Goal: Answer question/provide support: Share knowledge or assist other users

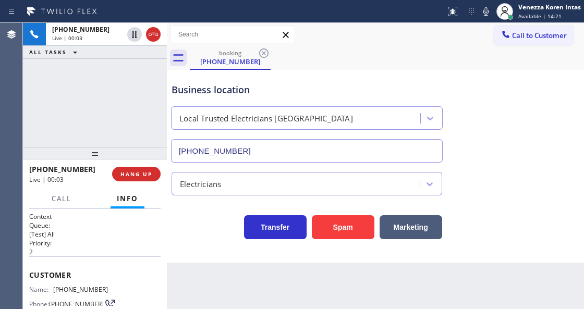
scroll to position [208, 0]
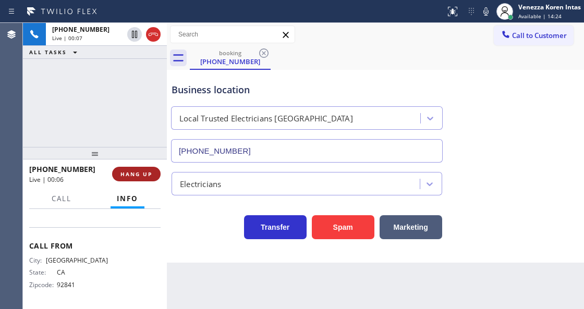
click at [121, 177] on button "HANG UP" at bounding box center [136, 174] width 49 height 15
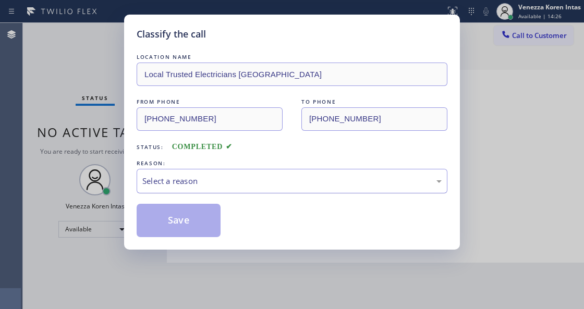
click at [193, 174] on div "Select a reason" at bounding box center [292, 181] width 311 height 25
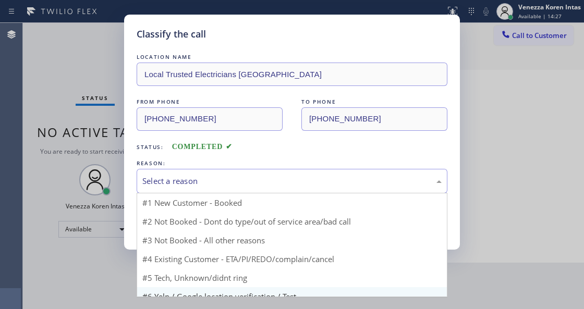
scroll to position [30, 0]
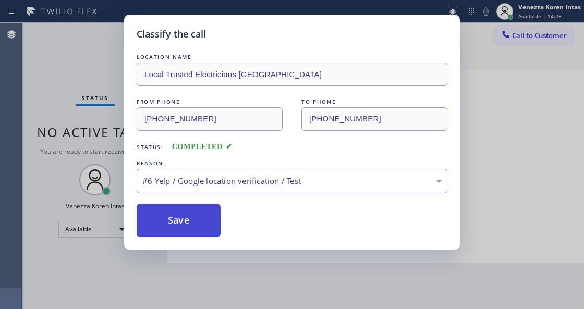
click at [189, 231] on button "Save" at bounding box center [179, 220] width 84 height 33
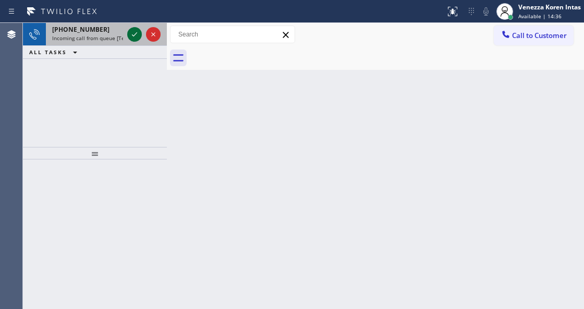
click at [139, 37] on icon at bounding box center [134, 34] width 13 height 13
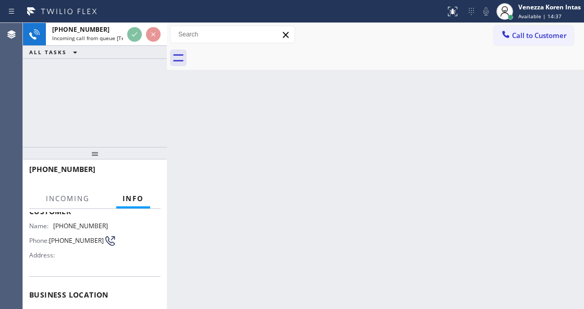
scroll to position [104, 0]
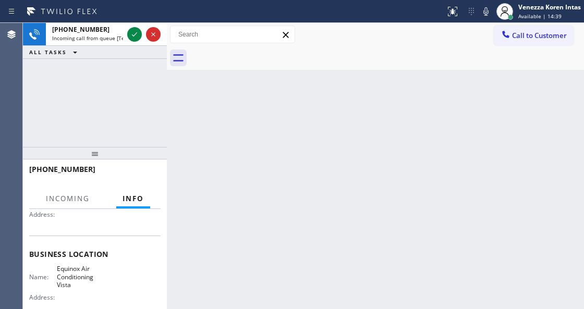
click at [215, 308] on div "Back to Dashboard Change Sender ID Customers Technicians Select a contact Outbo…" at bounding box center [375, 166] width 417 height 286
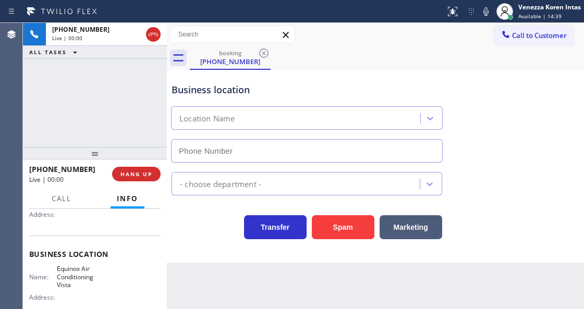
type input "(442) 276-5121"
click at [223, 244] on div "Business location Equinox Air Conditioning Vista (442) 276-5121 HVAC Transfer S…" at bounding box center [375, 166] width 417 height 193
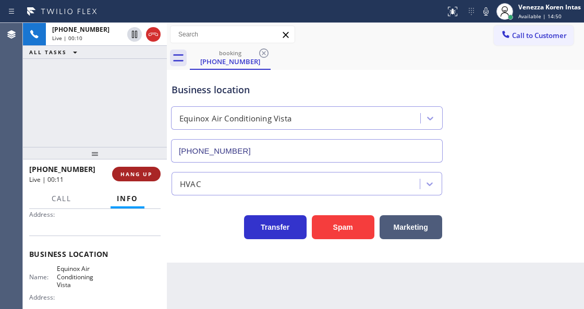
click at [146, 172] on span "HANG UP" at bounding box center [136, 174] width 32 height 7
click at [144, 172] on span "HANG UP" at bounding box center [136, 174] width 32 height 7
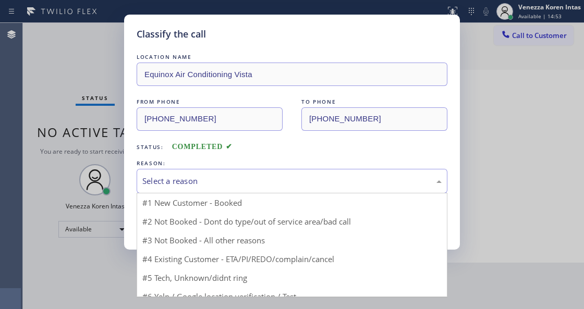
click at [231, 185] on div "Select a reason" at bounding box center [291, 181] width 299 height 12
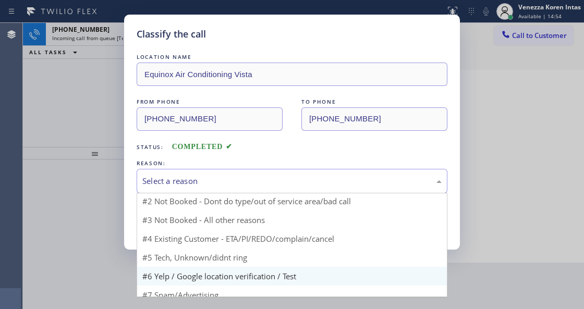
scroll to position [30, 0]
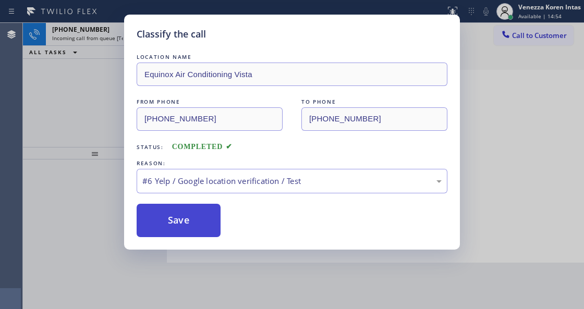
click at [185, 232] on button "Save" at bounding box center [179, 220] width 84 height 33
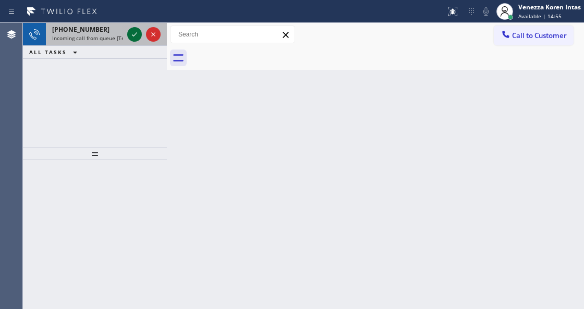
click at [135, 39] on icon at bounding box center [134, 34] width 13 height 13
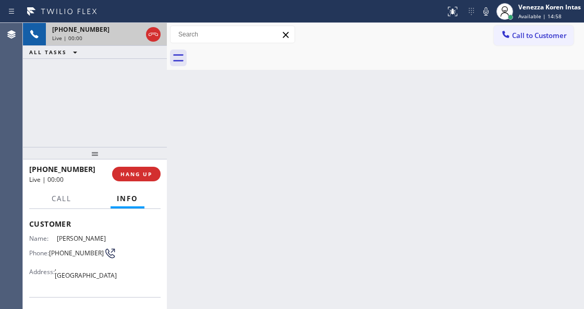
scroll to position [104, 0]
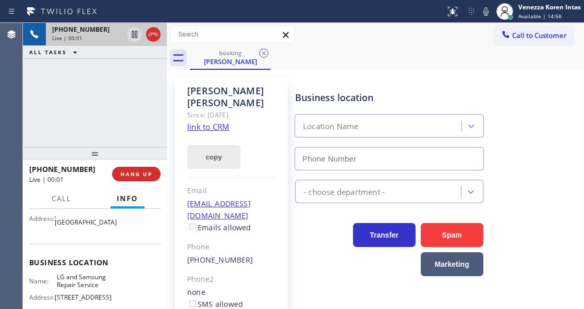
type input "(714) 248-8165"
click at [207, 122] on link "link to CRM" at bounding box center [208, 127] width 42 height 10
click at [65, 201] on span "Call" at bounding box center [62, 198] width 20 height 9
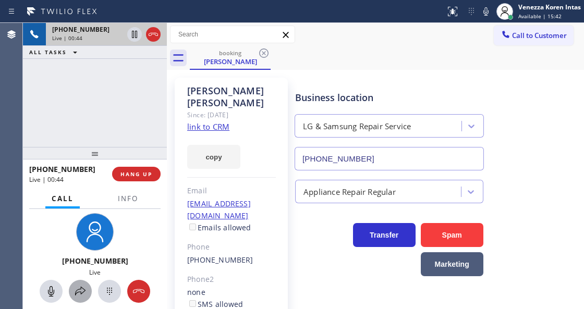
click at [82, 299] on button at bounding box center [80, 291] width 23 height 23
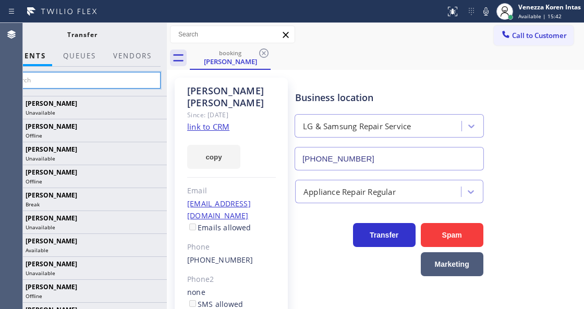
click at [141, 75] on input "text" at bounding box center [82, 80] width 157 height 17
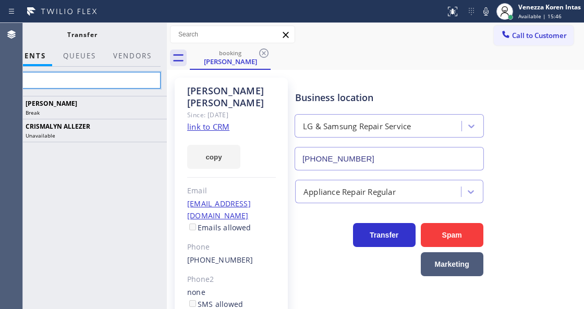
type input "aly"
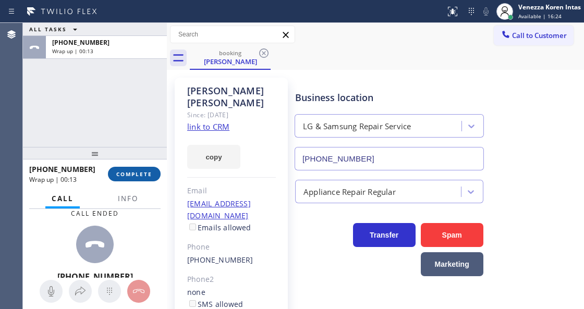
click at [125, 173] on span "COMPLETE" at bounding box center [134, 174] width 36 height 7
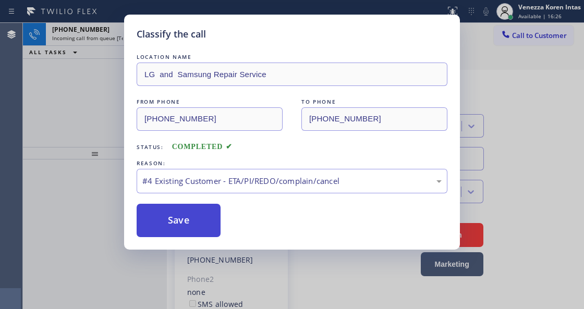
click at [203, 212] on button "Save" at bounding box center [179, 220] width 84 height 33
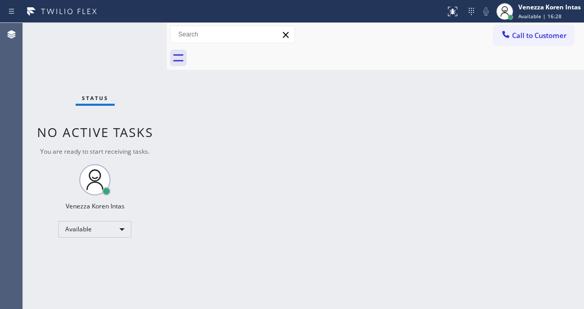
click at [138, 33] on div "Status No active tasks You are ready to start receiving tasks. Venezza Koren In…" at bounding box center [95, 166] width 144 height 286
click at [137, 33] on div "Status No active tasks You are ready to start receiving tasks. Venezza Koren In…" at bounding box center [95, 166] width 144 height 286
click at [136, 40] on div "Status No active tasks You are ready to start receiving tasks. Venezza Koren In…" at bounding box center [95, 166] width 144 height 286
drag, startPoint x: 156, startPoint y: 63, endPoint x: 110, endPoint y: 66, distance: 47.0
click at [155, 63] on div "Status No active tasks You are ready to start receiving tasks. Venezza Koren In…" at bounding box center [95, 166] width 144 height 286
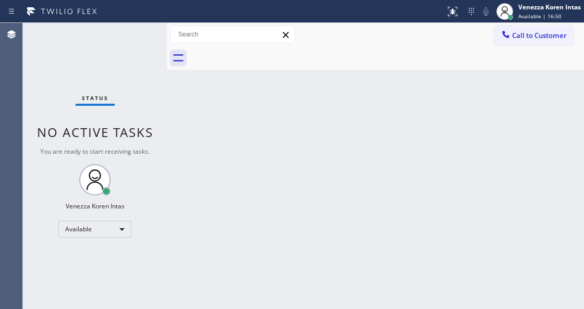
drag, startPoint x: 12, startPoint y: 66, endPoint x: 0, endPoint y: 69, distance: 12.4
click at [0, 69] on div "Agent Desktop" at bounding box center [11, 166] width 22 height 286
click at [117, 34] on div "Status No active tasks You are ready to start receiving tasks. Venezza Koren In…" at bounding box center [95, 166] width 144 height 286
click at [116, 50] on div "Status No active tasks You are ready to start receiving tasks. Venezza Koren In…" at bounding box center [95, 166] width 144 height 286
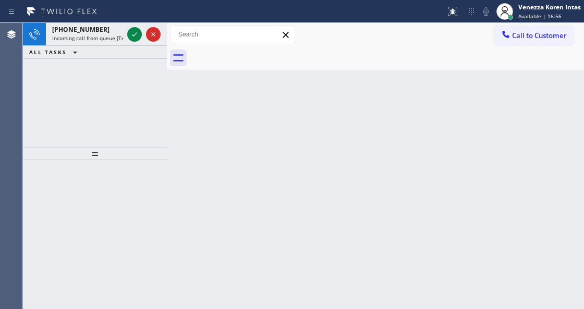
click at [116, 50] on div "ALL TASKS ALL TASKS ACTIVE TASKS TASKS IN WRAP UP" at bounding box center [95, 52] width 144 height 13
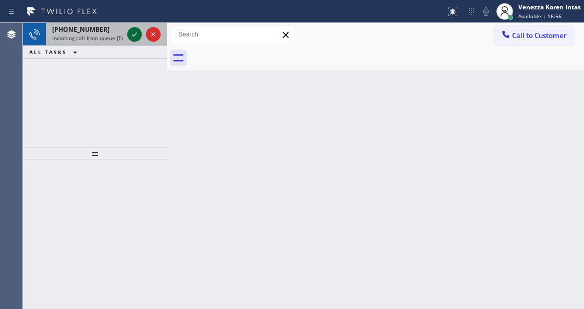
drag, startPoint x: 142, startPoint y: 34, endPoint x: 132, endPoint y: 33, distance: 9.4
click at [141, 34] on div at bounding box center [144, 34] width 38 height 23
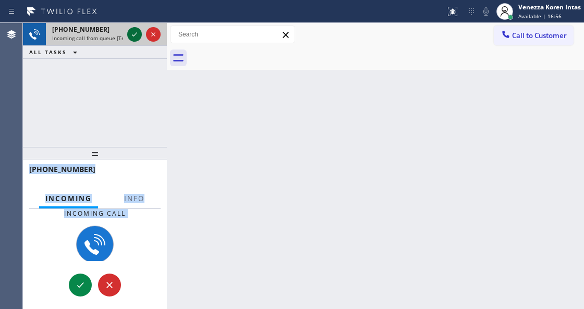
click at [132, 33] on icon at bounding box center [134, 34] width 13 height 13
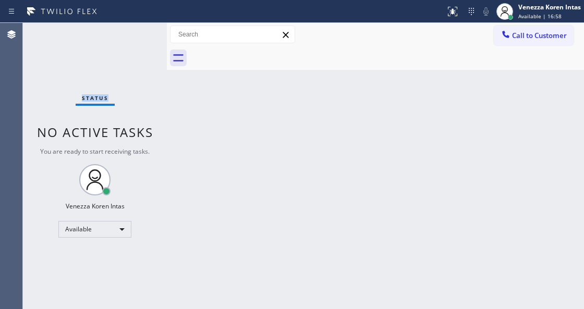
click at [132, 33] on div "Status No active tasks You are ready to start receiving tasks. Venezza Koren In…" at bounding box center [95, 166] width 144 height 286
click at [131, 34] on div "Status No active tasks You are ready to start receiving tasks. Venezza Koren In…" at bounding box center [95, 166] width 144 height 286
drag, startPoint x: 111, startPoint y: 41, endPoint x: 147, endPoint y: 43, distance: 36.6
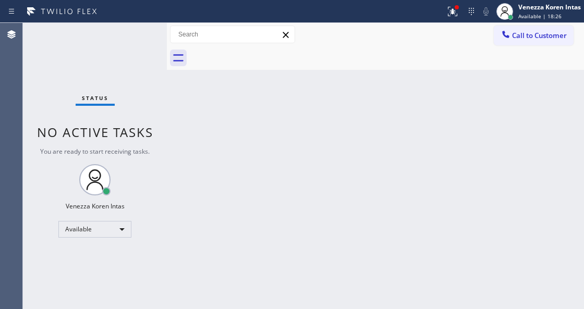
click at [111, 41] on div "Status No active tasks You are ready to start receiving tasks. Venezza Koren In…" at bounding box center [95, 166] width 144 height 286
click at [147, 43] on div "Status No active tasks You are ready to start receiving tasks. Venezza Koren In…" at bounding box center [95, 166] width 144 height 286
click at [94, 40] on div "Status No active tasks You are ready to start receiving tasks. Venezza Koren In…" at bounding box center [95, 166] width 144 height 286
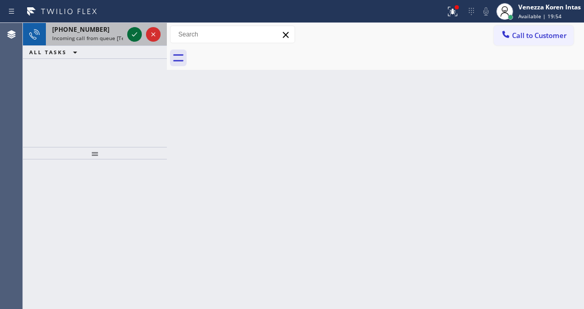
click at [133, 38] on icon at bounding box center [134, 34] width 13 height 13
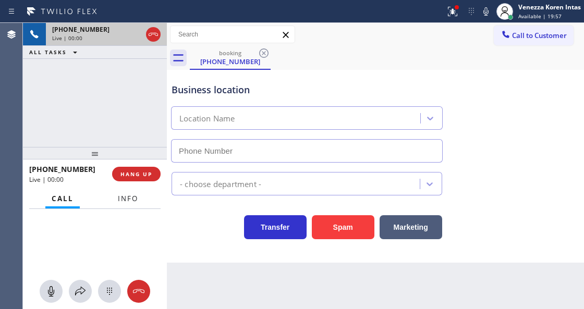
click at [137, 198] on span "Info" at bounding box center [128, 198] width 20 height 9
type input "(551) 296-5348"
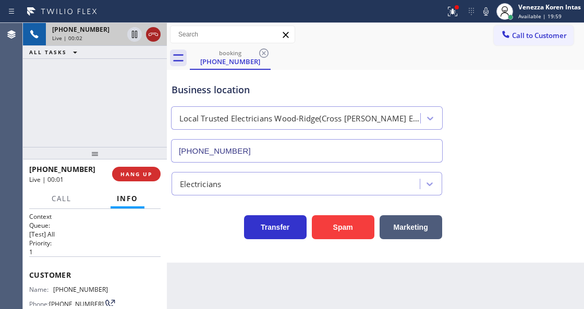
click at [153, 31] on icon at bounding box center [153, 34] width 13 height 13
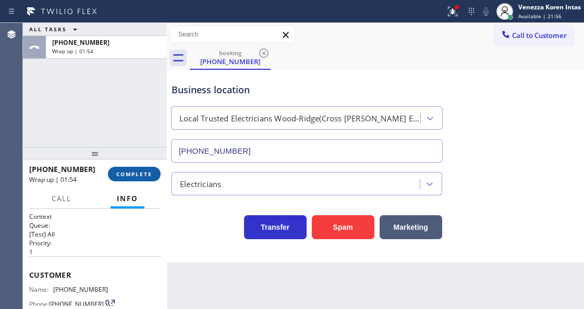
click at [132, 176] on span "COMPLETE" at bounding box center [134, 174] width 36 height 7
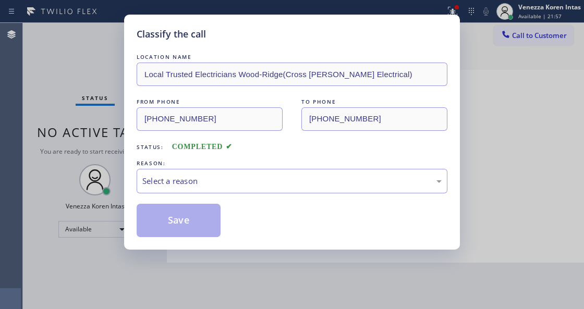
click at [217, 184] on div "Select a reason" at bounding box center [291, 181] width 299 height 12
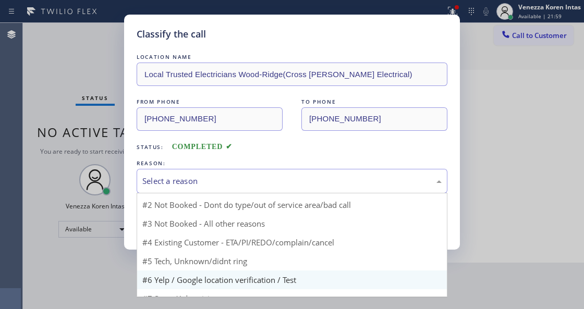
scroll to position [30, 0]
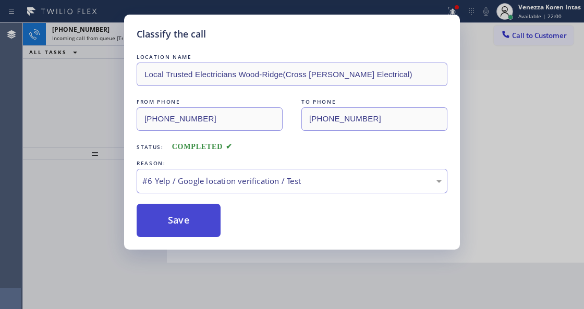
click at [190, 231] on button "Save" at bounding box center [179, 220] width 84 height 33
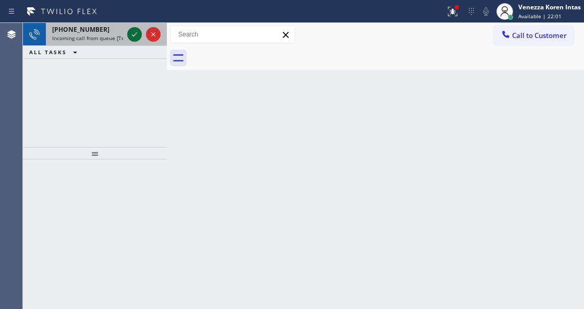
click at [136, 34] on icon at bounding box center [134, 34] width 13 height 13
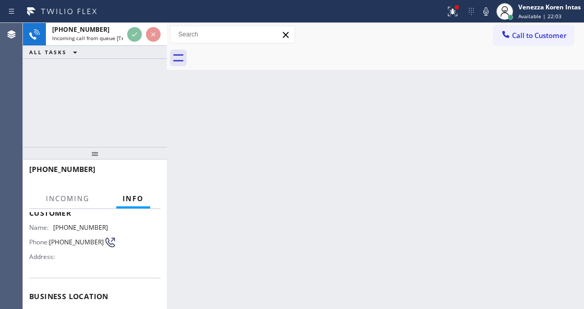
scroll to position [104, 0]
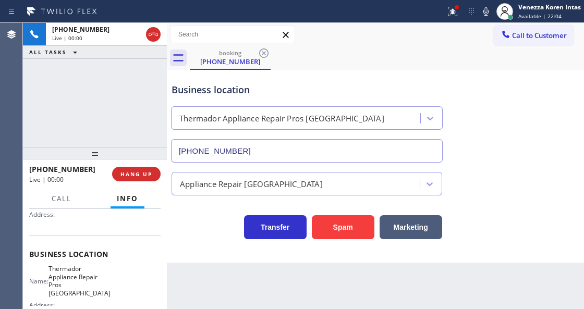
type input "(361) 203-2675"
click at [151, 173] on span "HANG UP" at bounding box center [136, 174] width 32 height 7
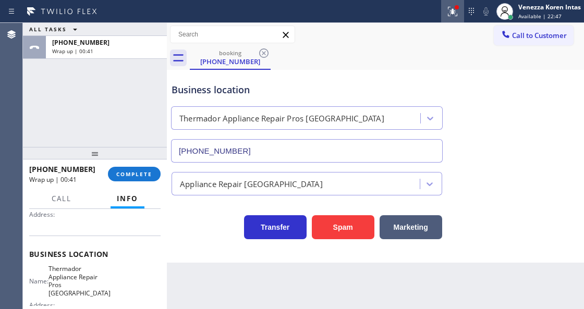
click at [461, 6] on div at bounding box center [452, 11] width 23 height 13
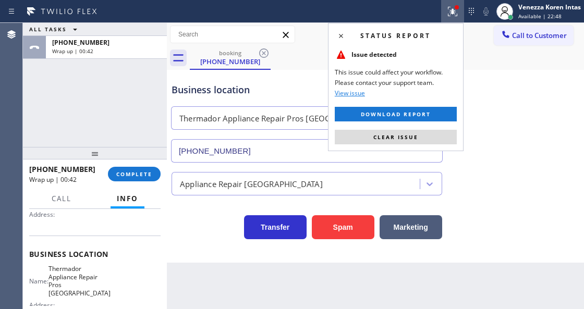
click at [429, 126] on div "Status report Issue detected This issue could affect your workflow. Please cont…" at bounding box center [396, 87] width 136 height 128
click at [429, 127] on div "Status report Issue detected This issue could affect your workflow. Please cont…" at bounding box center [396, 87] width 136 height 128
click at [440, 136] on button "Clear issue" at bounding box center [396, 137] width 122 height 15
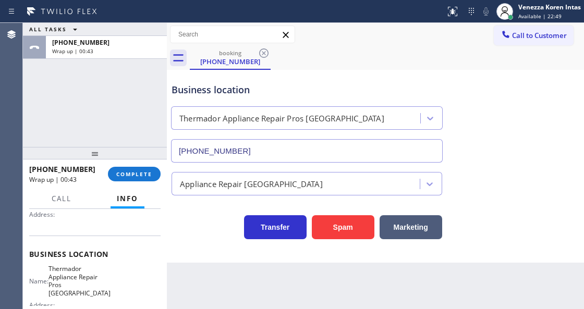
click at [494, 143] on div "Business location Thermador Appliance Repair Pros San Diego (361) 203-2675" at bounding box center [376, 115] width 412 height 94
click at [137, 175] on span "COMPLETE" at bounding box center [134, 174] width 36 height 7
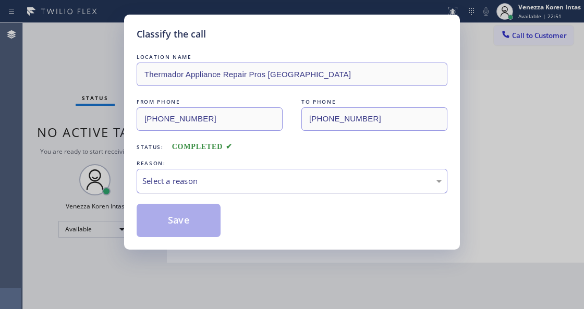
click at [257, 189] on div "Select a reason" at bounding box center [292, 181] width 311 height 25
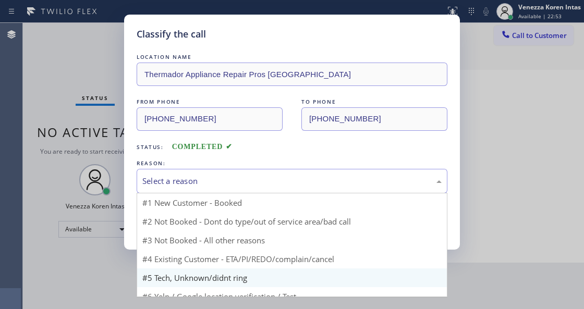
scroll to position [30, 0]
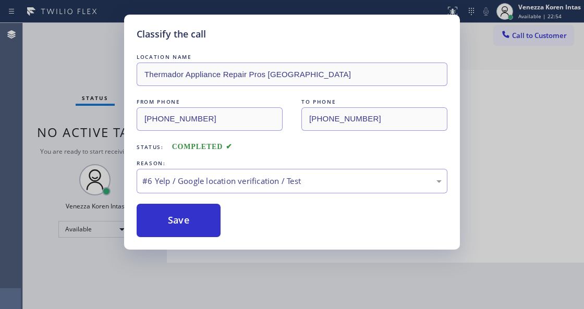
drag, startPoint x: 200, startPoint y: 233, endPoint x: 207, endPoint y: 240, distance: 10.0
click at [200, 233] on button "Save" at bounding box center [179, 220] width 84 height 33
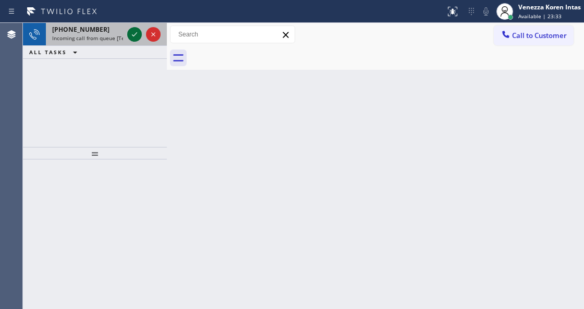
click at [132, 35] on icon at bounding box center [134, 34] width 5 height 4
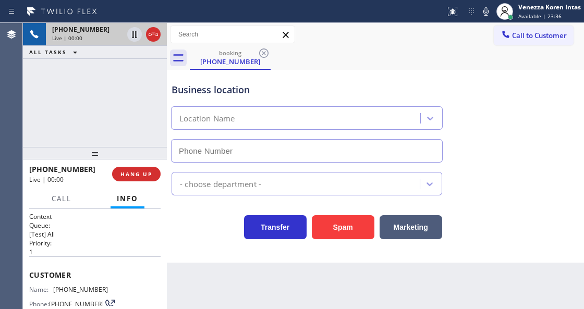
scroll to position [104, 0]
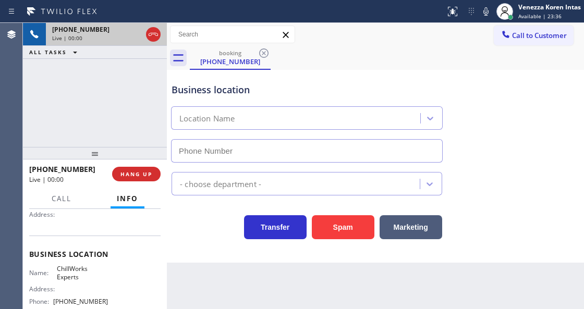
type input "(858) 465-4475"
click at [135, 175] on span "HANG UP" at bounding box center [136, 174] width 32 height 7
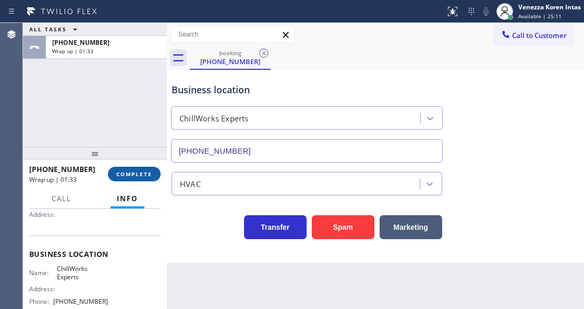
click at [122, 167] on button "COMPLETE" at bounding box center [134, 174] width 53 height 15
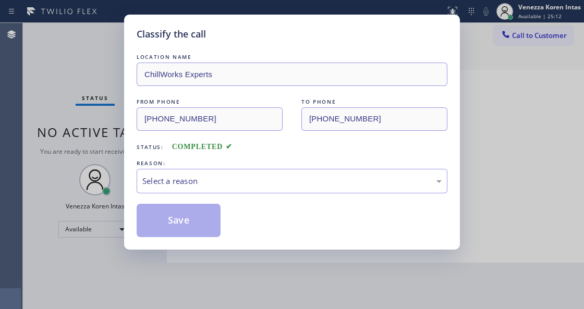
click at [215, 186] on div "Select a reason" at bounding box center [291, 181] width 299 height 12
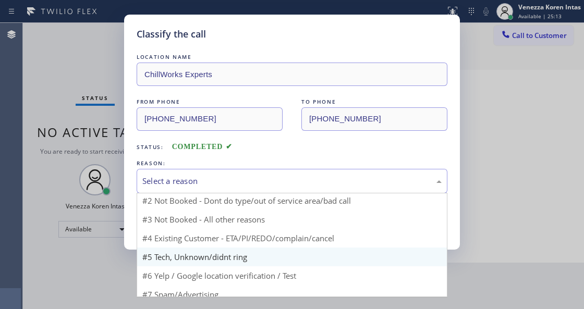
scroll to position [30, 0]
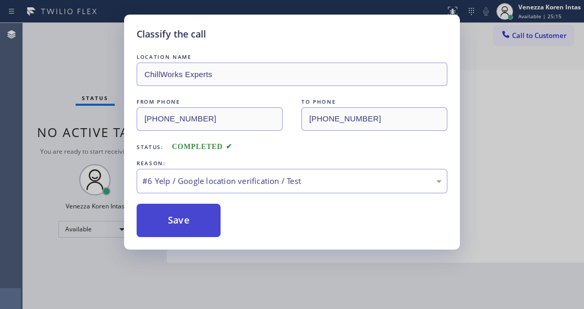
click at [193, 221] on button "Save" at bounding box center [179, 220] width 84 height 33
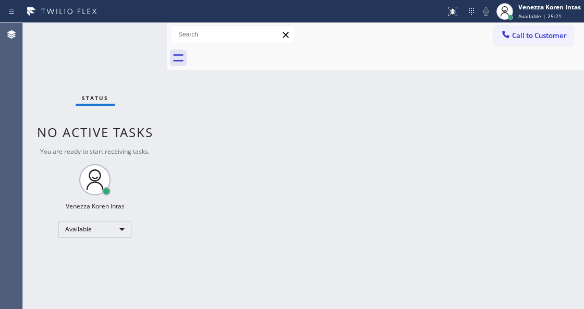
drag, startPoint x: 132, startPoint y: 57, endPoint x: 134, endPoint y: 42, distance: 15.7
click at [133, 55] on div "Status No active tasks You are ready to start receiving tasks. Venezza Koren In…" at bounding box center [95, 166] width 144 height 286
click at [134, 42] on div "Status No active tasks You are ready to start receiving tasks. Venezza Koren In…" at bounding box center [95, 166] width 144 height 286
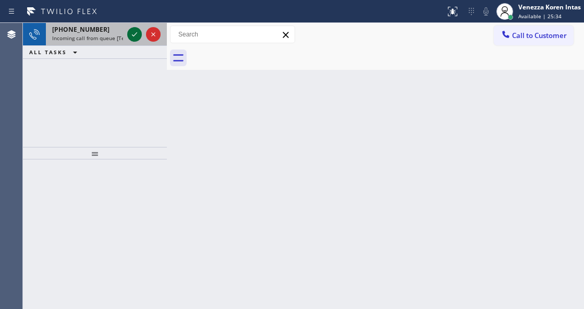
click at [136, 33] on icon at bounding box center [134, 34] width 5 height 4
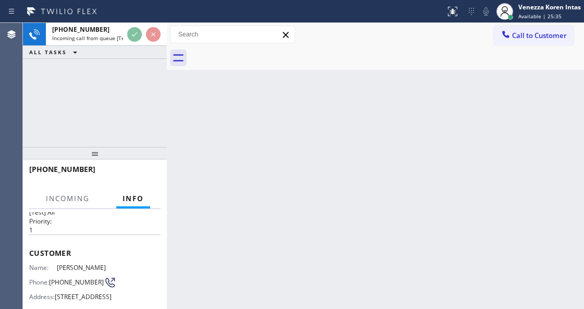
scroll to position [104, 0]
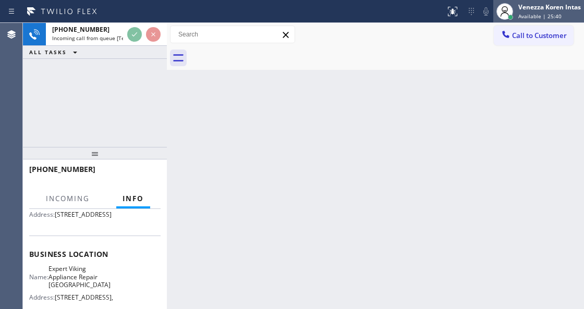
click at [529, 18] on span "Available | 25:40" at bounding box center [539, 16] width 43 height 7
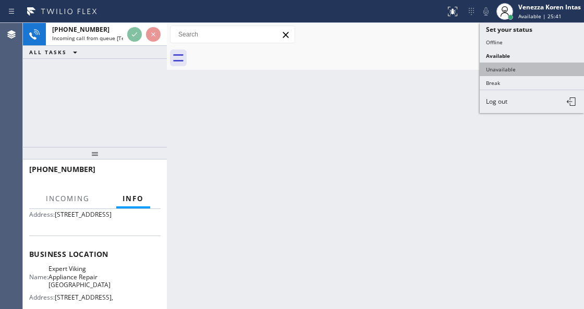
click at [539, 68] on button "Unavailable" at bounding box center [532, 70] width 104 height 14
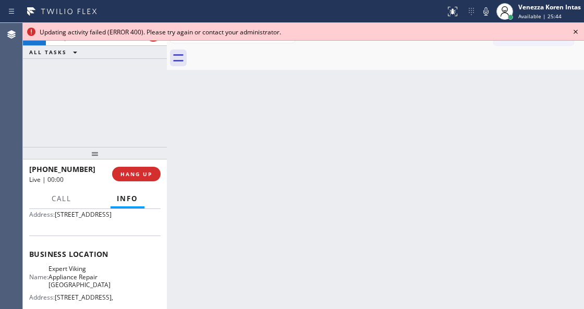
click at [573, 30] on icon at bounding box center [576, 32] width 13 height 13
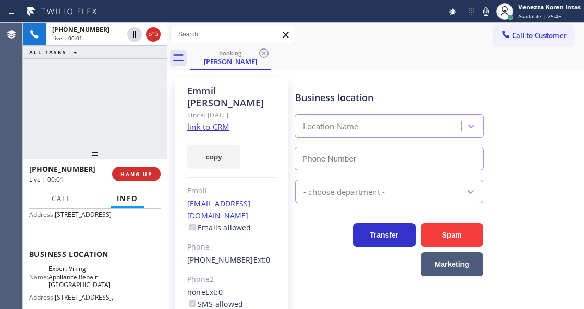
type input "(631) 994-3119"
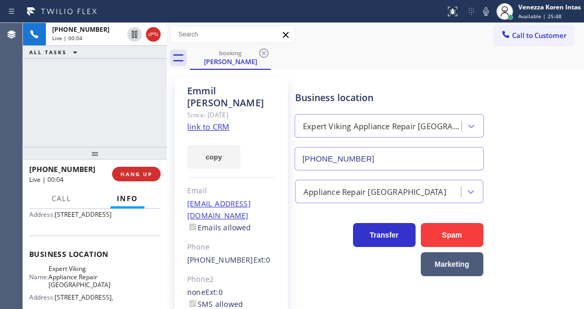
click at [216, 122] on link "link to CRM" at bounding box center [208, 127] width 42 height 10
click at [480, 8] on icon at bounding box center [486, 11] width 13 height 13
click at [480, 10] on icon at bounding box center [486, 11] width 13 height 13
click at [333, 50] on div "booking Emmil SanPedro" at bounding box center [387, 57] width 394 height 23
click at [343, 25] on div "Call to Customer Outbound call Location Viking Professional Service(TFN) Your c…" at bounding box center [375, 34] width 417 height 23
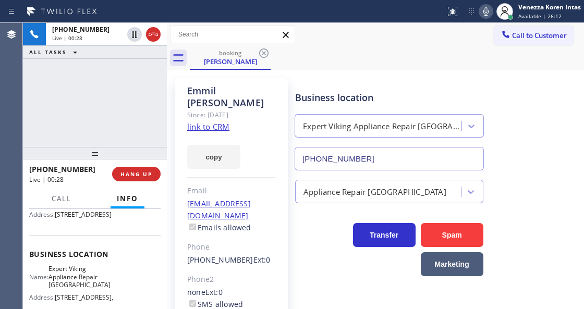
click at [281, 260] on div "Emmil SanPedro Since: 20 may 2020 link to CRM copy Email esanpedro@gopropmgmt.c…" at bounding box center [231, 239] width 113 height 323
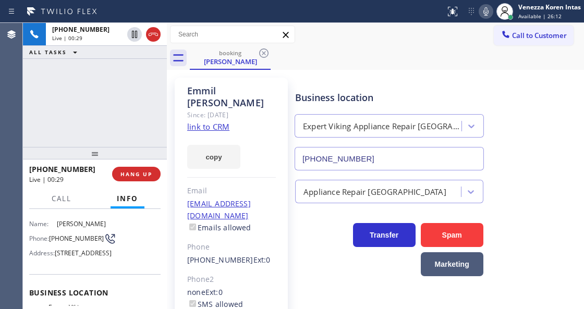
scroll to position [0, 0]
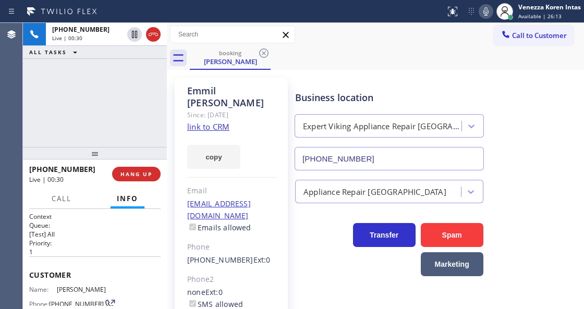
click at [306, 270] on div "Transfer Spam Marketing" at bounding box center [389, 247] width 192 height 58
click at [285, 127] on div "Emmil SanPedro Since: 20 may 2020 link to CRM copy Email esanpedro@gopropmgmt.c…" at bounding box center [231, 239] width 113 height 323
click at [312, 255] on div "Transfer Spam Marketing" at bounding box center [389, 247] width 192 height 58
drag, startPoint x: 119, startPoint y: 112, endPoint x: 131, endPoint y: 122, distance: 16.0
click at [119, 112] on div "+13172454912 Live | 01:54 ALL TASKS ALL TASKS ACTIVE TASKS TASKS IN WRAP UP" at bounding box center [95, 85] width 144 height 124
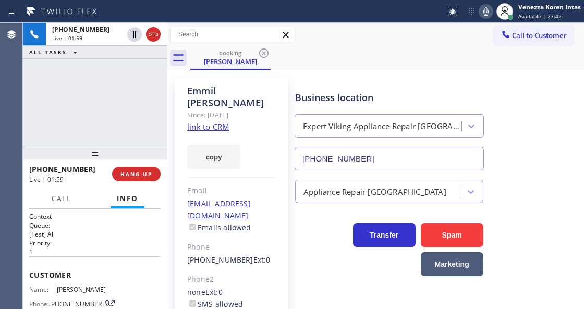
click at [173, 122] on div "Emmil SanPedro Since: 20 may 2020 link to CRM copy Email esanpedro@gopropmgmt.c…" at bounding box center [232, 238] width 124 height 333
click at [483, 10] on icon at bounding box center [486, 11] width 13 height 13
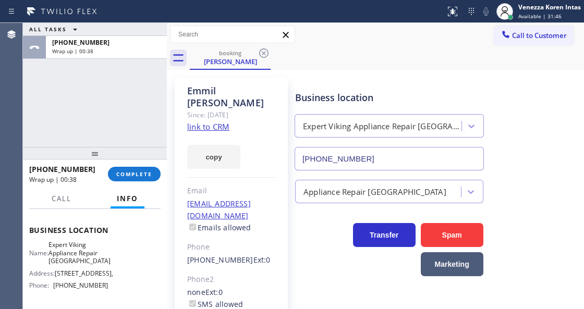
scroll to position [139, 0]
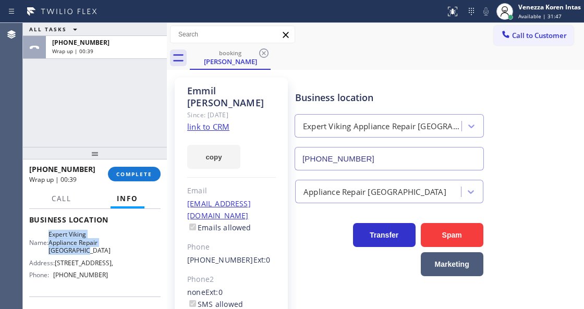
drag, startPoint x: 56, startPoint y: 259, endPoint x: 94, endPoint y: 272, distance: 39.6
click at [94, 255] on span "Expert Viking Appliance Repair Long Island" at bounding box center [80, 243] width 62 height 24
copy span "Expert Viking Appliance Repair Long Island"
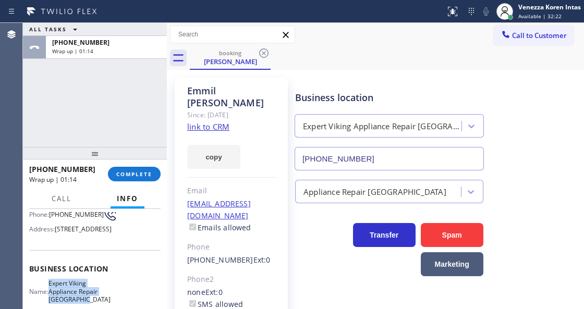
scroll to position [34, 0]
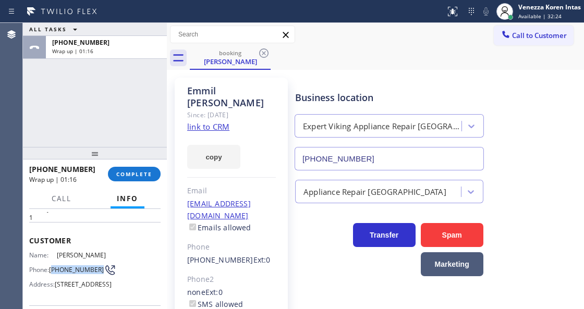
drag, startPoint x: 70, startPoint y: 275, endPoint x: 52, endPoint y: 262, distance: 22.0
click at [52, 266] on span "(317) 245-4912" at bounding box center [76, 270] width 55 height 8
copy span "317) 245-4912"
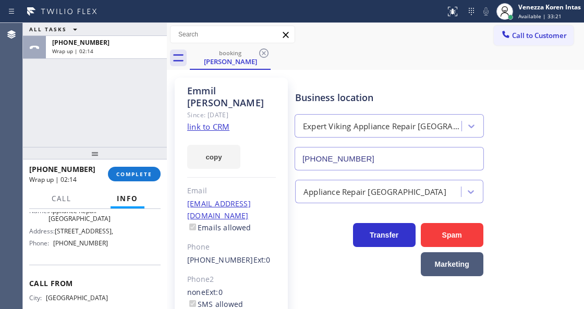
scroll to position [174, 0]
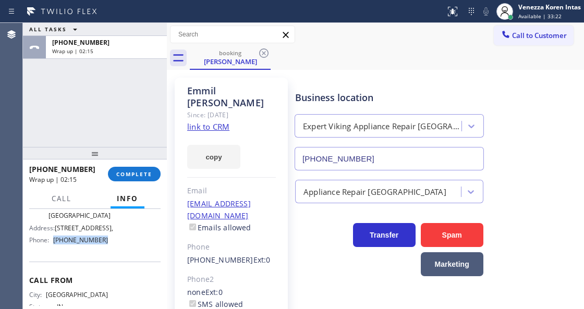
drag, startPoint x: 75, startPoint y: 273, endPoint x: 55, endPoint y: 273, distance: 20.3
click at [55, 248] on div "Name: Expert Viking Appliance Repair Long Island Address: 4540 Center Blvd, Pho…" at bounding box center [94, 222] width 131 height 53
copy div "(631) 994-3119"
click at [140, 173] on span "COMPLETE" at bounding box center [134, 174] width 36 height 7
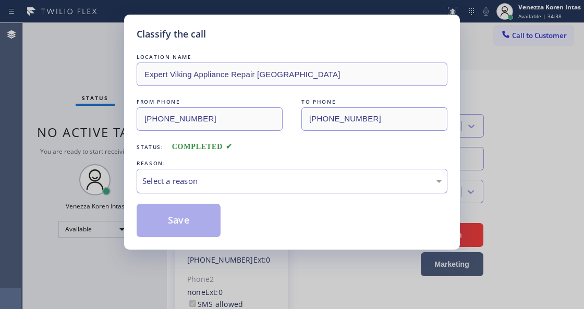
click at [256, 189] on div "Select a reason" at bounding box center [292, 181] width 311 height 25
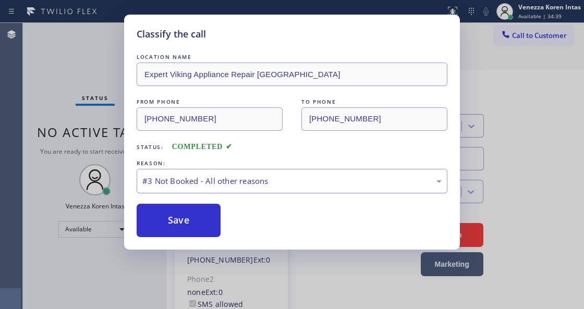
click at [235, 179] on div "#3 Not Booked - All other reasons" at bounding box center [291, 181] width 299 height 12
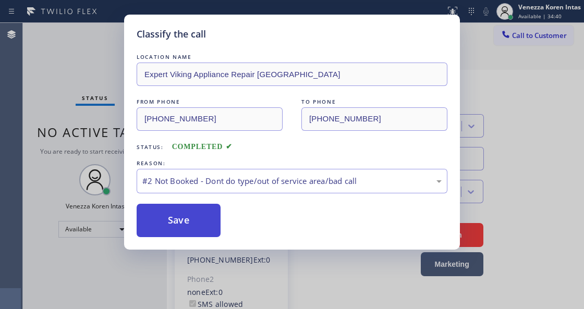
click at [199, 221] on button "Save" at bounding box center [179, 220] width 84 height 33
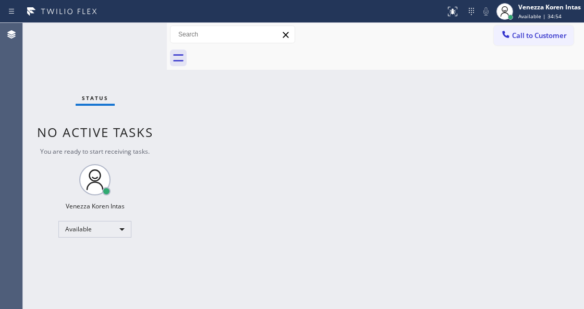
drag, startPoint x: 237, startPoint y: 168, endPoint x: 199, endPoint y: 199, distance: 49.3
click at [234, 170] on div "Back to Dashboard Change Sender ID Customers Technicians Select a contact Outbo…" at bounding box center [375, 166] width 417 height 286
drag, startPoint x: 92, startPoint y: 54, endPoint x: 113, endPoint y: 67, distance: 23.9
click at [92, 54] on div "Status No active tasks You are ready to start receiving tasks. Venezza Koren In…" at bounding box center [95, 166] width 144 height 286
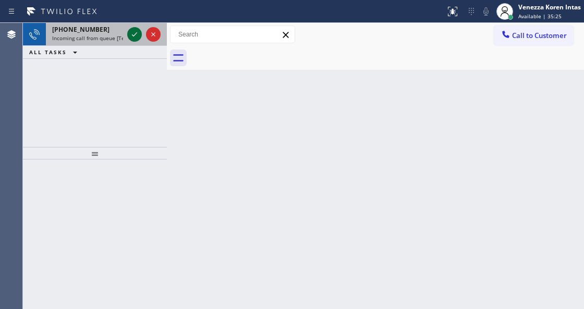
click at [128, 32] on icon at bounding box center [134, 34] width 13 height 13
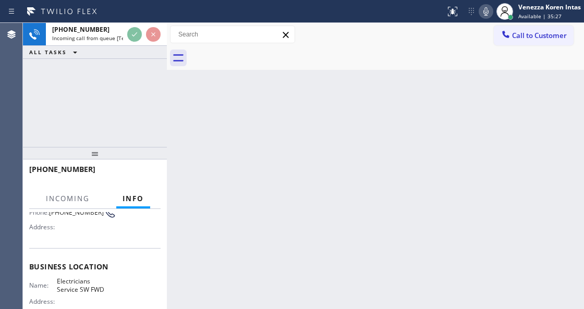
scroll to position [104, 0]
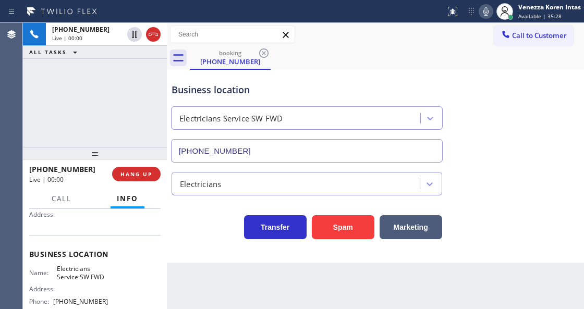
type input "(213) 566-1222"
drag, startPoint x: 128, startPoint y: 166, endPoint x: 150, endPoint y: 171, distance: 22.5
click at [128, 166] on div "+16095666328 Live | 00:21 HANG UP" at bounding box center [94, 174] width 131 height 27
click at [153, 172] on button "HANG UP" at bounding box center [136, 174] width 49 height 15
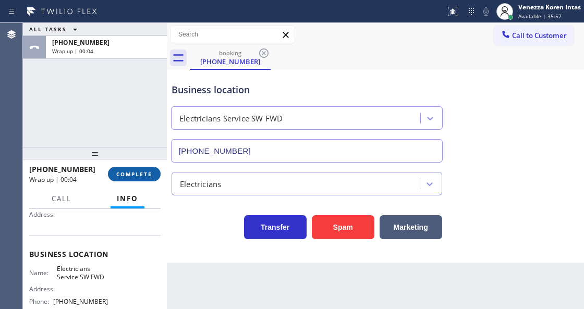
drag, startPoint x: 132, startPoint y: 177, endPoint x: 156, endPoint y: 180, distance: 24.1
click at [132, 177] on button "COMPLETE" at bounding box center [134, 174] width 53 height 15
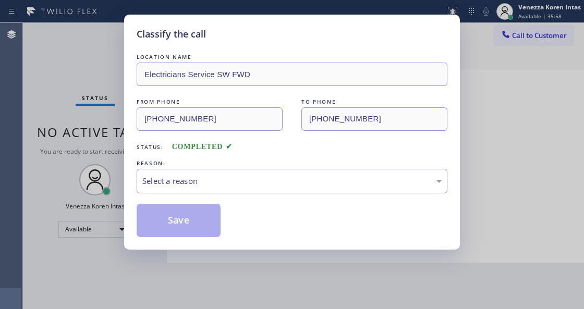
click at [226, 187] on div "Select a reason" at bounding box center [291, 181] width 299 height 12
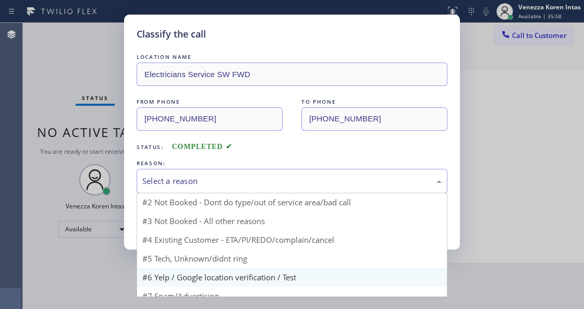
scroll to position [30, 0]
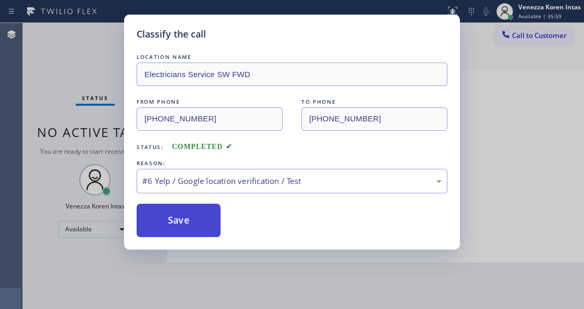
click at [203, 231] on button "Save" at bounding box center [179, 220] width 84 height 33
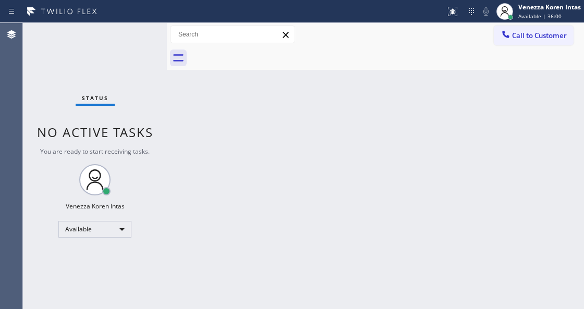
click at [62, 68] on div "Status No active tasks You are ready to start receiving tasks. Venezza Koren In…" at bounding box center [95, 166] width 144 height 286
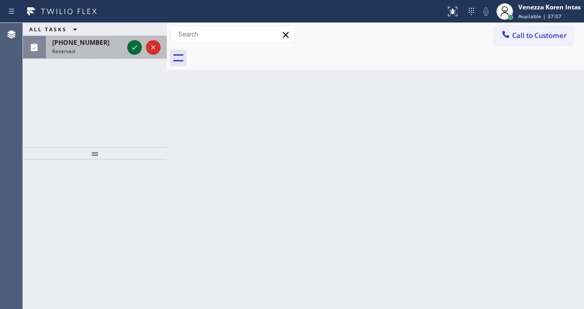
click at [130, 41] on icon at bounding box center [134, 47] width 13 height 13
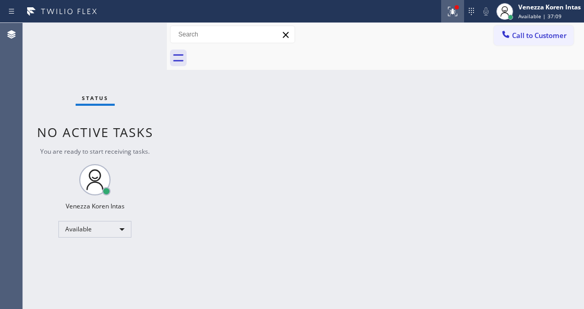
click at [448, 8] on icon at bounding box center [452, 11] width 13 height 13
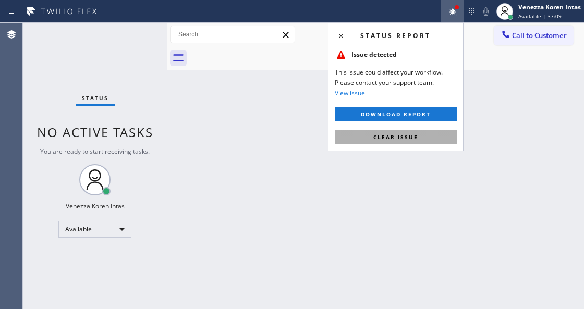
click at [412, 143] on button "Clear issue" at bounding box center [396, 137] width 122 height 15
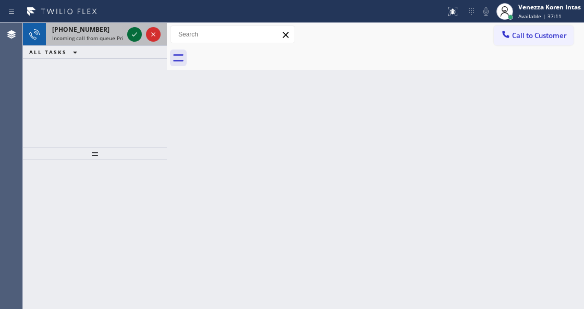
click at [136, 34] on icon at bounding box center [134, 34] width 13 height 13
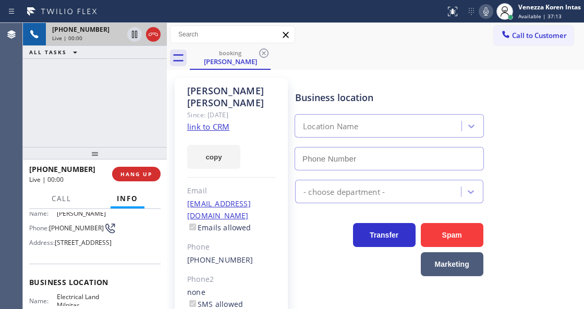
scroll to position [104, 0]
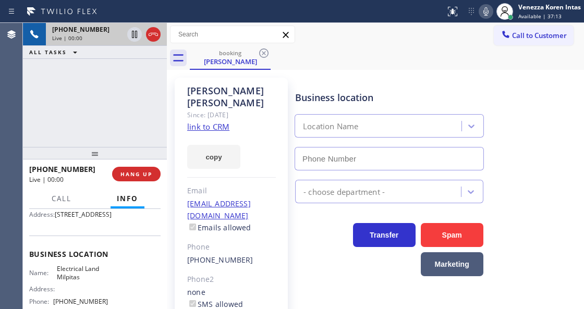
type input "(408) 547-9940"
click at [211, 120] on div "Since: [DATE]" at bounding box center [231, 115] width 89 height 12
click at [212, 123] on link "link to CRM" at bounding box center [208, 127] width 42 height 10
click at [481, 13] on icon at bounding box center [486, 11] width 13 height 13
click at [135, 34] on icon at bounding box center [134, 34] width 13 height 13
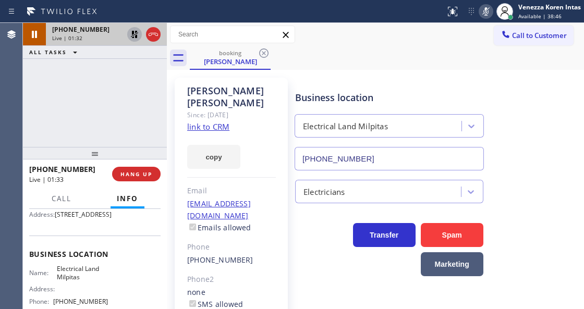
click at [482, 13] on icon at bounding box center [486, 11] width 13 height 13
click at [129, 34] on icon at bounding box center [134, 34] width 13 height 13
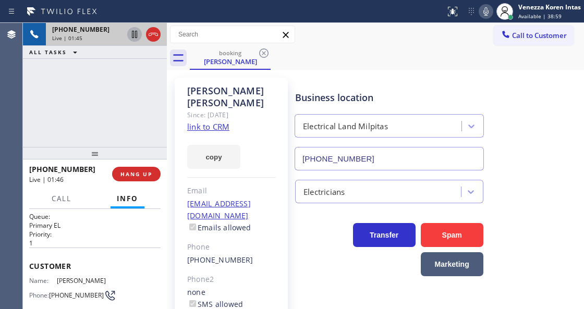
scroll to position [34, 0]
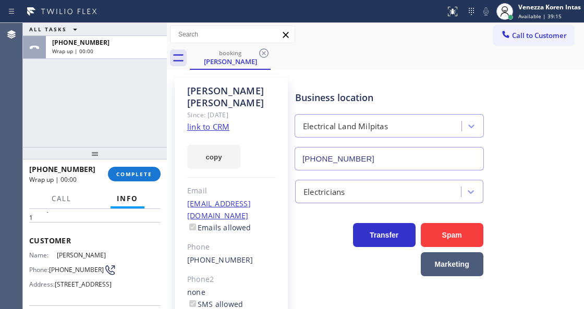
click at [150, 104] on div "ALL TASKS ALL TASKS ACTIVE TASKS TASKS IN WRAP UP +14085948369 Wrap up | 00:00" at bounding box center [95, 85] width 144 height 124
click at [141, 182] on div "+14085948369 Wrap up | 00:38 COMPLETE" at bounding box center [94, 174] width 131 height 27
click at [142, 176] on span "COMPLETE" at bounding box center [134, 174] width 36 height 7
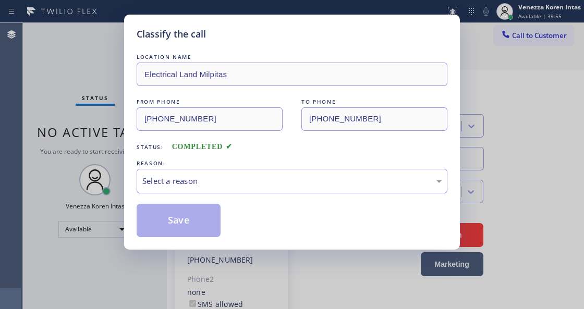
click at [217, 182] on div "Select a reason" at bounding box center [291, 181] width 299 height 12
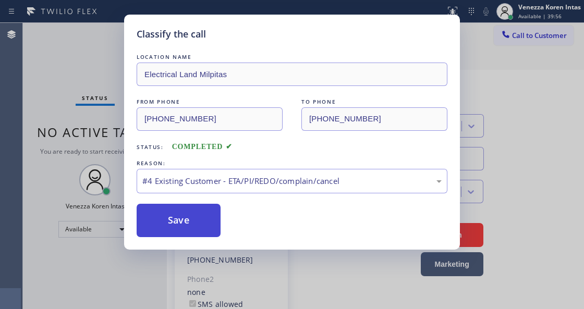
click at [190, 219] on button "Save" at bounding box center [179, 220] width 84 height 33
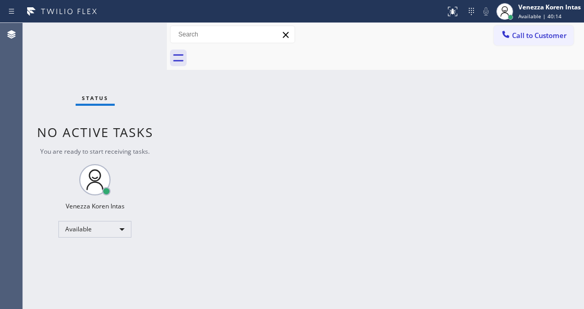
click at [145, 44] on div "Status No active tasks You are ready to start receiving tasks. Venezza Koren In…" at bounding box center [95, 166] width 144 height 286
click at [141, 40] on div "Status No active tasks You are ready to start receiving tasks. Venezza Koren In…" at bounding box center [95, 166] width 144 height 286
click at [128, 42] on div "Status No active tasks You are ready to start receiving tasks. Venezza Koren In…" at bounding box center [95, 166] width 144 height 286
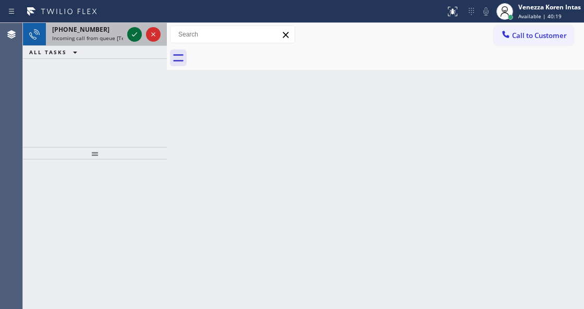
click at [136, 38] on icon at bounding box center [134, 34] width 13 height 13
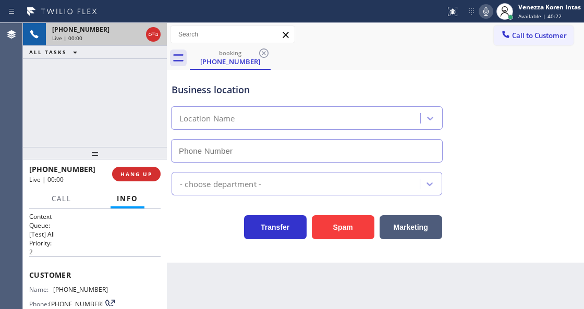
type input "(805) 360-6833"
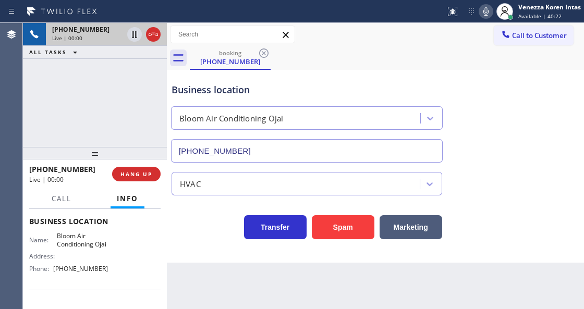
scroll to position [139, 0]
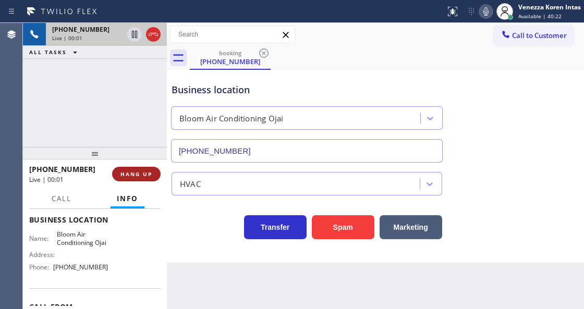
click at [144, 172] on span "HANG UP" at bounding box center [136, 174] width 32 height 7
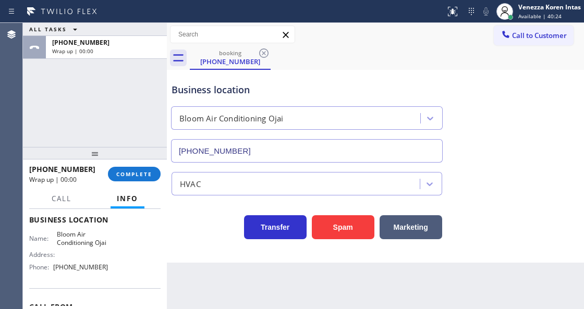
drag, startPoint x: 84, startPoint y: 98, endPoint x: 111, endPoint y: 136, distance: 45.7
click at [84, 98] on div "ALL TASKS ALL TASKS ACTIVE TASKS TASKS IN WRAP UP +18058591460 Wrap up | 00:00" at bounding box center [95, 85] width 144 height 124
click at [124, 175] on span "COMPLETE" at bounding box center [134, 174] width 36 height 7
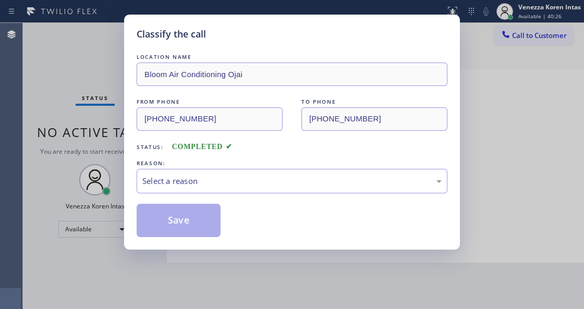
click at [273, 186] on div "Select a reason" at bounding box center [291, 181] width 299 height 12
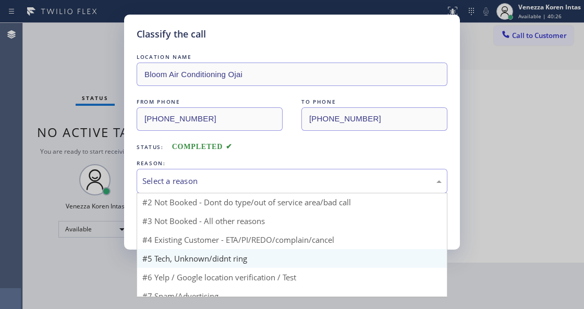
scroll to position [30, 0]
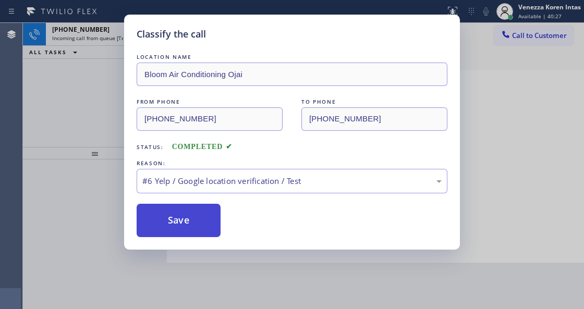
click at [181, 231] on button "Save" at bounding box center [179, 220] width 84 height 33
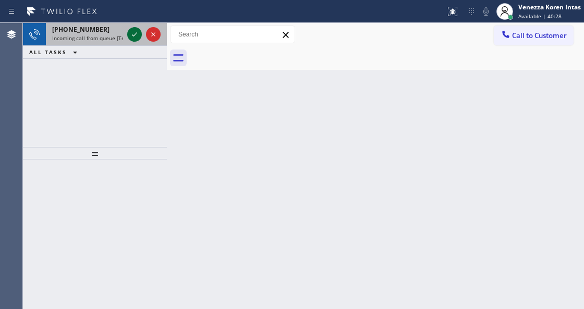
click at [133, 33] on icon at bounding box center [134, 34] width 13 height 13
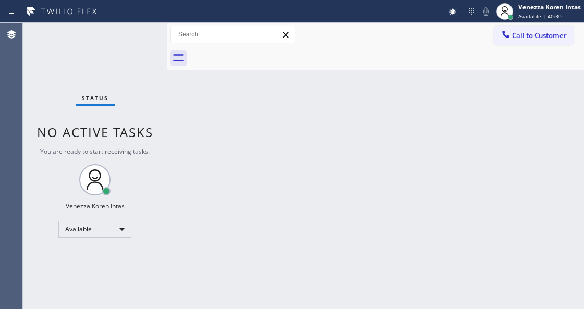
click at [133, 33] on div "Status No active tasks You are ready to start receiving tasks. Venezza Koren In…" at bounding box center [95, 166] width 144 height 286
click at [457, 11] on icon at bounding box center [452, 11] width 13 height 13
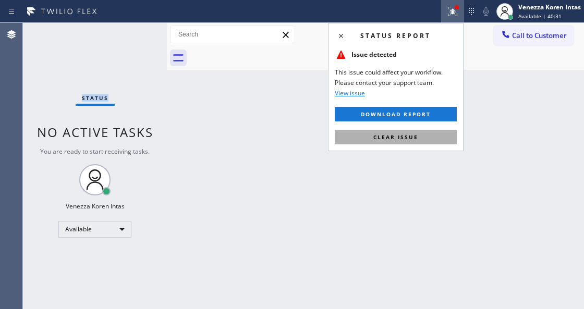
click at [433, 138] on button "Clear issue" at bounding box center [396, 137] width 122 height 15
drag, startPoint x: 450, startPoint y: 144, endPoint x: 427, endPoint y: 146, distance: 23.5
click at [451, 145] on div "Back to Dashboard Change Sender ID Customers Technicians Select a contact Outbo…" at bounding box center [375, 166] width 417 height 286
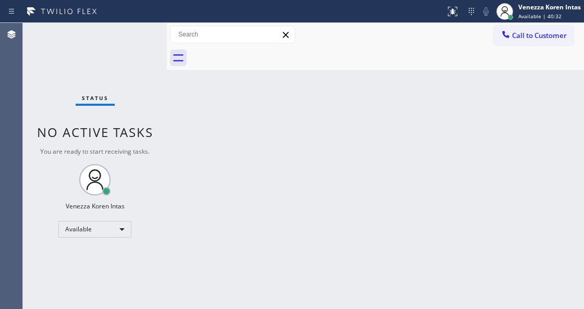
click at [129, 38] on div "Status No active tasks You are ready to start receiving tasks. Venezza Koren In…" at bounding box center [95, 166] width 144 height 286
click at [130, 36] on div "Status No active tasks You are ready to start receiving tasks. Venezza Koren In…" at bounding box center [95, 166] width 144 height 286
click at [115, 44] on div "Status No active tasks You are ready to start receiving tasks. Venezza Koren In…" at bounding box center [95, 166] width 144 height 286
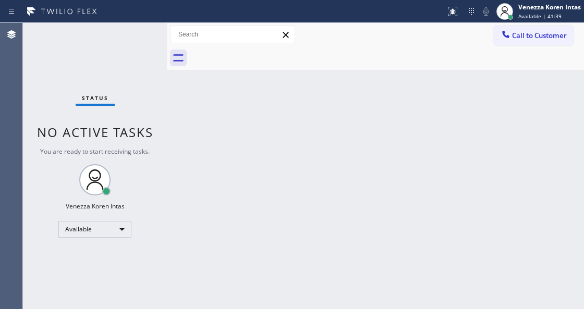
click at [355, 224] on div "Back to Dashboard Change Sender ID Customers Technicians Select a contact Outbo…" at bounding box center [375, 166] width 417 height 286
click at [241, 211] on div "Back to Dashboard Change Sender ID Customers Technicians Select a contact Outbo…" at bounding box center [375, 166] width 417 height 286
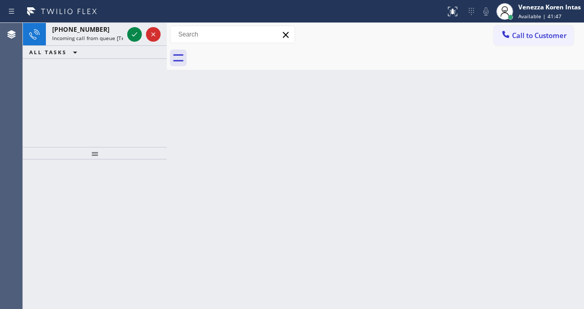
click at [100, 38] on span "Incoming call from queue [Test] All" at bounding box center [95, 37] width 87 height 7
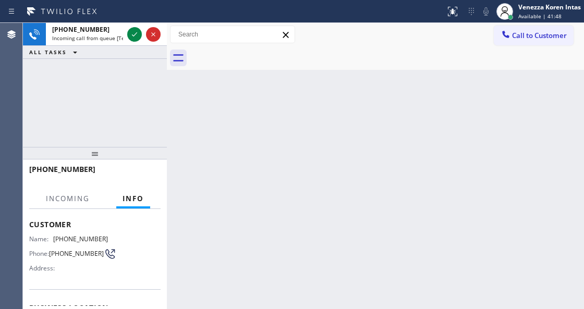
scroll to position [104, 0]
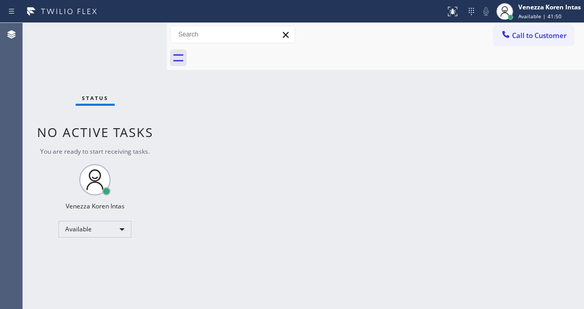
drag, startPoint x: 506, startPoint y: 11, endPoint x: 504, endPoint y: 26, distance: 14.7
click at [506, 11] on icon at bounding box center [505, 11] width 13 height 13
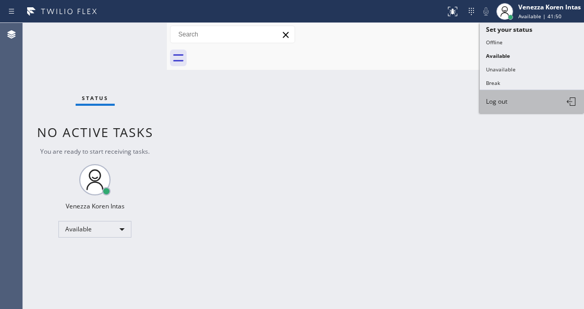
click at [507, 90] on button "Log out" at bounding box center [532, 101] width 104 height 23
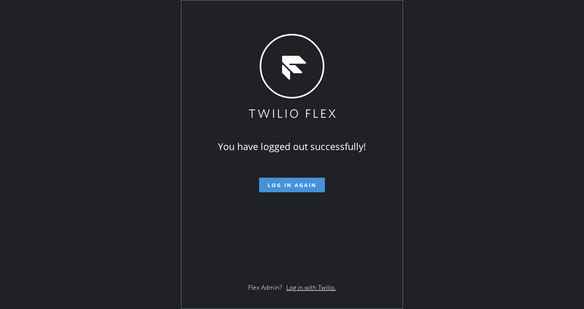
click at [308, 184] on span "Log in again" at bounding box center [292, 185] width 49 height 7
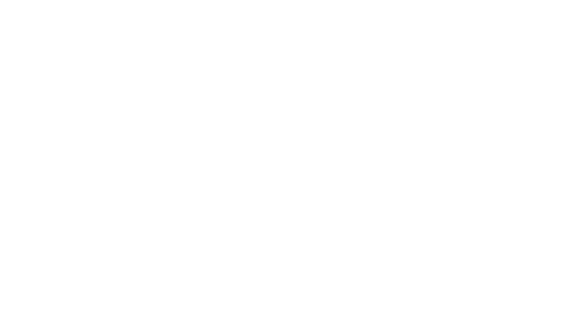
click at [164, 88] on div at bounding box center [292, 154] width 584 height 309
click at [182, 80] on div at bounding box center [292, 154] width 584 height 309
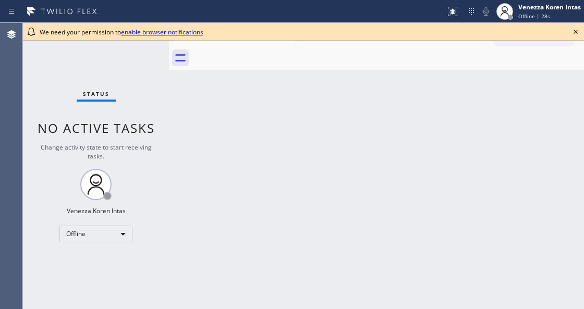
click at [172, 90] on div "Back to Dashboard Change Sender ID Customers Technicians Select a contact Outbo…" at bounding box center [376, 166] width 415 height 286
click at [99, 238] on div "Offline" at bounding box center [95, 234] width 73 height 17
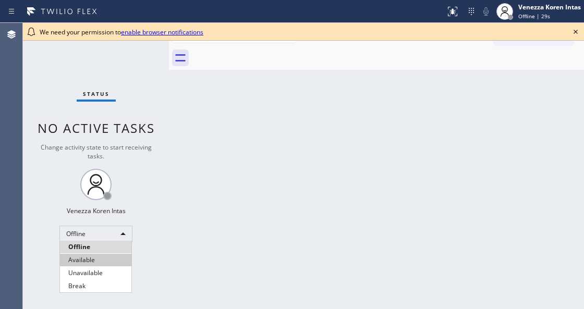
click at [92, 262] on li "Available" at bounding box center [95, 260] width 71 height 13
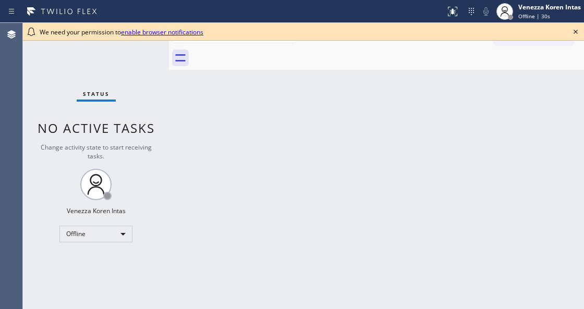
click at [284, 196] on div "Back to Dashboard Change Sender ID Customers Technicians Select a contact Outbo…" at bounding box center [376, 166] width 415 height 286
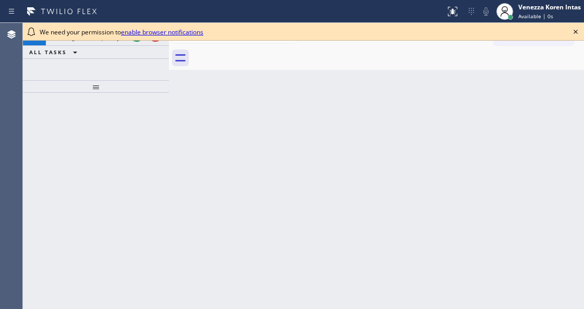
click at [577, 30] on icon at bounding box center [576, 32] width 4 height 4
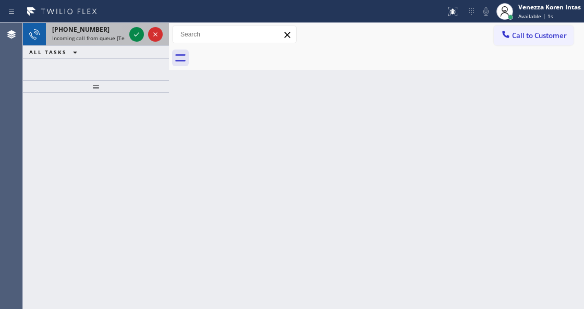
click at [111, 34] on span "Incoming call from queue [Test] All" at bounding box center [95, 37] width 87 height 7
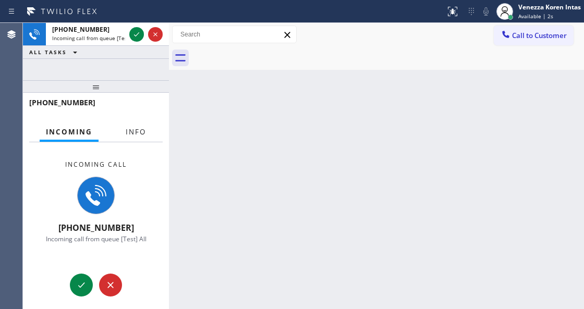
click at [134, 135] on span "Info" at bounding box center [136, 131] width 20 height 9
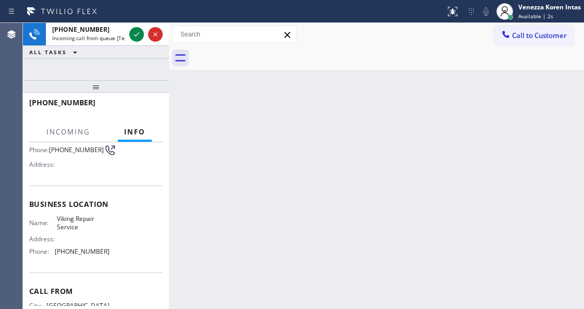
scroll to position [139, 0]
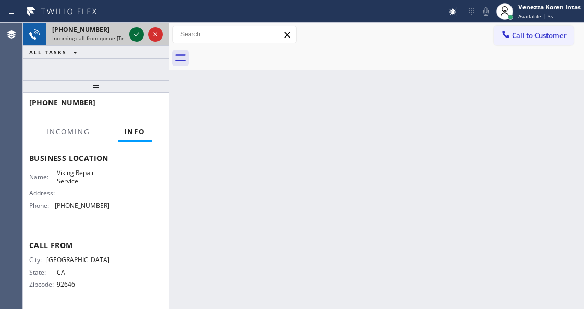
click at [135, 37] on icon at bounding box center [136, 34] width 13 height 13
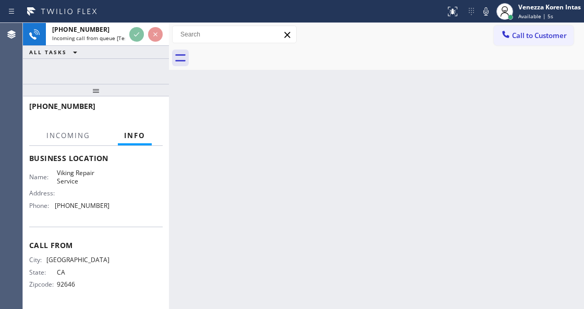
drag, startPoint x: 112, startPoint y: 86, endPoint x: 108, endPoint y: 178, distance: 92.4
click at [108, 96] on div at bounding box center [96, 90] width 146 height 13
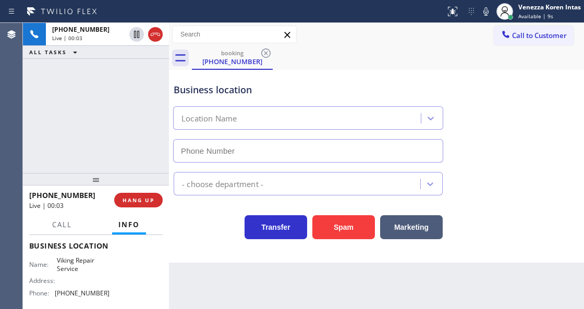
drag, startPoint x: 141, startPoint y: 110, endPoint x: 184, endPoint y: 233, distance: 130.3
click at [141, 110] on div "+17148877954 Live | 00:03 ALL TASKS ALL TASKS ACTIVE TASKS TASKS IN WRAP UP" at bounding box center [96, 98] width 146 height 150
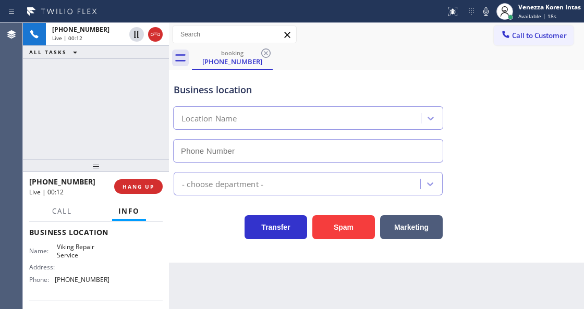
drag, startPoint x: 107, startPoint y: 184, endPoint x: 106, endPoint y: 168, distance: 15.2
click at [106, 168] on div at bounding box center [96, 166] width 146 height 13
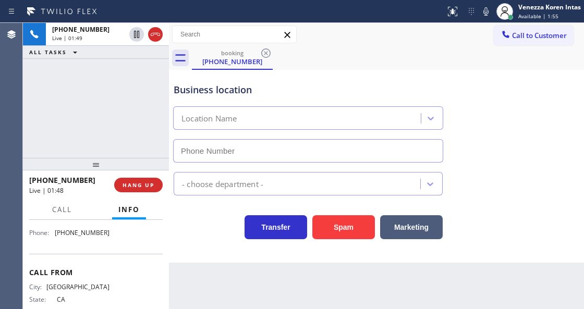
scroll to position [115, 0]
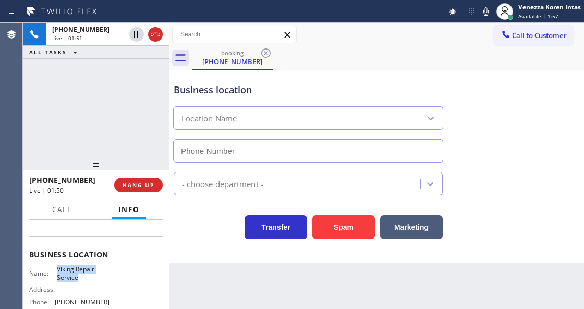
drag, startPoint x: 56, startPoint y: 267, endPoint x: 77, endPoint y: 277, distance: 22.6
click at [77, 277] on span "Viking Repair Service" at bounding box center [83, 273] width 52 height 16
copy span "Viking Repair Service"
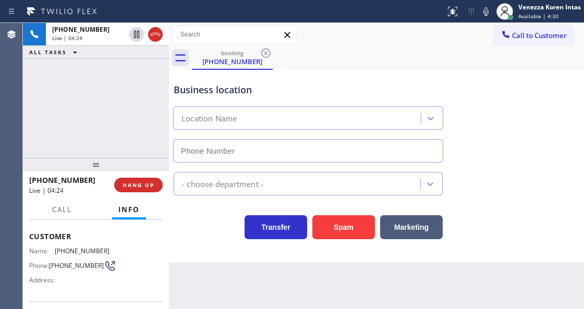
scroll to position [45, 0]
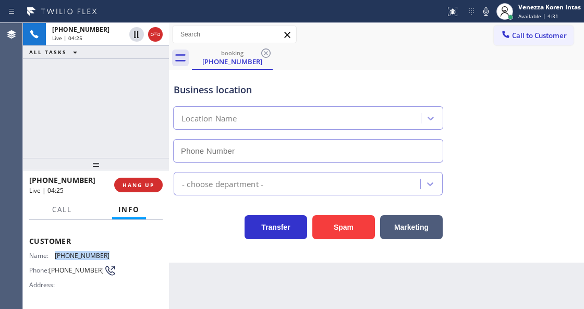
drag, startPoint x: 108, startPoint y: 249, endPoint x: 50, endPoint y: 249, distance: 58.9
click at [50, 252] on div "Name: (714) 887-7954 Phone: (714) 887-7954 Address:" at bounding box center [96, 272] width 134 height 41
copy div "(714) 887-7954"
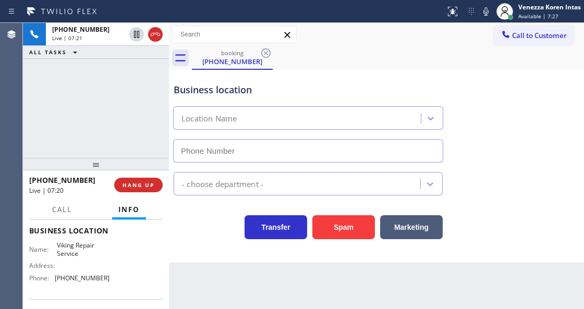
scroll to position [149, 0]
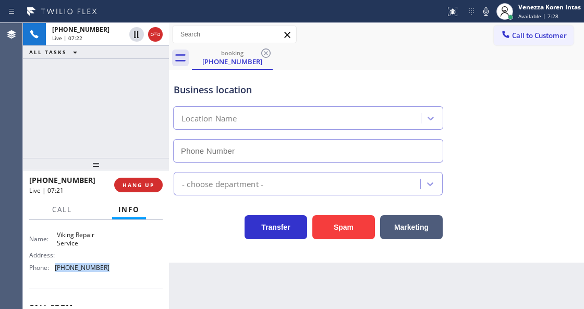
drag, startPoint x: 98, startPoint y: 302, endPoint x: 56, endPoint y: 268, distance: 53.7
click at [56, 268] on div "Name: Viking Repair Service Address: Phone: (949) 239-1524" at bounding box center [96, 253] width 134 height 45
copy span "(949) 239-1524"
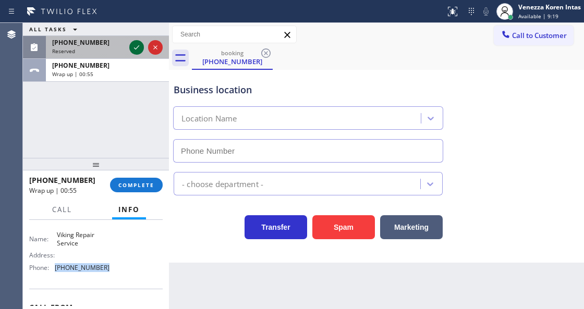
click at [136, 47] on icon at bounding box center [136, 47] width 13 height 13
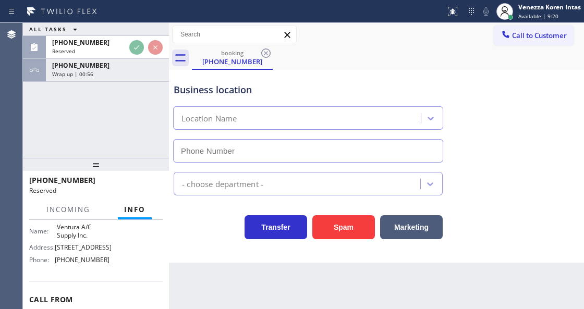
scroll to position [158, 0]
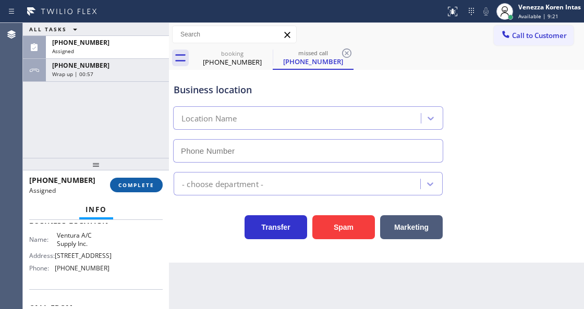
click at [146, 180] on button "COMPLETE" at bounding box center [136, 185] width 53 height 15
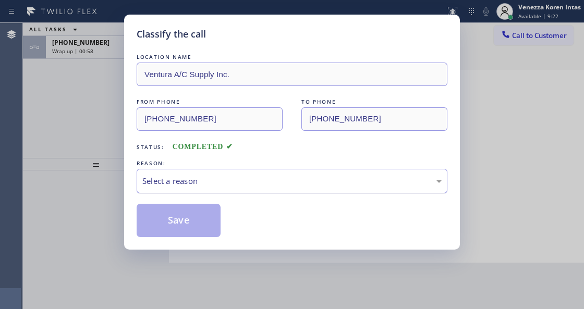
click at [285, 191] on div "Select a reason" at bounding box center [292, 181] width 311 height 25
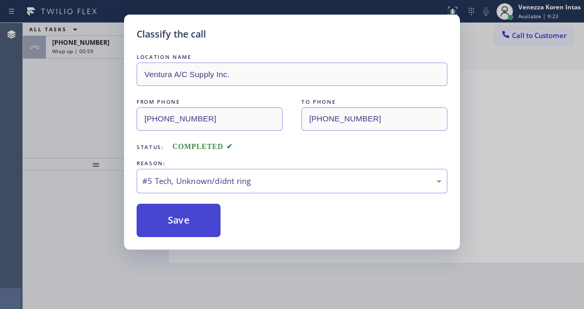
click at [214, 237] on button "Save" at bounding box center [179, 220] width 84 height 33
click at [212, 227] on button "Save" at bounding box center [179, 220] width 84 height 33
click at [104, 52] on div "Classify the call LOCATION NAME Ventura A/C Supply Inc. FROM PHONE (805) 845-38…" at bounding box center [292, 154] width 584 height 309
drag, startPoint x: 176, startPoint y: 228, endPoint x: 183, endPoint y: 229, distance: 6.9
click at [177, 229] on button "Save" at bounding box center [179, 220] width 84 height 33
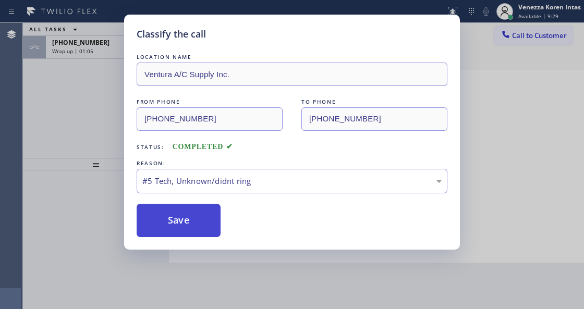
click at [164, 213] on button "Save" at bounding box center [179, 220] width 84 height 33
click at [84, 46] on div "Classify the call LOCATION NAME Ventura A/C Supply Inc. FROM PHONE (805) 845-38…" at bounding box center [292, 154] width 584 height 309
click at [207, 221] on button "Save" at bounding box center [179, 220] width 84 height 33
drag, startPoint x: 190, startPoint y: 226, endPoint x: 185, endPoint y: 224, distance: 5.4
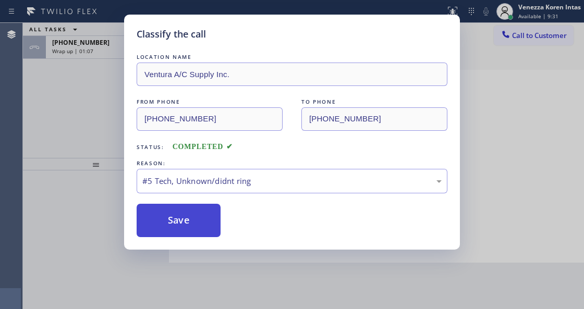
click at [189, 226] on button "Save" at bounding box center [179, 220] width 84 height 33
click at [185, 224] on button "Save" at bounding box center [179, 220] width 84 height 33
drag, startPoint x: 185, startPoint y: 224, endPoint x: 191, endPoint y: 224, distance: 6.3
click at [187, 224] on button "Save" at bounding box center [179, 220] width 84 height 33
click at [272, 177] on div "#5 Tech, Unknown/didnt ring" at bounding box center [291, 181] width 299 height 12
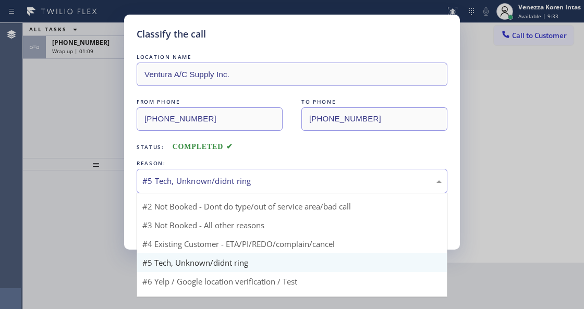
scroll to position [30, 0]
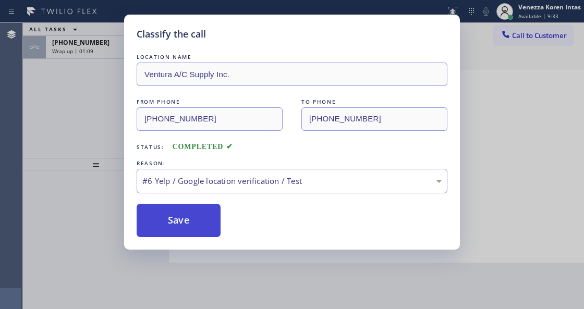
click at [200, 224] on button "Save" at bounding box center [179, 220] width 84 height 33
click at [207, 217] on button "Save" at bounding box center [179, 220] width 84 height 33
click at [218, 219] on button "Save" at bounding box center [179, 220] width 84 height 33
click at [207, 217] on button "Save" at bounding box center [179, 220] width 84 height 33
click at [225, 172] on div "#6 Yelp / Google location verification / Test" at bounding box center [292, 181] width 311 height 25
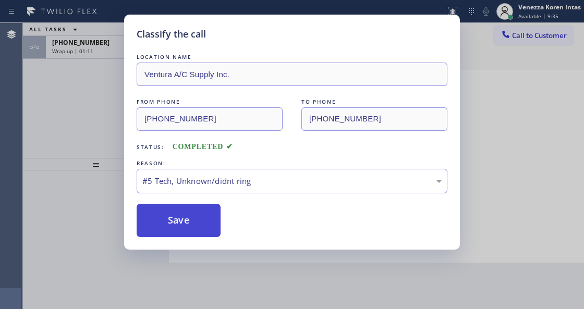
click at [193, 224] on button "Save" at bounding box center [179, 220] width 84 height 33
click at [191, 224] on button "Save" at bounding box center [179, 220] width 84 height 33
click at [184, 225] on button "Save" at bounding box center [179, 220] width 84 height 33
click at [180, 225] on button "Save" at bounding box center [179, 220] width 84 height 33
click at [175, 217] on button "Save" at bounding box center [179, 220] width 84 height 33
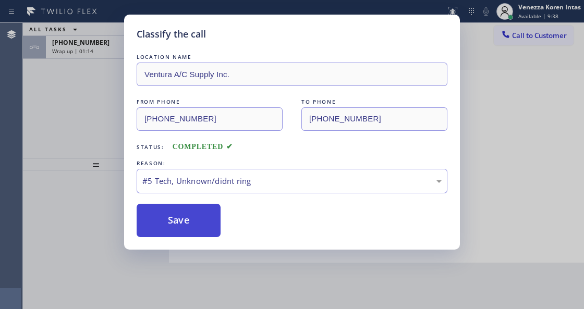
drag, startPoint x: 177, startPoint y: 212, endPoint x: 196, endPoint y: 220, distance: 19.9
click at [178, 213] on button "Save" at bounding box center [179, 220] width 84 height 33
click at [196, 220] on button "Save" at bounding box center [179, 220] width 84 height 33
click at [182, 224] on button "Save" at bounding box center [179, 220] width 84 height 33
click at [166, 229] on button "Save" at bounding box center [179, 220] width 84 height 33
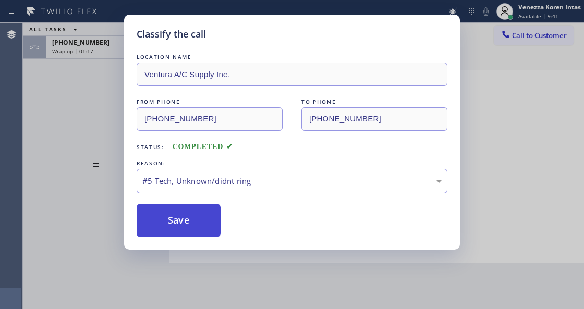
drag, startPoint x: 183, startPoint y: 207, endPoint x: 192, endPoint y: 227, distance: 23.1
click at [183, 208] on button "Save" at bounding box center [179, 220] width 84 height 33
click at [192, 227] on button "Save" at bounding box center [179, 220] width 84 height 33
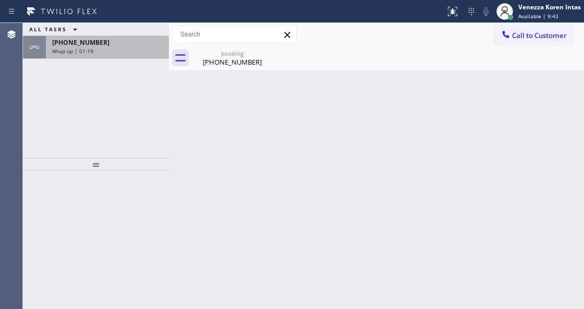
click at [99, 41] on div "+17148877954" at bounding box center [107, 42] width 111 height 9
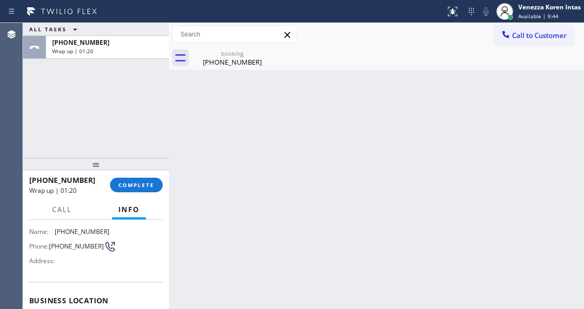
scroll to position [69, 0]
click at [134, 191] on button "COMPLETE" at bounding box center [136, 185] width 53 height 15
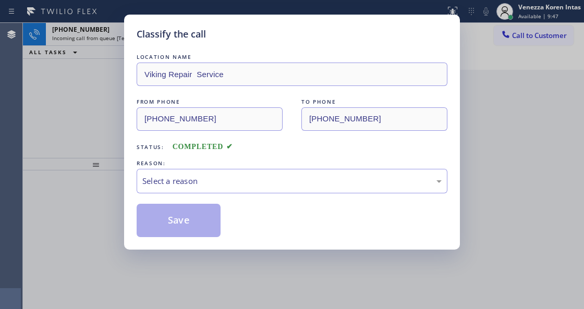
click at [235, 190] on div "Select a reason" at bounding box center [292, 181] width 311 height 25
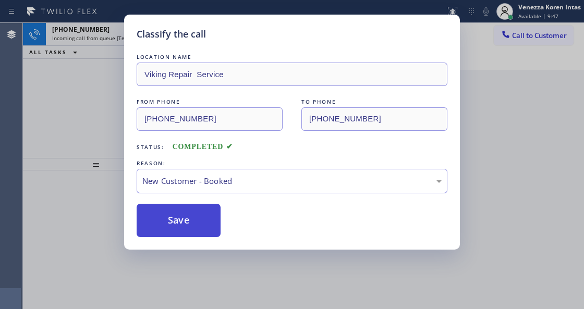
click at [195, 212] on button "Save" at bounding box center [179, 220] width 84 height 33
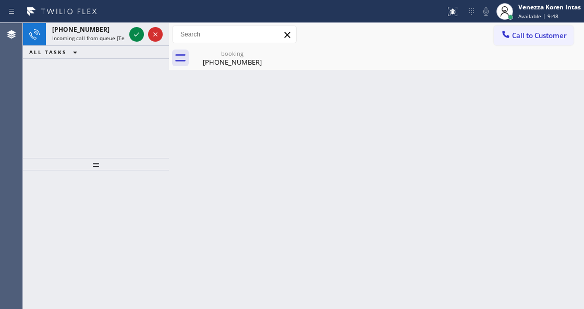
click at [102, 41] on div "+16264579482 Incoming call from queue [Test] All" at bounding box center [86, 34] width 81 height 23
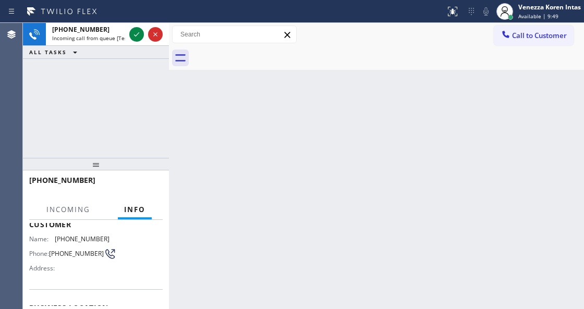
scroll to position [139, 0]
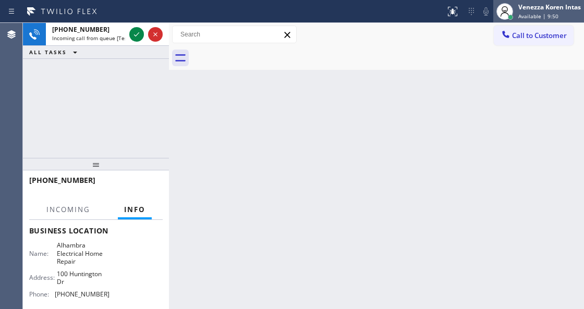
click at [554, 8] on div "Venezza Koren Intas" at bounding box center [549, 7] width 63 height 9
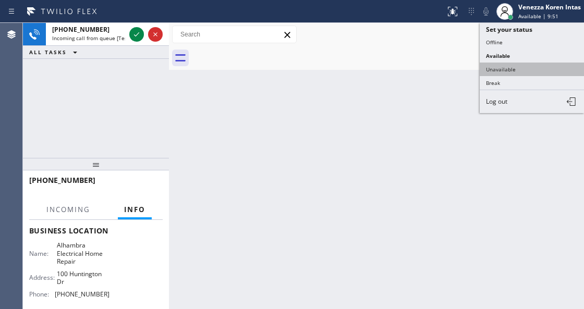
click at [511, 70] on button "Unavailable" at bounding box center [532, 70] width 104 height 14
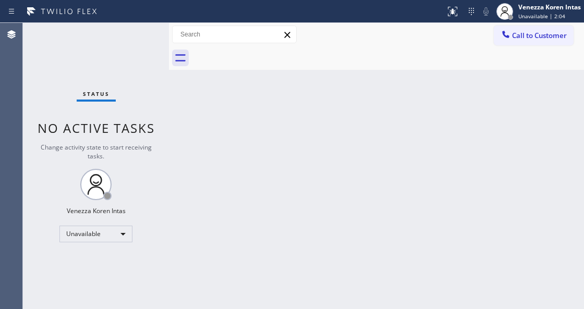
click at [328, 114] on div "Back to Dashboard Change Sender ID Customers Technicians Select a contact Outbo…" at bounding box center [376, 166] width 415 height 286
click at [310, 102] on div "Back to Dashboard Change Sender ID Customers Technicians Select a contact Outbo…" at bounding box center [376, 166] width 415 height 286
click at [504, 17] on icon at bounding box center [505, 11] width 13 height 13
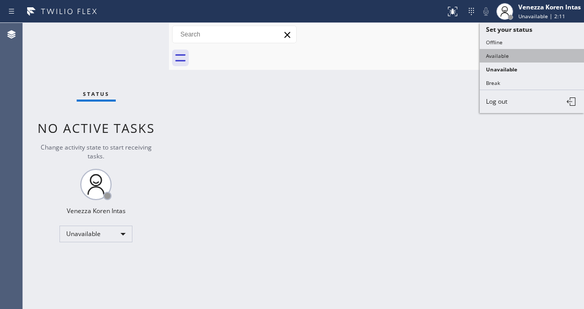
click at [505, 54] on button "Available" at bounding box center [532, 56] width 104 height 14
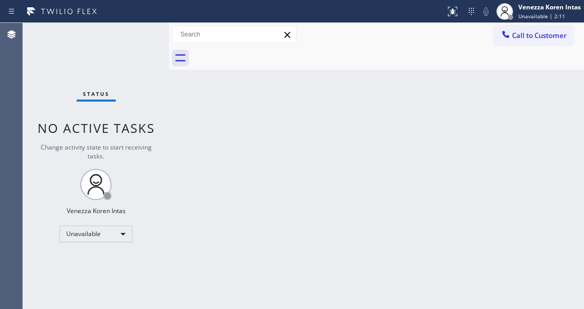
click at [349, 138] on div "Back to Dashboard Change Sender ID Customers Technicians Select a contact Outbo…" at bounding box center [376, 166] width 415 height 286
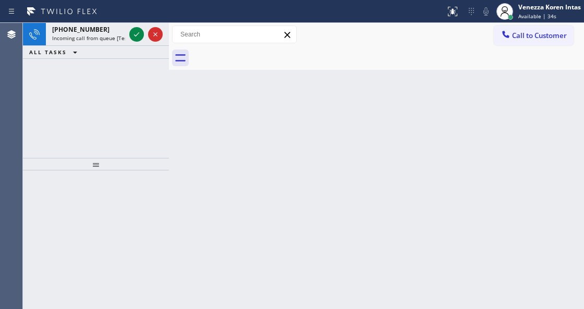
click at [151, 83] on div "+15109263299 Incoming call from queue [Test] All ALL TASKS ALL TASKS ACTIVE TAS…" at bounding box center [96, 90] width 146 height 135
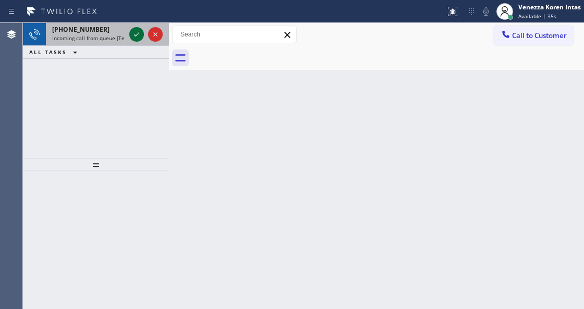
click at [129, 35] on div at bounding box center [146, 34] width 38 height 23
click at [129, 35] on div at bounding box center [136, 34] width 15 height 13
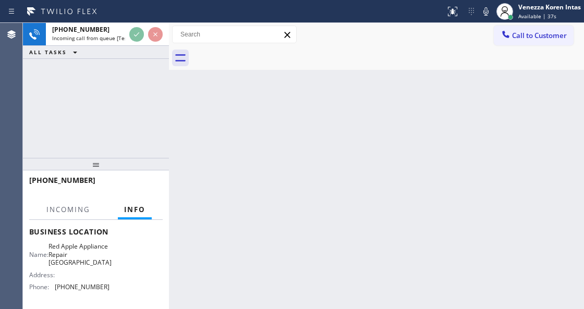
scroll to position [139, 0]
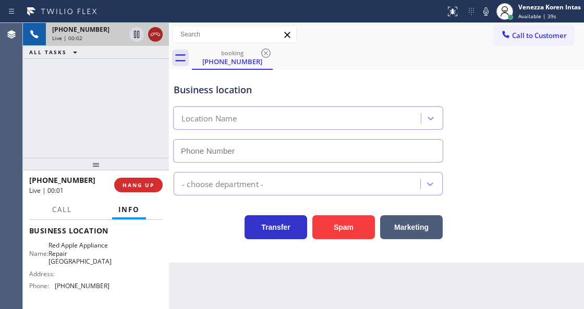
click at [158, 37] on icon at bounding box center [155, 34] width 13 height 13
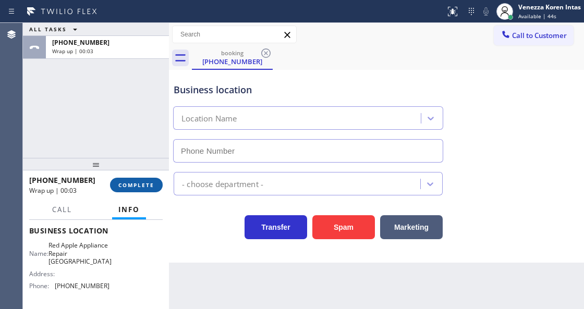
click at [158, 187] on button "COMPLETE" at bounding box center [136, 185] width 53 height 15
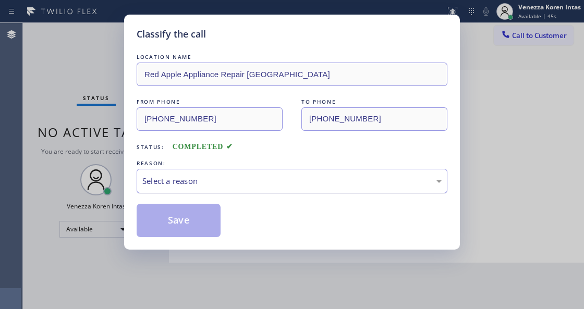
click at [223, 191] on div "Select a reason" at bounding box center [292, 181] width 311 height 25
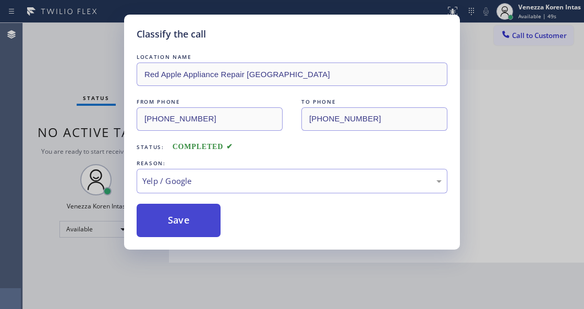
click at [203, 230] on button "Save" at bounding box center [179, 220] width 84 height 33
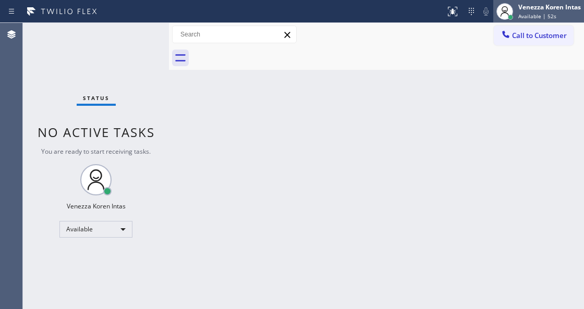
click at [543, 11] on div "Venezza Koren Intas Available | 52s" at bounding box center [550, 11] width 68 height 18
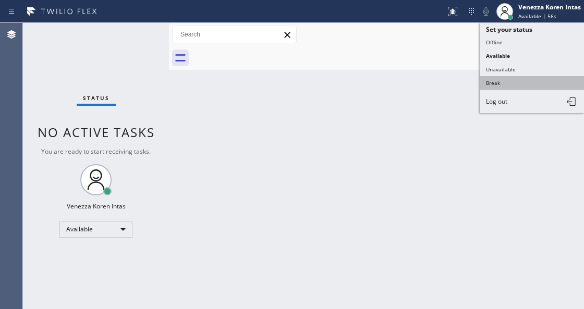
click at [497, 80] on button "Break" at bounding box center [532, 83] width 104 height 14
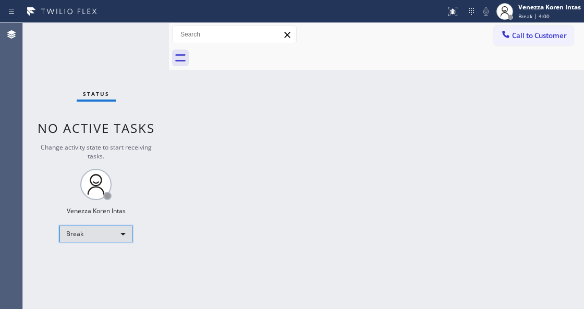
click at [123, 233] on div "Break" at bounding box center [95, 234] width 73 height 17
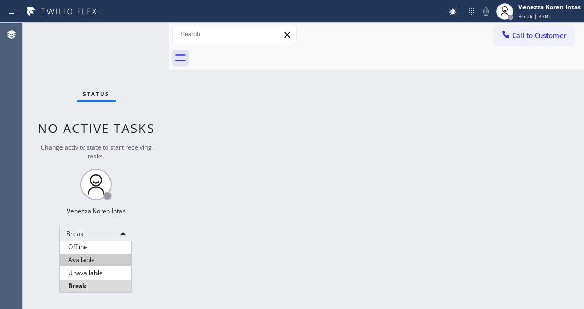
click at [111, 264] on li "Available" at bounding box center [95, 260] width 71 height 13
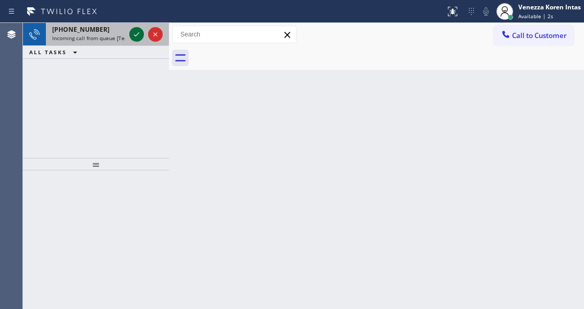
click at [136, 40] on icon at bounding box center [136, 34] width 13 height 13
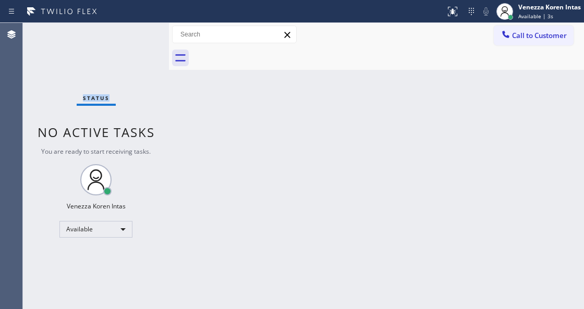
click at [136, 40] on div "Status No active tasks You are ready to start receiving tasks. Venezza Koren In…" at bounding box center [96, 166] width 146 height 286
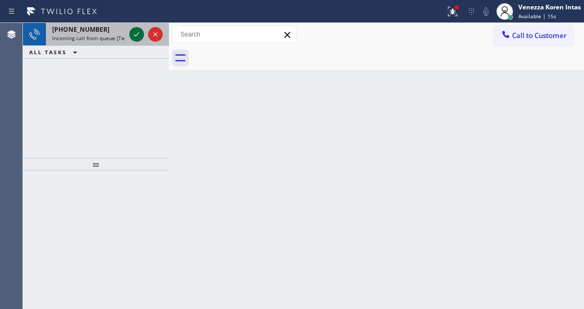
click at [135, 34] on icon at bounding box center [136, 34] width 13 height 13
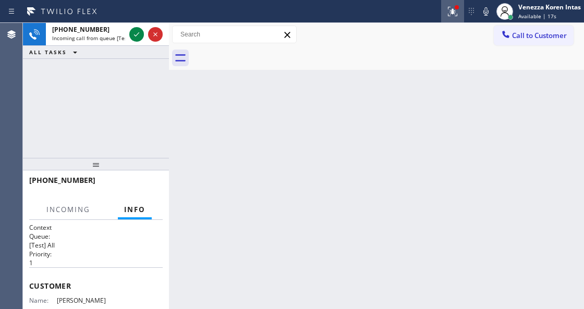
click at [451, 3] on button at bounding box center [452, 11] width 23 height 23
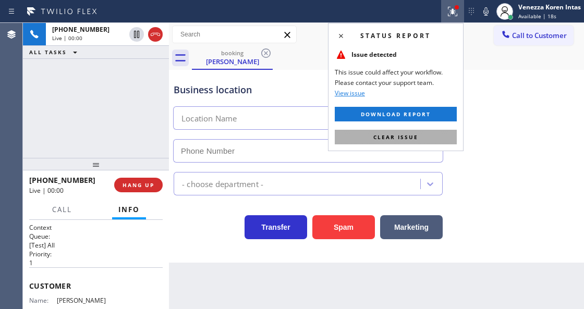
click at [419, 140] on button "Clear issue" at bounding box center [396, 137] width 122 height 15
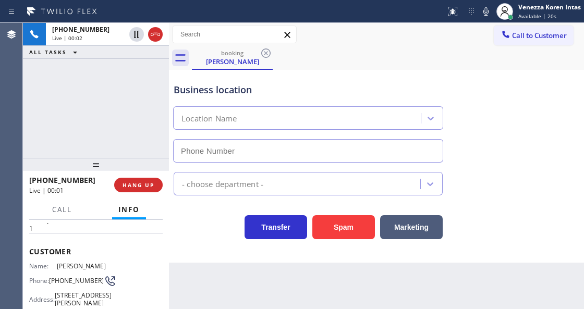
scroll to position [139, 0]
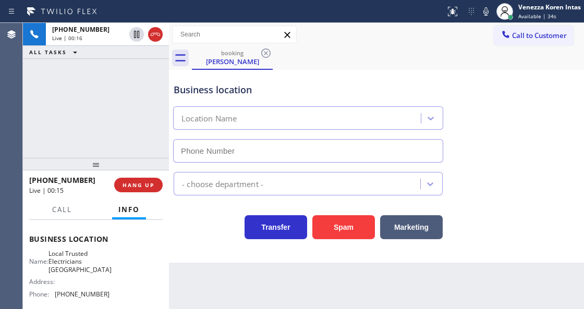
click at [91, 112] on div "+17143360326 Live | 00:16 ALL TASKS ALL TASKS ACTIVE TASKS TASKS IN WRAP UP" at bounding box center [96, 90] width 146 height 135
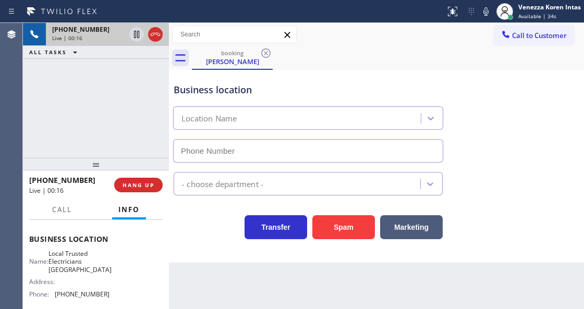
click at [85, 35] on div "Live | 00:16" at bounding box center [88, 37] width 73 height 7
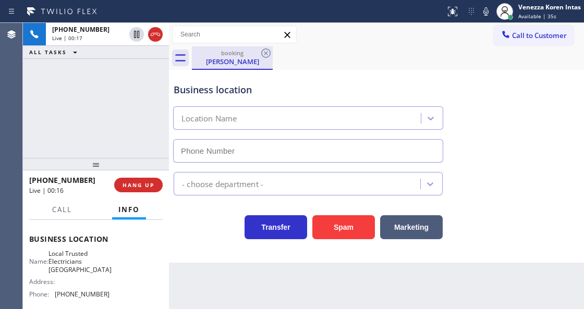
click at [229, 55] on div "booking" at bounding box center [232, 53] width 79 height 8
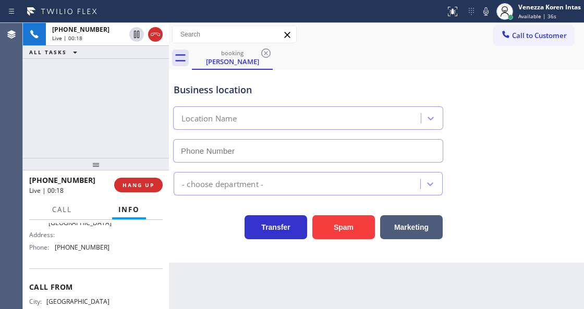
scroll to position [174, 0]
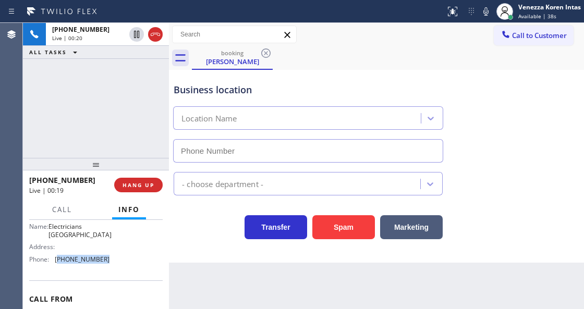
drag, startPoint x: 101, startPoint y: 274, endPoint x: 57, endPoint y: 277, distance: 44.4
click at [57, 263] on span "(562) 376-2472" at bounding box center [82, 260] width 55 height 8
copy span "562) 376-2472"
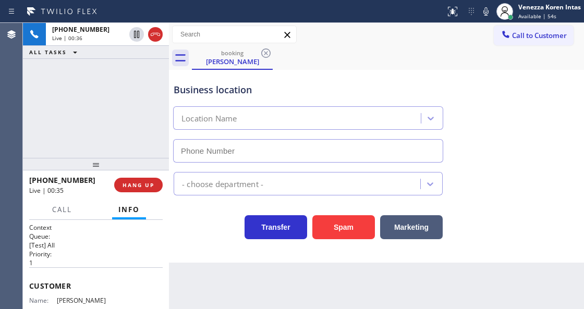
scroll to position [69, 0]
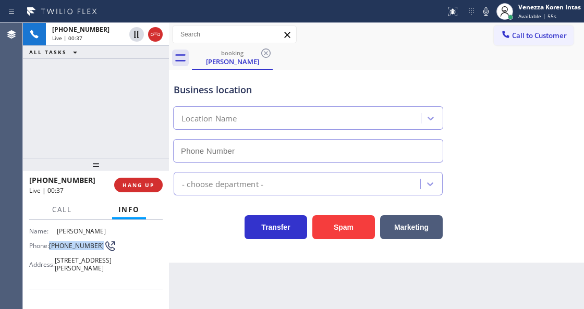
drag, startPoint x: 51, startPoint y: 247, endPoint x: 74, endPoint y: 257, distance: 25.2
click at [74, 252] on div "Phone: (714) 336-0326" at bounding box center [69, 246] width 80 height 13
copy div "(714) 336-0326"
click at [393, 23] on div "Call to Customer Outbound call Location Search location Your caller id phone nu…" at bounding box center [376, 34] width 415 height 23
click at [487, 14] on icon at bounding box center [486, 11] width 13 height 13
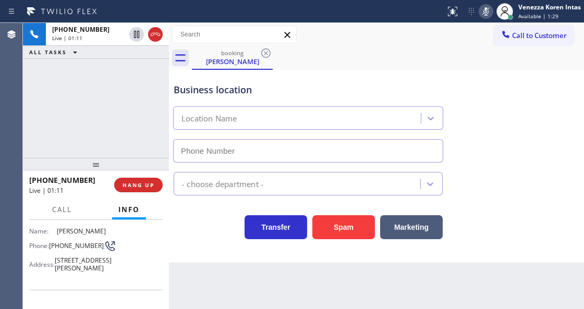
drag, startPoint x: 109, startPoint y: 38, endPoint x: 163, endPoint y: 50, distance: 55.2
click at [109, 38] on div "Live | 01:11" at bounding box center [88, 37] width 73 height 7
click at [182, 63] on icon at bounding box center [180, 58] width 17 height 17
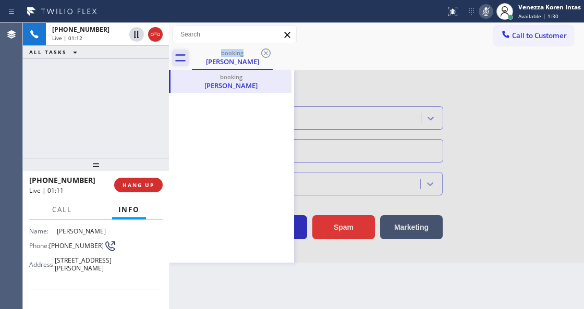
click at [182, 63] on icon at bounding box center [180, 58] width 17 height 17
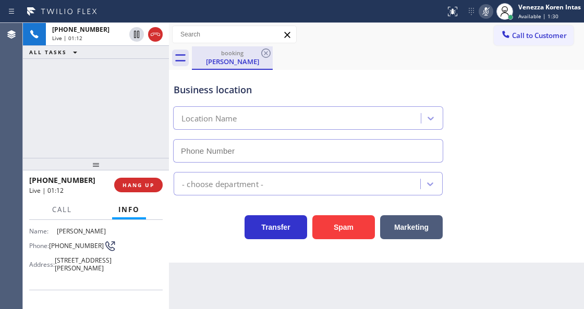
click at [200, 61] on div "Jennifer Ahumada" at bounding box center [232, 61] width 79 height 9
click at [205, 60] on div "Jennifer Ahumada" at bounding box center [232, 61] width 79 height 9
click at [213, 71] on div "Business location Location Name" at bounding box center [377, 115] width 410 height 94
drag, startPoint x: 189, startPoint y: 60, endPoint x: 176, endPoint y: 57, distance: 12.8
click at [187, 59] on div "booking Jennifer Ahumada" at bounding box center [376, 57] width 415 height 23
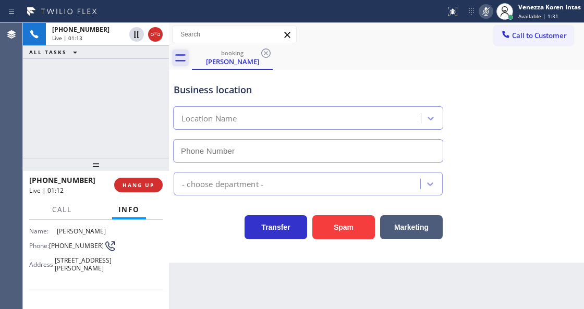
click at [177, 57] on icon at bounding box center [180, 58] width 17 height 17
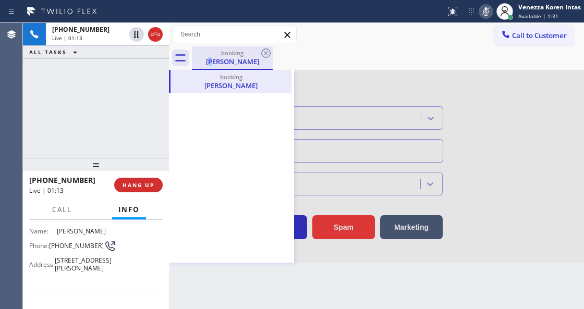
click at [215, 57] on div "Jennifer Ahumada" at bounding box center [232, 61] width 79 height 9
click at [243, 60] on div "Jennifer Ahumada" at bounding box center [232, 61] width 79 height 9
click at [247, 91] on div "booking Jennifer Ahumada" at bounding box center [231, 81] width 119 height 23
click at [223, 83] on div "Jennifer Ahumada" at bounding box center [231, 85] width 119 height 9
click at [227, 83] on div "Jennifer Ahumada" at bounding box center [231, 85] width 119 height 9
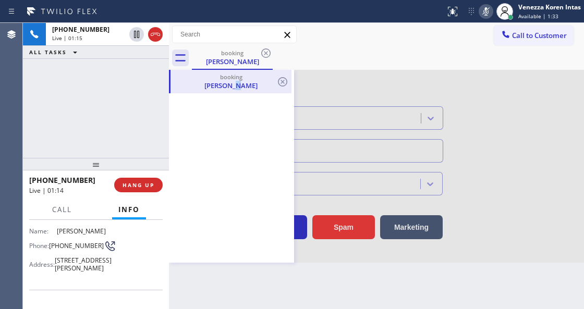
click at [227, 82] on div "Jennifer Ahumada" at bounding box center [231, 85] width 119 height 9
click at [329, 48] on div "booking Jennifer Ahumada" at bounding box center [388, 57] width 392 height 23
click at [269, 51] on icon at bounding box center [266, 53] width 13 height 13
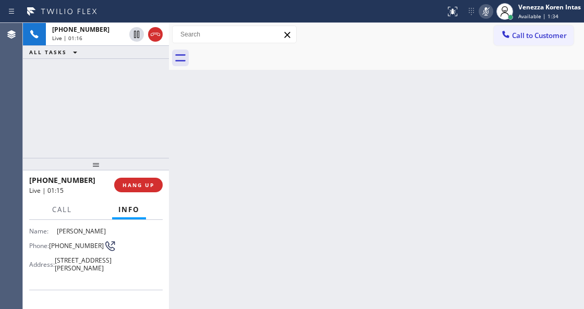
drag, startPoint x: 310, startPoint y: 56, endPoint x: 233, endPoint y: 62, distance: 76.8
click at [310, 57] on div at bounding box center [388, 57] width 392 height 23
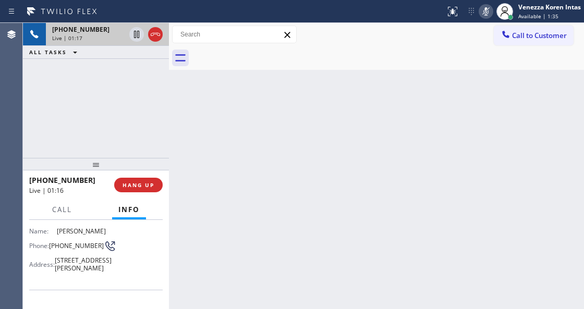
click at [88, 26] on span "+17143360326" at bounding box center [80, 29] width 57 height 9
click at [90, 30] on span "+17143360326" at bounding box center [80, 29] width 57 height 9
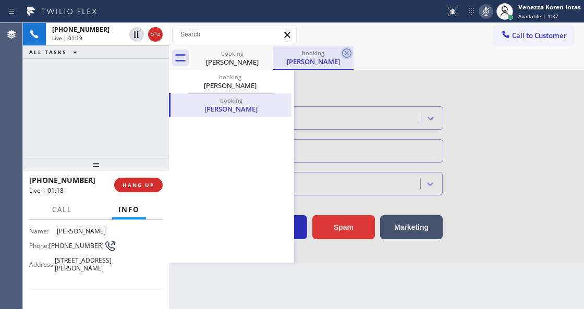
click at [344, 52] on icon at bounding box center [347, 53] width 13 height 13
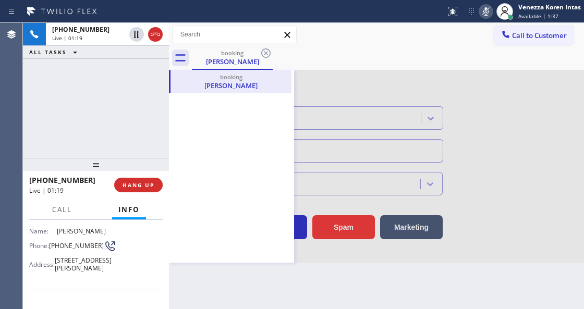
click at [344, 52] on div "booking Jennifer Ahumada" at bounding box center [388, 57] width 392 height 23
click at [263, 53] on icon at bounding box center [266, 53] width 13 height 13
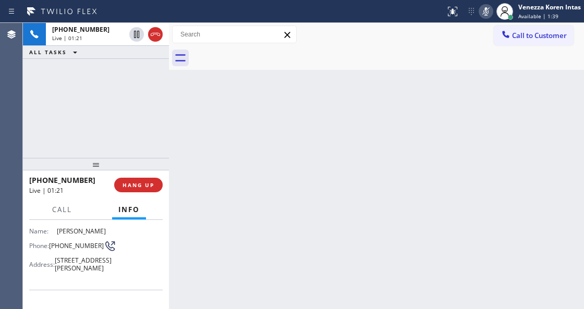
drag, startPoint x: 225, startPoint y: 80, endPoint x: 178, endPoint y: 83, distance: 47.6
click at [225, 80] on div "Back to Dashboard Change Sender ID Customers Technicians Select a contact Outbo…" at bounding box center [376, 166] width 415 height 286
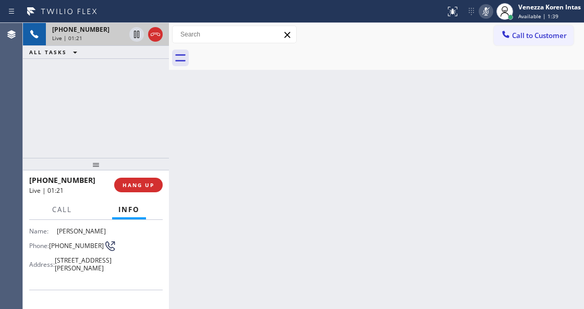
click at [62, 25] on span "+17143360326" at bounding box center [80, 29] width 57 height 9
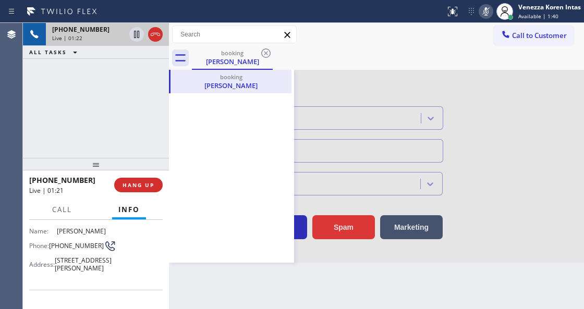
click at [114, 36] on div "Live | 01:22" at bounding box center [88, 37] width 73 height 7
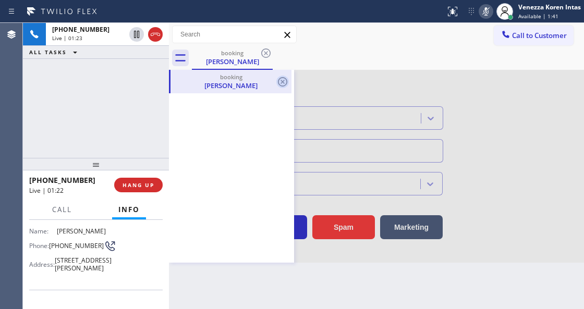
click at [281, 81] on icon at bounding box center [282, 82] width 13 height 13
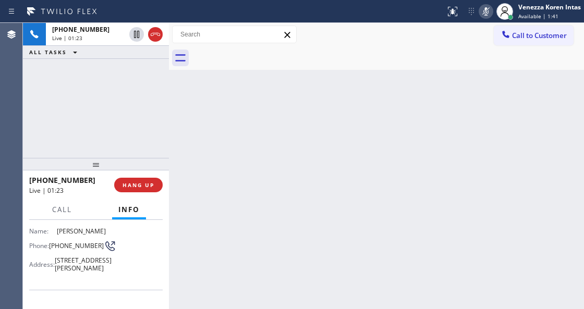
click at [259, 56] on div at bounding box center [388, 57] width 392 height 23
drag, startPoint x: 77, startPoint y: 263, endPoint x: 53, endPoint y: 247, distance: 28.9
click at [53, 247] on div "Name: Jennifer Ahumada Phone: (714) 336-0326 Address: 700 E Taft Ave apt 33, Or…" at bounding box center [69, 251] width 80 height 49
click at [60, 250] on span "(714) 336-0326" at bounding box center [76, 246] width 55 height 8
drag, startPoint x: 65, startPoint y: 257, endPoint x: 52, endPoint y: 246, distance: 17.0
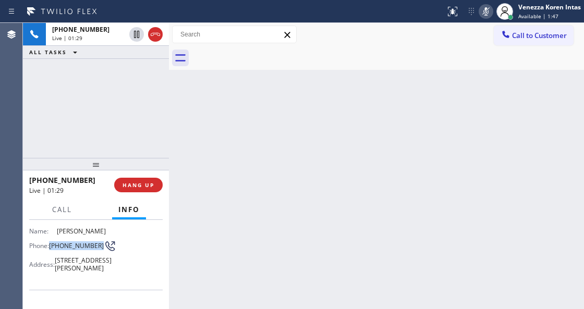
click at [52, 246] on span "(714) 336-0326" at bounding box center [76, 246] width 55 height 8
copy span "(714) 336-0326"
click at [486, 10] on rect at bounding box center [485, 10] width 7 height 7
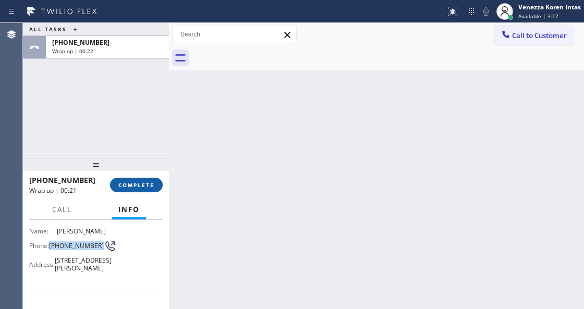
click at [140, 187] on span "COMPLETE" at bounding box center [136, 185] width 36 height 7
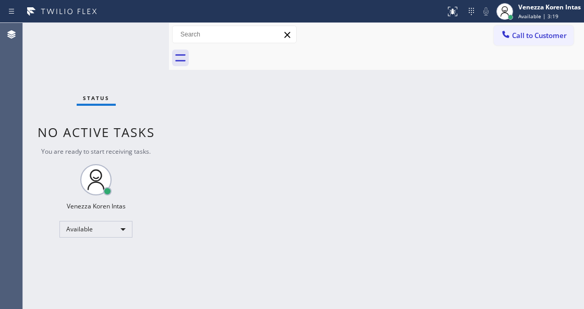
click at [339, 184] on div "Back to Dashboard Change Sender ID Customers Technicians Select a contact Outbo…" at bounding box center [376, 166] width 415 height 286
click at [129, 62] on div "Status No active tasks You are ready to start receiving tasks. Venezza Koren In…" at bounding box center [96, 166] width 146 height 286
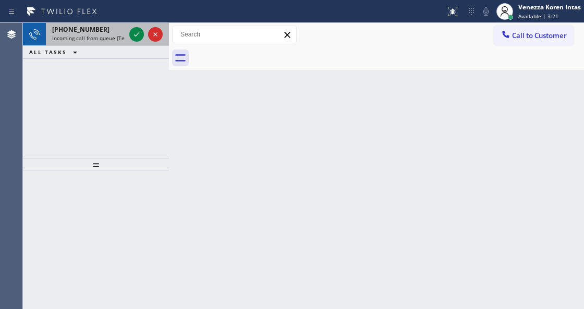
click at [104, 40] on span "Incoming call from queue [Test] All" at bounding box center [95, 37] width 87 height 7
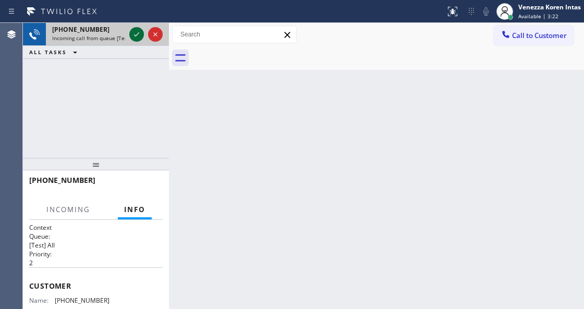
click at [135, 33] on icon at bounding box center [136, 34] width 13 height 13
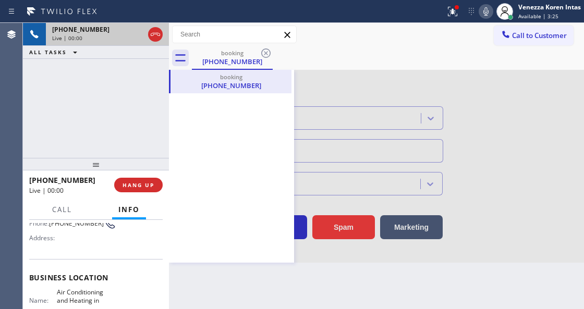
scroll to position [104, 0]
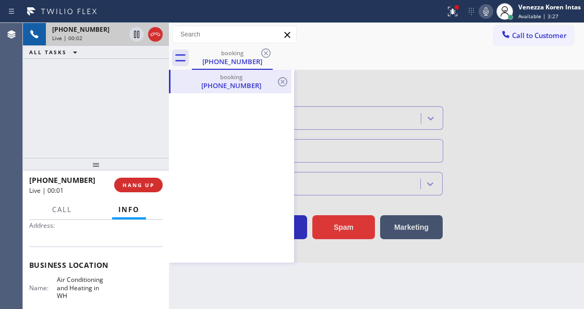
click at [213, 81] on div "(818) 443-6781" at bounding box center [231, 85] width 119 height 9
click at [235, 54] on div "booking" at bounding box center [232, 53] width 79 height 8
click at [267, 52] on icon at bounding box center [265, 53] width 9 height 9
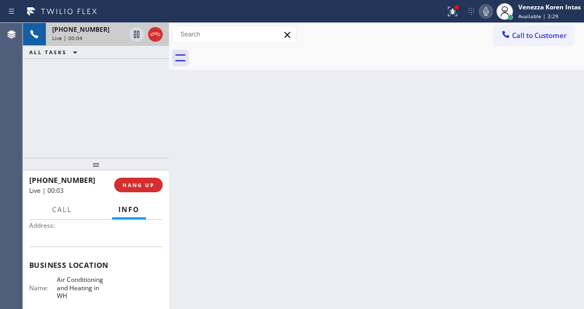
click at [396, 86] on div "Back to Dashboard Change Sender ID Customers Technicians Select a contact Outbo…" at bounding box center [376, 166] width 415 height 286
click at [462, 18] on button at bounding box center [452, 11] width 23 height 23
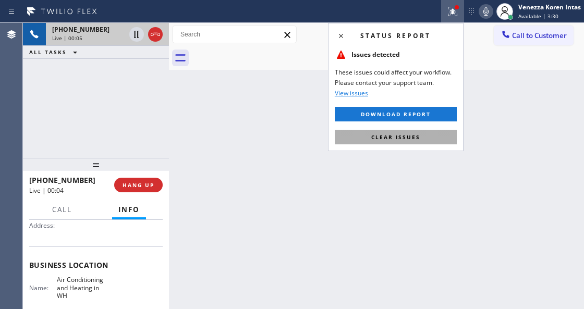
click at [438, 131] on button "Clear issues" at bounding box center [396, 137] width 122 height 15
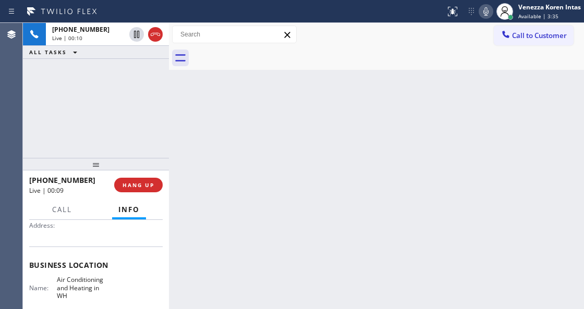
drag, startPoint x: 156, startPoint y: 35, endPoint x: 183, endPoint y: 201, distance: 167.9
click at [156, 35] on icon at bounding box center [155, 34] width 13 height 13
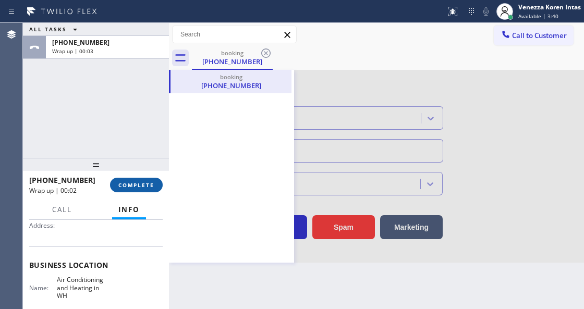
click at [141, 183] on span "COMPLETE" at bounding box center [136, 185] width 36 height 7
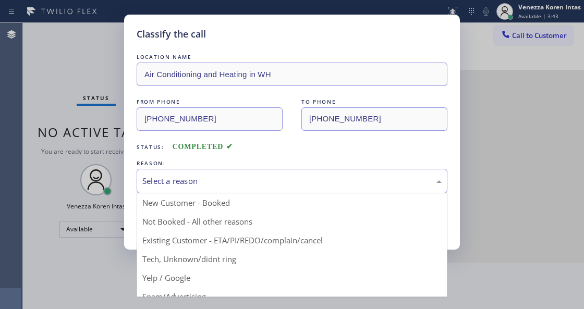
click at [221, 181] on div "Select a reason" at bounding box center [291, 181] width 299 height 12
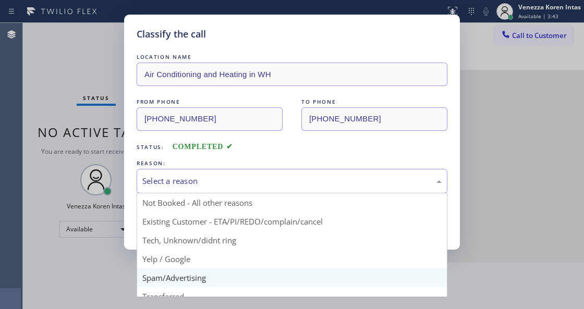
scroll to position [34, 0]
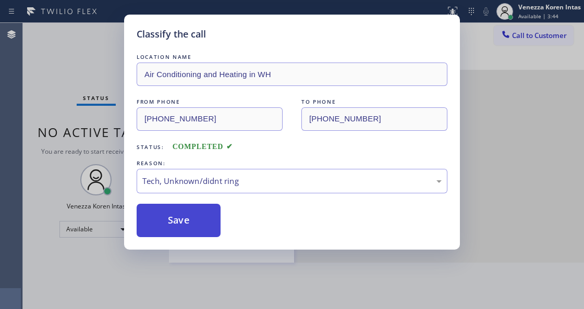
click at [200, 233] on button "Save" at bounding box center [179, 220] width 84 height 33
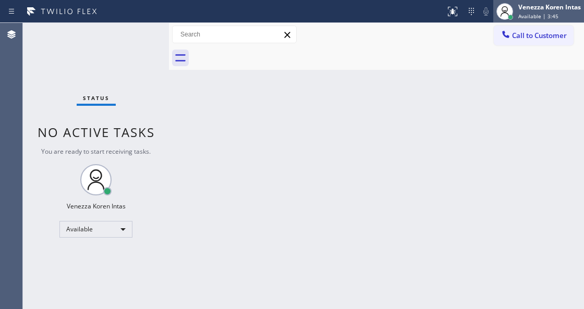
click at [539, 8] on div "Venezza Koren Intas" at bounding box center [549, 7] width 63 height 9
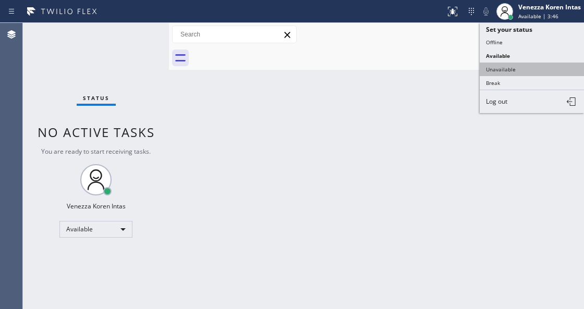
click at [521, 63] on button "Unavailable" at bounding box center [532, 70] width 104 height 14
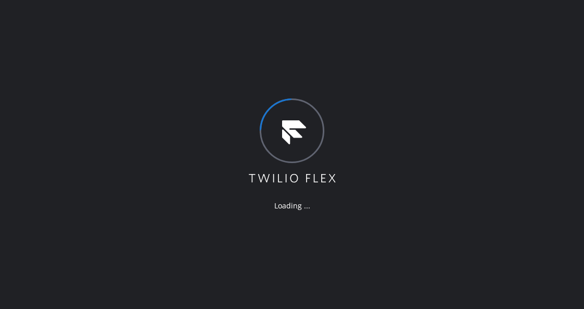
drag, startPoint x: 91, startPoint y: 89, endPoint x: 82, endPoint y: 92, distance: 9.4
click at [91, 89] on div "Loading ..." at bounding box center [292, 154] width 584 height 309
click at [143, 57] on div "Loading ..." at bounding box center [292, 154] width 584 height 309
drag, startPoint x: 232, startPoint y: 71, endPoint x: 245, endPoint y: 93, distance: 25.0
click at [232, 71] on div "Loading ..." at bounding box center [292, 154] width 584 height 309
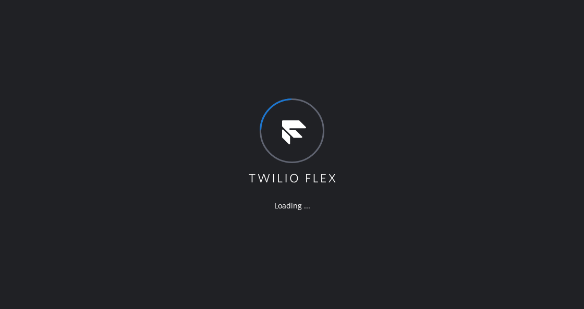
click at [282, 132] on icon at bounding box center [292, 151] width 87 height 62
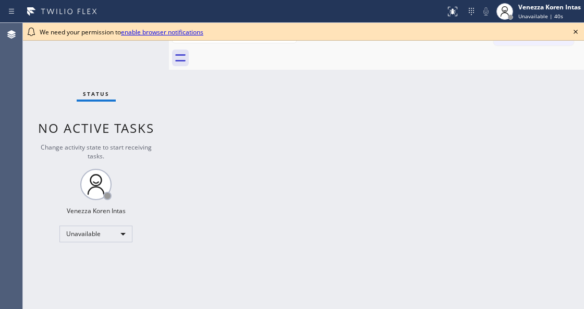
click at [571, 32] on icon at bounding box center [576, 32] width 13 height 13
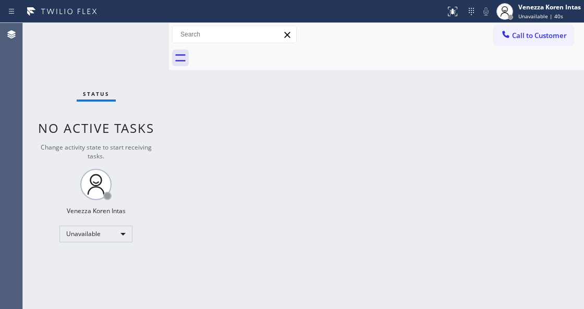
drag, startPoint x: 507, startPoint y: 140, endPoint x: 488, endPoint y: 142, distance: 18.8
click at [503, 142] on div "Back to Dashboard Change Sender ID Customers Technicians Select a contact Outbo…" at bounding box center [376, 166] width 415 height 286
click at [124, 228] on div "Unavailable" at bounding box center [95, 234] width 73 height 17
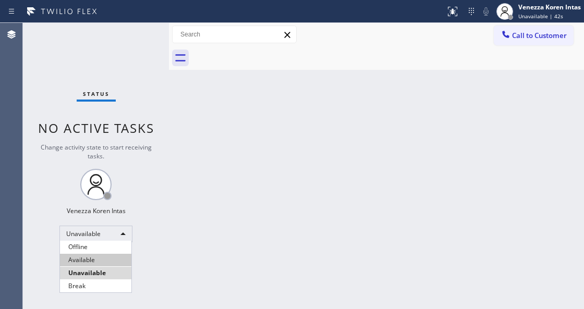
click at [98, 256] on li "Available" at bounding box center [95, 260] width 71 height 13
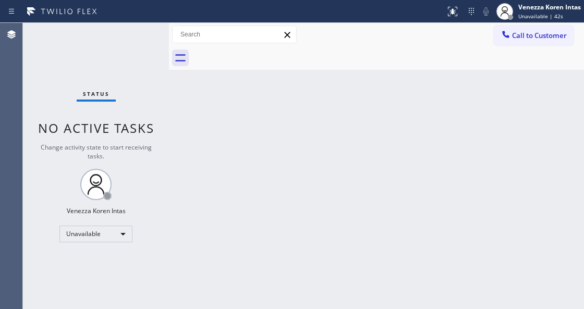
click at [128, 95] on div "Status No active tasks Change activity state to start receiving tasks. Venezza …" at bounding box center [96, 166] width 146 height 286
click at [132, 42] on div "Status No active tasks Change activity state to start receiving tasks. Venezza …" at bounding box center [96, 166] width 146 height 286
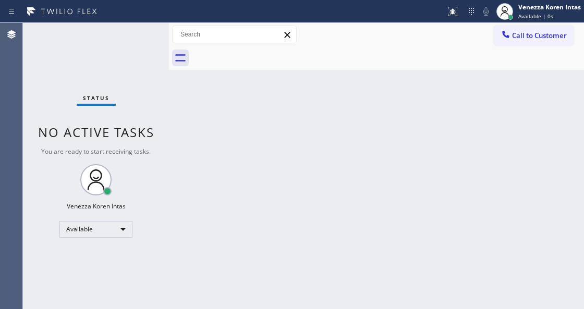
click at [148, 34] on div "Status No active tasks You are ready to start receiving tasks. Venezza Koren In…" at bounding box center [96, 166] width 146 height 286
click at [125, 31] on div "Status No active tasks You are ready to start receiving tasks. Venezza Koren In…" at bounding box center [96, 166] width 146 height 286
click at [128, 34] on div "Status No active tasks You are ready to start receiving tasks. Venezza Koren In…" at bounding box center [96, 166] width 146 height 286
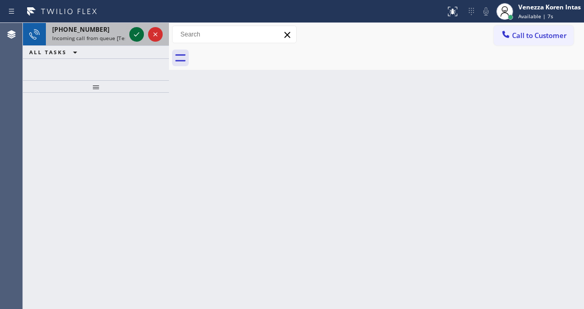
click at [138, 36] on icon at bounding box center [136, 34] width 13 height 13
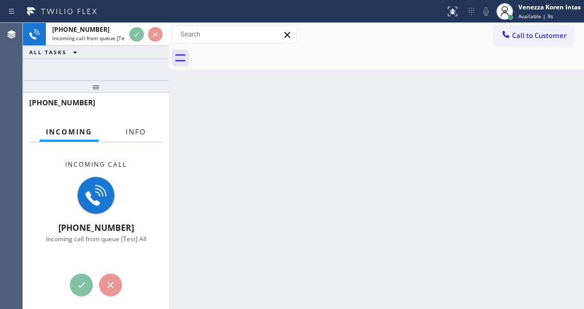
click at [137, 137] on button "Info" at bounding box center [135, 132] width 33 height 20
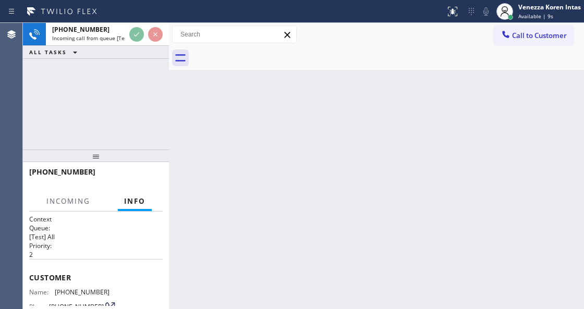
drag, startPoint x: 107, startPoint y: 89, endPoint x: 105, endPoint y: 158, distance: 69.4
click at [105, 158] on div at bounding box center [96, 156] width 146 height 13
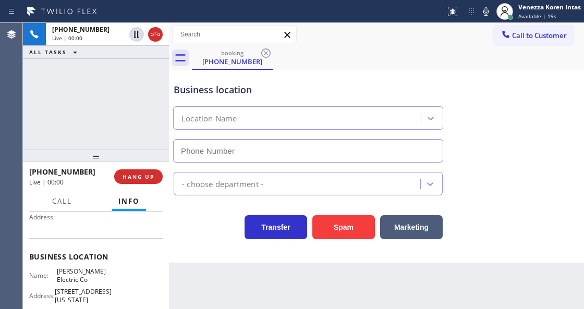
scroll to position [174, 0]
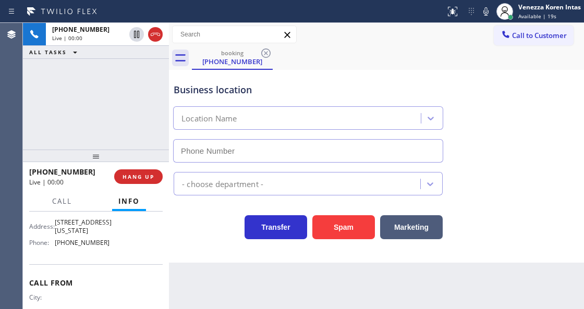
type input "[PHONE_NUMBER]"
click at [107, 96] on div "[PHONE_NUMBER] Live | 00:01 ALL TASKS ALL TASKS ACTIVE TASKS TASKS IN WRAP UP" at bounding box center [96, 86] width 146 height 127
click at [104, 120] on div "[PHONE_NUMBER] Live | 00:02 ALL TASKS ALL TASKS ACTIVE TASKS TASKS IN WRAP UP" at bounding box center [96, 86] width 146 height 127
click at [380, 69] on div "Business location [PERSON_NAME] Electric Co [PHONE_NUMBER]" at bounding box center [377, 115] width 410 height 94
click at [137, 251] on div "Name: [PERSON_NAME] Electric Co Address: [STREET_ADDRESS][US_STATE] Phone: [PHO…" at bounding box center [96, 224] width 134 height 53
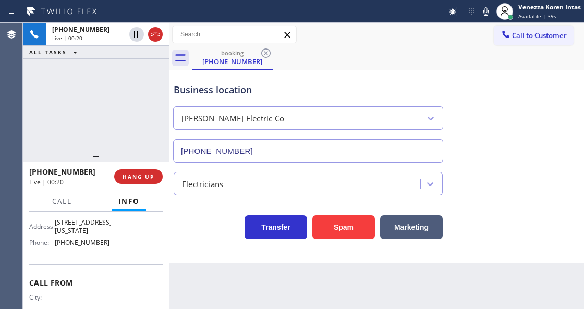
click at [189, 263] on div "Business location [PERSON_NAME] Electric Co [PHONE_NUMBER] Electricians Transfe…" at bounding box center [376, 166] width 415 height 193
click at [338, 82] on div "Business location [PERSON_NAME] Electric Co [PHONE_NUMBER]" at bounding box center [308, 117] width 273 height 90
click at [545, 55] on div "booking [PHONE_NUMBER]" at bounding box center [388, 57] width 392 height 23
click at [311, 70] on div "Business location [PERSON_NAME] Electric Co [PHONE_NUMBER]" at bounding box center [377, 115] width 410 height 94
click at [561, 63] on div "booking [PHONE_NUMBER]" at bounding box center [388, 57] width 392 height 23
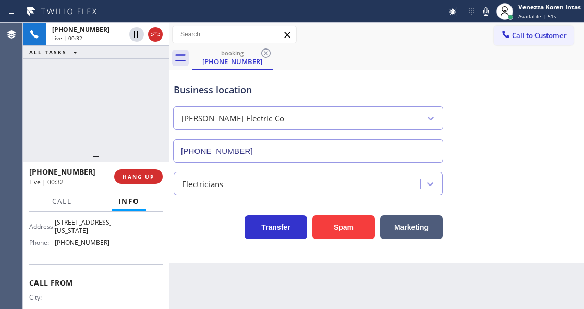
click at [573, 71] on div "Business location [PERSON_NAME] Electric Co [PHONE_NUMBER]" at bounding box center [377, 115] width 410 height 94
drag, startPoint x: 566, startPoint y: 80, endPoint x: 521, endPoint y: 197, distance: 125.8
click at [566, 80] on div "Business location [PERSON_NAME] Electric Co [PHONE_NUMBER]" at bounding box center [377, 115] width 410 height 94
click at [489, 10] on icon at bounding box center [486, 11] width 13 height 13
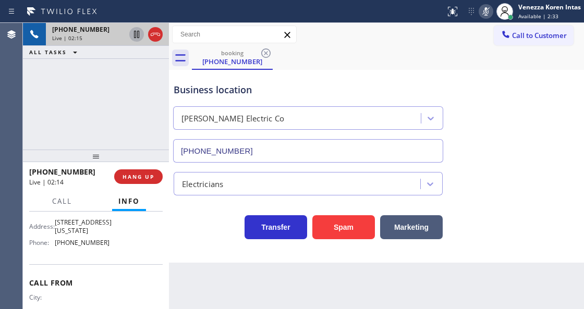
click at [135, 37] on icon at bounding box center [136, 34] width 13 height 13
click at [490, 11] on icon at bounding box center [486, 11] width 13 height 13
click at [138, 38] on icon at bounding box center [136, 34] width 7 height 7
click at [135, 38] on icon at bounding box center [136, 34] width 13 height 13
click at [136, 38] on icon at bounding box center [136, 34] width 13 height 13
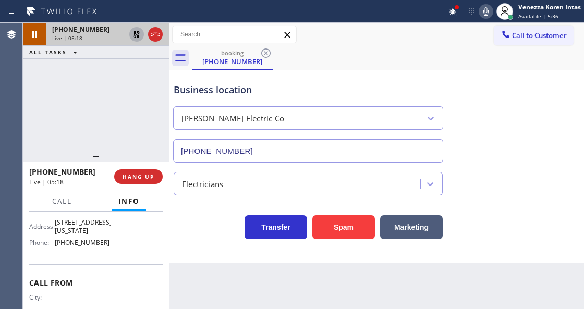
click at [136, 38] on icon at bounding box center [136, 34] width 13 height 13
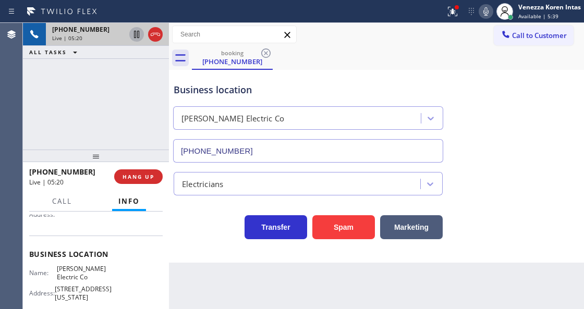
scroll to position [104, 0]
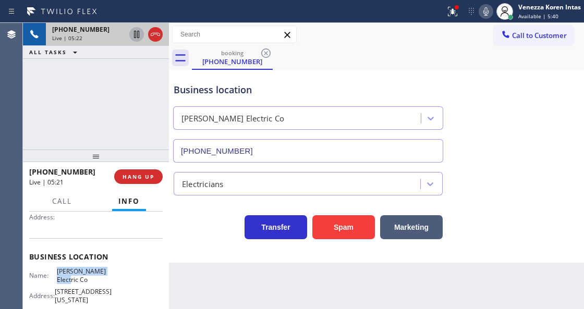
drag, startPoint x: 53, startPoint y: 267, endPoint x: 72, endPoint y: 279, distance: 22.0
click at [72, 279] on div "Business location Name: [PERSON_NAME] Electric Co Address: [STREET_ADDRESS][US_…" at bounding box center [96, 285] width 134 height 95
copy span "[PERSON_NAME] Electric Co"
drag, startPoint x: 456, startPoint y: 10, endPoint x: 454, endPoint y: 23, distance: 12.6
click at [456, 13] on icon at bounding box center [452, 11] width 13 height 13
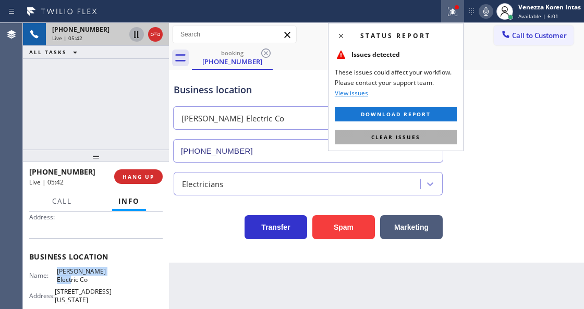
click at [435, 134] on button "Clear issues" at bounding box center [396, 137] width 122 height 15
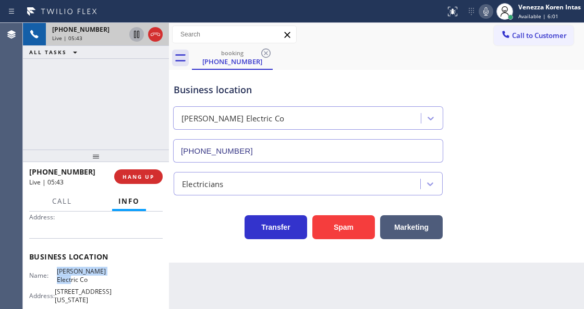
click at [486, 11] on icon at bounding box center [486, 11] width 13 height 13
click at [137, 34] on icon at bounding box center [136, 34] width 13 height 13
click at [574, 108] on div "Business location [PERSON_NAME] Electric Co [PHONE_NUMBER]" at bounding box center [377, 115] width 410 height 94
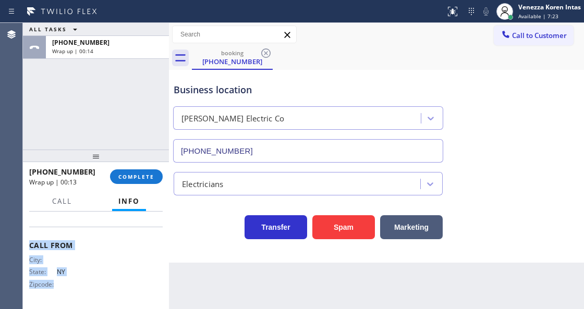
scroll to position [227, 0]
drag, startPoint x: 28, startPoint y: 238, endPoint x: 121, endPoint y: 225, distance: 93.7
click at [121, 225] on div "Context Queue: [Test] All Priority: 2 Customer Name: [PHONE_NUMBER] Phone: [PHO…" at bounding box center [96, 260] width 146 height 97
copy div "Customer Name: [PHONE_NUMBER] Phone: [PHONE_NUMBER] Address: Business location …"
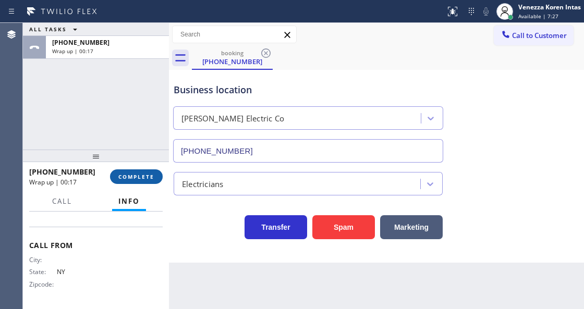
click at [152, 180] on span "COMPLETE" at bounding box center [136, 176] width 36 height 7
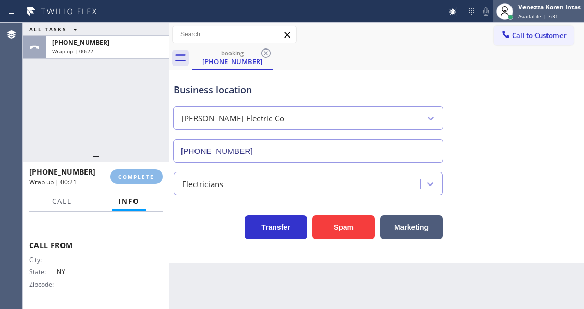
click at [564, 7] on div "Venezza Koren Intas" at bounding box center [549, 7] width 63 height 9
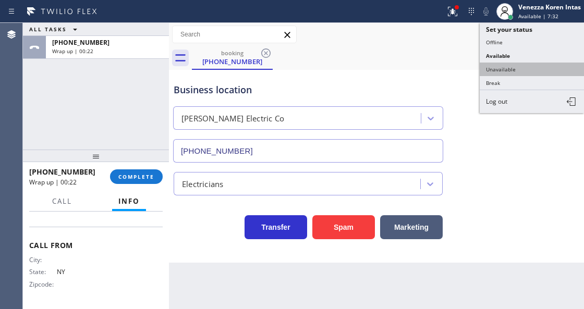
click at [529, 72] on button "Unavailable" at bounding box center [532, 70] width 104 height 14
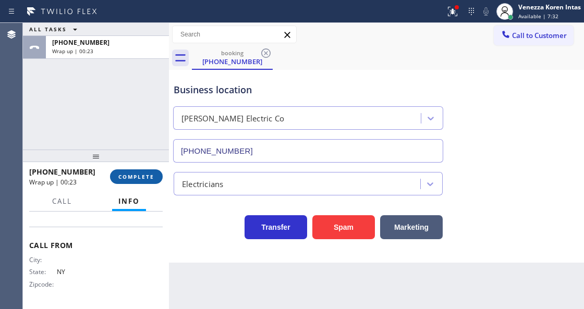
click at [152, 179] on span "COMPLETE" at bounding box center [136, 176] width 36 height 7
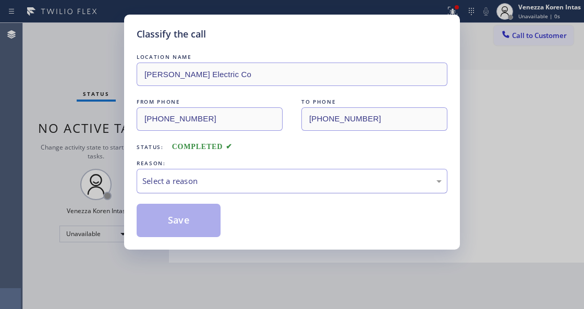
click at [213, 193] on div "Select a reason" at bounding box center [292, 181] width 311 height 25
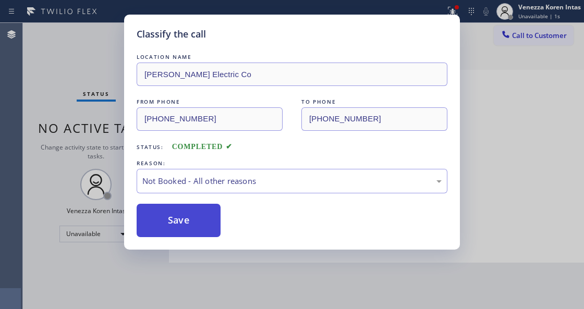
click at [203, 222] on button "Save" at bounding box center [179, 220] width 84 height 33
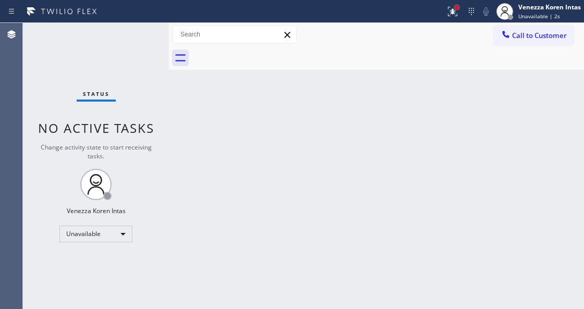
click at [454, 9] on div at bounding box center [457, 7] width 6 height 6
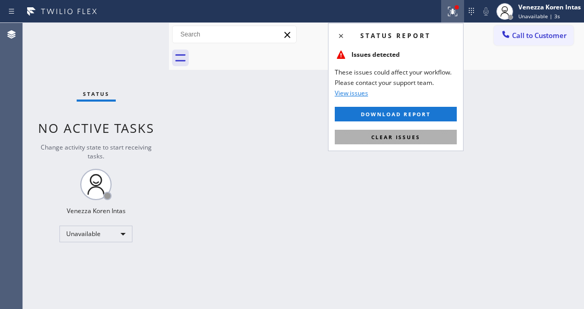
click at [425, 144] on button "Clear issues" at bounding box center [396, 137] width 122 height 15
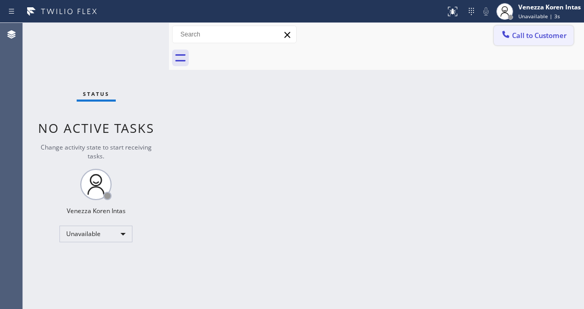
click at [520, 28] on button "Call to Customer" at bounding box center [534, 36] width 80 height 20
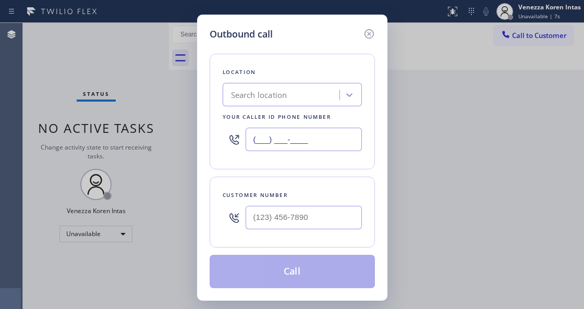
click at [308, 135] on input "(___) ___-____" at bounding box center [304, 139] width 116 height 23
paste input "551) 354-0944"
type input "[PHONE_NUMBER]"
click at [295, 214] on input "(___) ___-____" at bounding box center [304, 217] width 116 height 23
paste input "347) 939-6902"
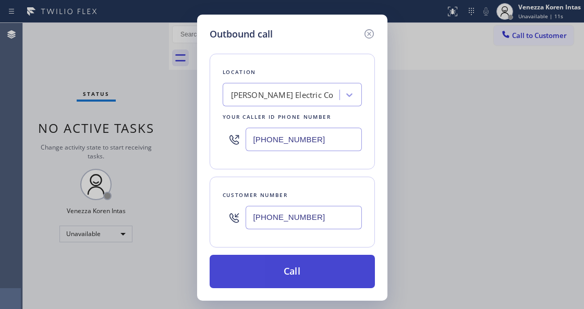
type input "[PHONE_NUMBER]"
click at [287, 271] on button "Call" at bounding box center [292, 271] width 165 height 33
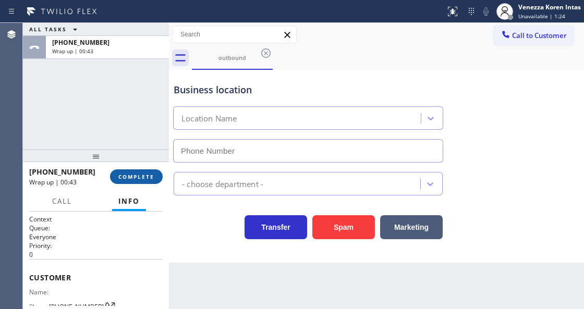
click at [149, 179] on span "COMPLETE" at bounding box center [136, 176] width 36 height 7
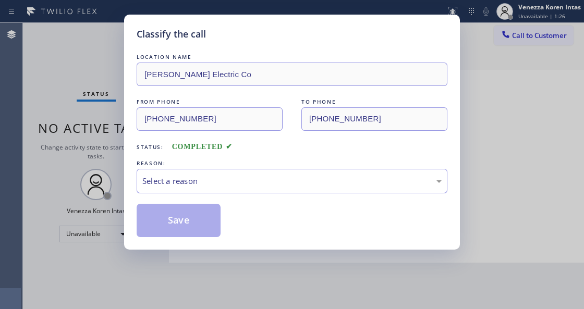
click at [228, 182] on div "Select a reason" at bounding box center [291, 181] width 299 height 12
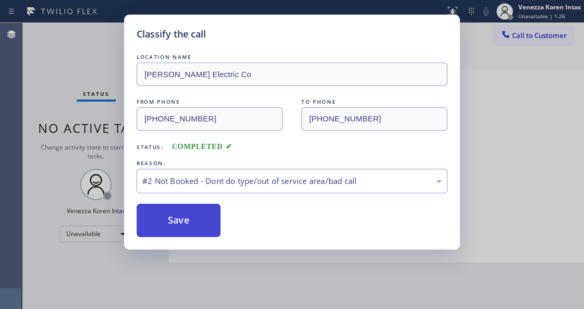
drag, startPoint x: 220, startPoint y: 226, endPoint x: 205, endPoint y: 225, distance: 15.2
click at [205, 225] on button "Save" at bounding box center [179, 220] width 84 height 33
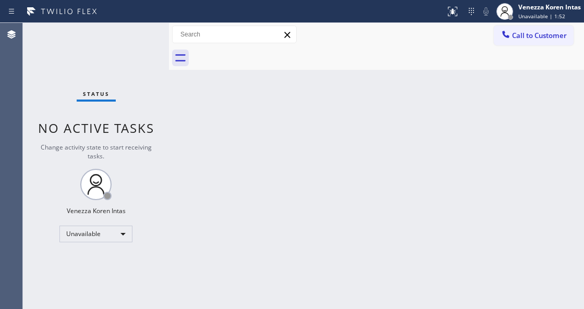
drag, startPoint x: 168, startPoint y: 135, endPoint x: 135, endPoint y: 118, distance: 36.6
click at [169, 135] on div at bounding box center [169, 166] width 0 height 286
click at [92, 67] on div "Status No active tasks Change activity state to start receiving tasks. Venezza …" at bounding box center [96, 166] width 146 height 286
click at [89, 234] on div "Unavailable" at bounding box center [95, 234] width 73 height 17
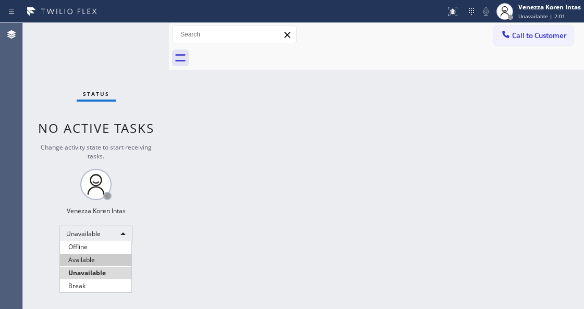
click at [88, 256] on li "Available" at bounding box center [95, 260] width 71 height 13
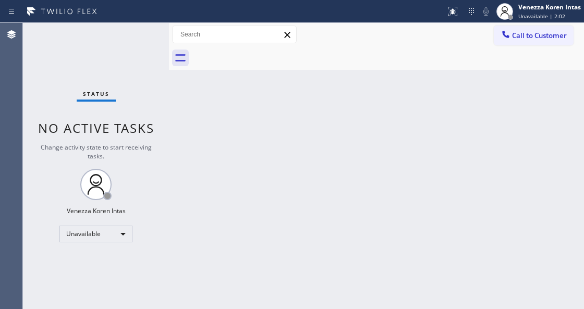
click at [191, 175] on div "Back to Dashboard Change Sender ID Customers Technicians Select a contact Outbo…" at bounding box center [376, 166] width 415 height 286
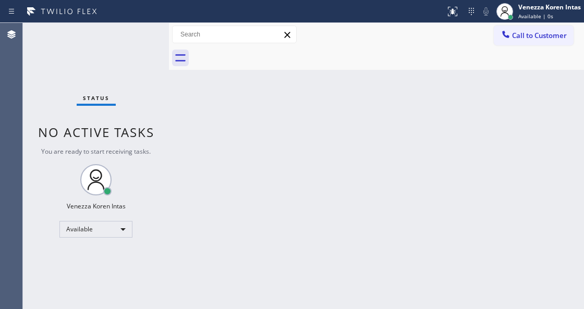
click at [126, 47] on div "Status No active tasks You are ready to start receiving tasks. Venezza Koren In…" at bounding box center [96, 166] width 146 height 286
click at [144, 35] on div "Status No active tasks You are ready to start receiving tasks. Venezza Koren In…" at bounding box center [96, 166] width 146 height 286
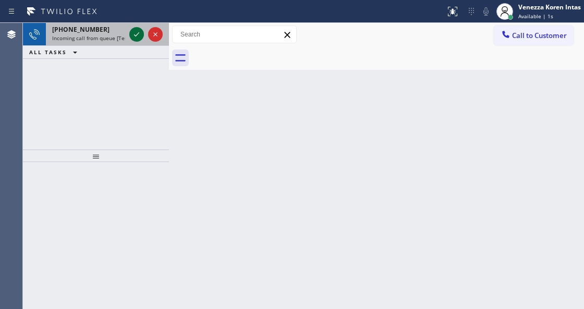
click at [136, 34] on icon at bounding box center [136, 34] width 13 height 13
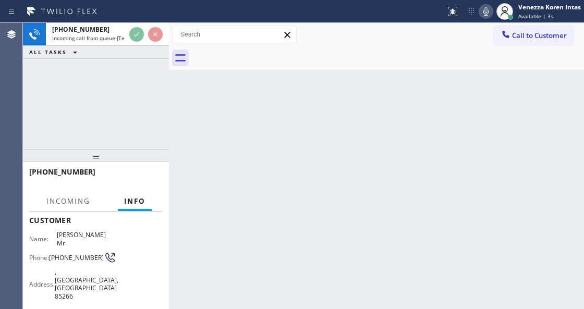
scroll to position [104, 0]
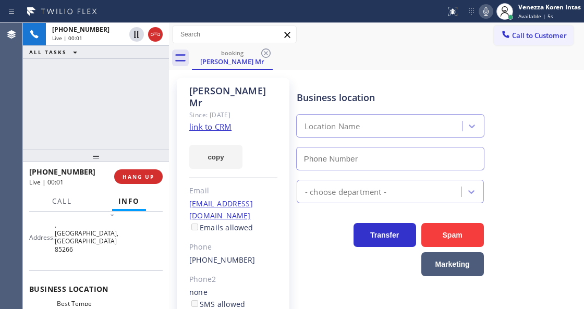
type input "[PHONE_NUMBER]"
click at [212, 122] on link "link to CRM" at bounding box center [210, 127] width 42 height 10
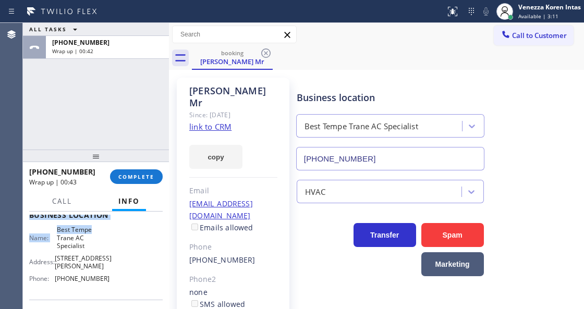
scroll to position [159, 0]
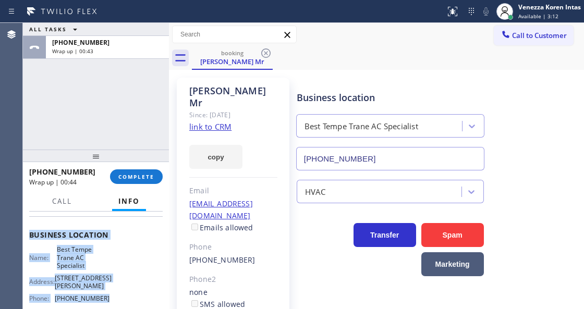
drag, startPoint x: 29, startPoint y: 269, endPoint x: 131, endPoint y: 274, distance: 102.4
click at [131, 274] on div "Context Queue: [Test] All Priority: 2 Customer Name: [PERSON_NAME] Mr Phone: [P…" at bounding box center [96, 227] width 134 height 342
copy div "Customer Name: [PERSON_NAME] Mr [PERSON_NAME]: [PHONE_NUMBER] Address: [GEOGRAP…"
drag, startPoint x: 140, startPoint y: 174, endPoint x: 335, endPoint y: 188, distance: 196.1
click at [143, 174] on span "COMPLETE" at bounding box center [136, 176] width 36 height 7
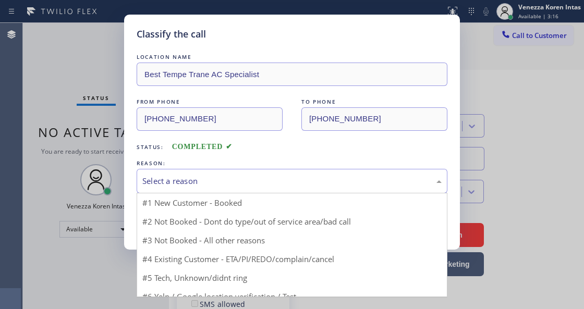
click at [275, 183] on div "Select a reason" at bounding box center [291, 181] width 299 height 12
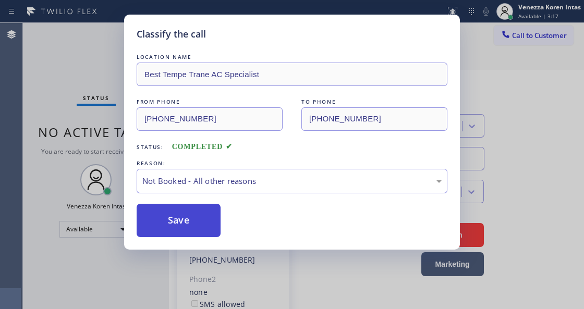
click at [202, 225] on button "Save" at bounding box center [179, 220] width 84 height 33
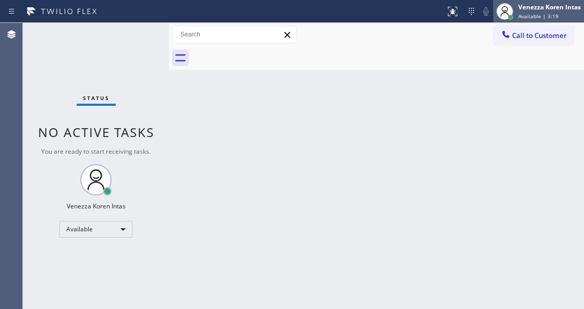
click at [521, 18] on span "Available | 3:19" at bounding box center [538, 16] width 40 height 7
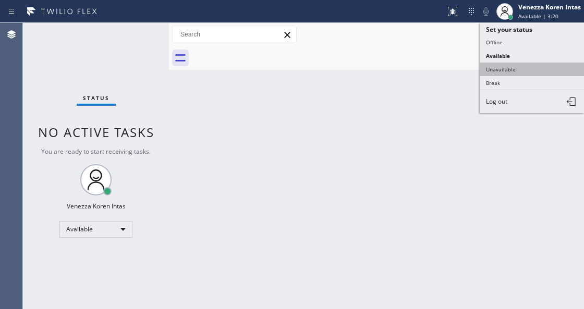
click at [506, 71] on button "Unavailable" at bounding box center [532, 70] width 104 height 14
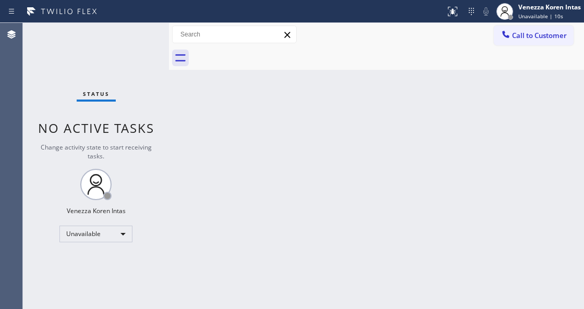
click at [232, 179] on div "Back to Dashboard Change Sender ID Customers Technicians Select a contact Outbo…" at bounding box center [376, 166] width 415 height 286
click at [426, 174] on div "Back to Dashboard Change Sender ID Customers Technicians Select a contact Outbo…" at bounding box center [376, 166] width 415 height 286
click at [516, 40] on button "Call to Customer" at bounding box center [534, 36] width 80 height 20
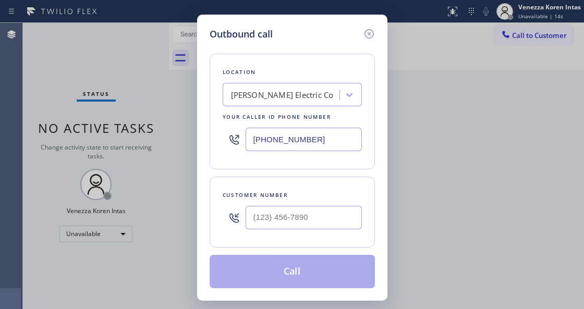
drag, startPoint x: 318, startPoint y: 144, endPoint x: 214, endPoint y: 144, distance: 104.3
click at [214, 144] on div "Location [PERSON_NAME] Electric Co Your caller id phone number [PHONE_NUMBER]" at bounding box center [292, 112] width 165 height 116
paste input "480) 372-8931"
type input "[PHONE_NUMBER]"
click at [285, 217] on input "(___) ___-____" at bounding box center [304, 217] width 116 height 23
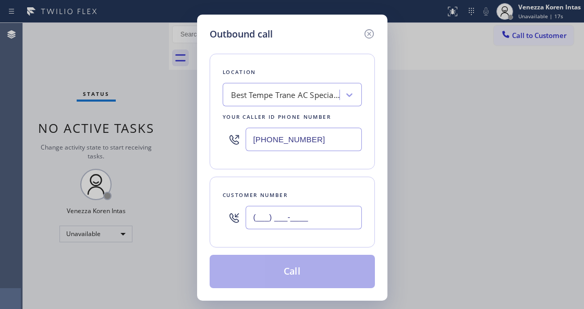
paste input "480) 272-7100"
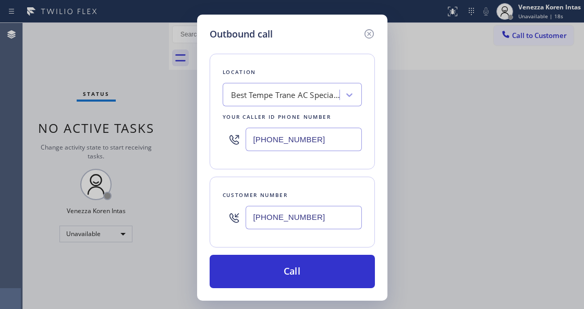
type input "[PHONE_NUMBER]"
click at [216, 305] on div "Outbound call Location Best Tempe Trane AC Specialist Your caller id phone numb…" at bounding box center [292, 154] width 584 height 309
click at [216, 207] on div "Customer number [PHONE_NUMBER]" at bounding box center [292, 212] width 165 height 71
click at [222, 189] on div "Customer number [PHONE_NUMBER]" at bounding box center [292, 212] width 165 height 71
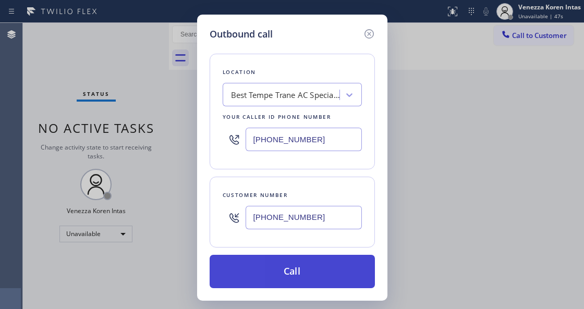
click at [279, 275] on button "Call" at bounding box center [292, 271] width 165 height 33
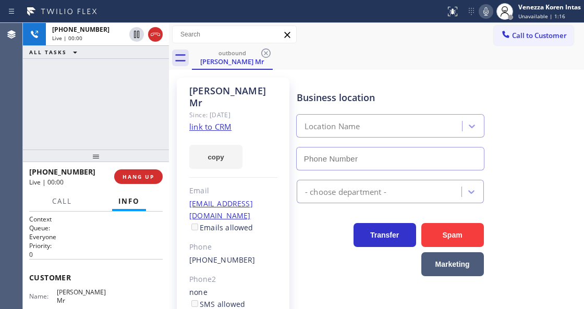
type input "[PHONE_NUMBER]"
drag, startPoint x: 152, startPoint y: 33, endPoint x: 152, endPoint y: 65, distance: 31.3
click at [152, 33] on icon at bounding box center [155, 34] width 13 height 13
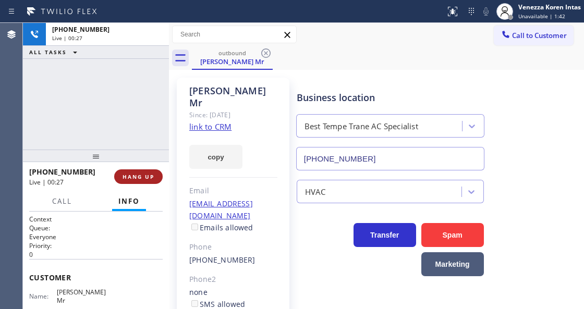
click at [138, 178] on span "HANG UP" at bounding box center [139, 176] width 32 height 7
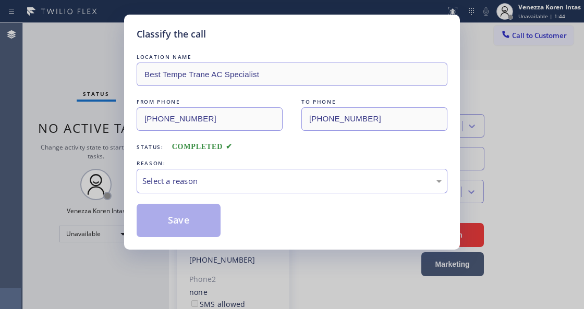
click at [191, 180] on div "Select a reason" at bounding box center [291, 181] width 299 height 12
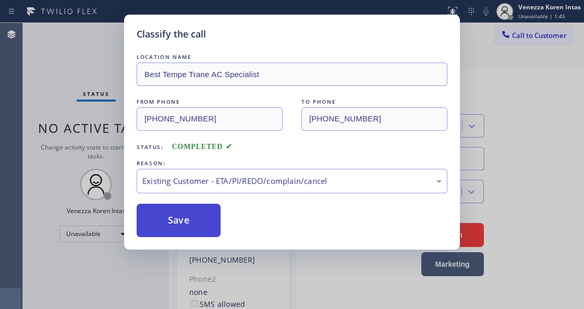
click at [194, 218] on button "Save" at bounding box center [179, 220] width 84 height 33
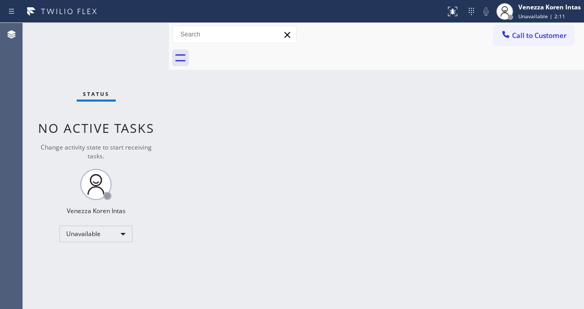
click at [172, 141] on div "Back to Dashboard Change Sender ID Customers Technicians Select a contact Outbo…" at bounding box center [376, 166] width 415 height 286
click at [95, 234] on div "Unavailable" at bounding box center [95, 234] width 73 height 17
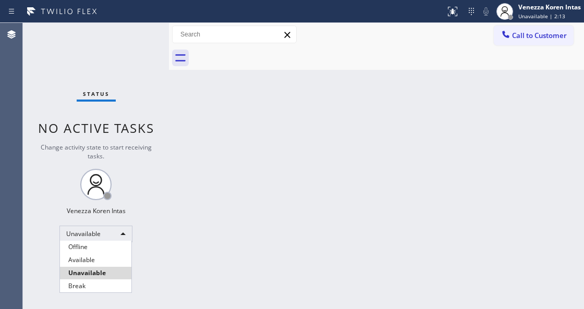
click at [258, 149] on div at bounding box center [292, 154] width 584 height 309
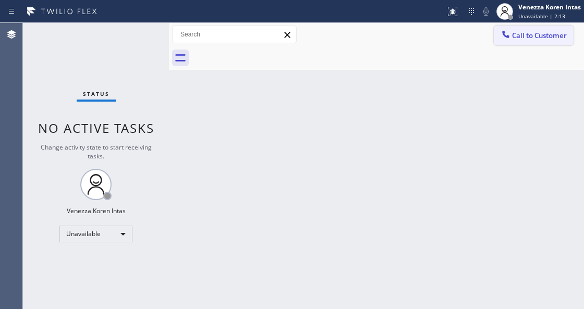
click at [531, 33] on span "Call to Customer" at bounding box center [539, 35] width 55 height 9
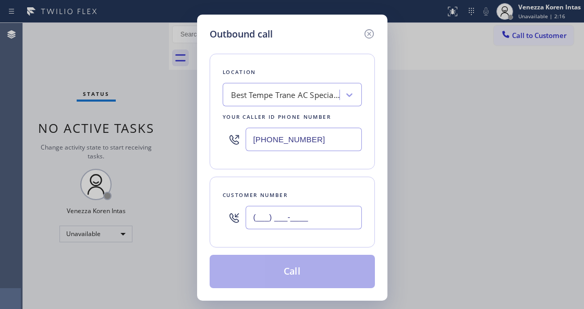
click at [274, 214] on input "(___) ___-____" at bounding box center [304, 217] width 116 height 23
paste input "480) 272-7100"
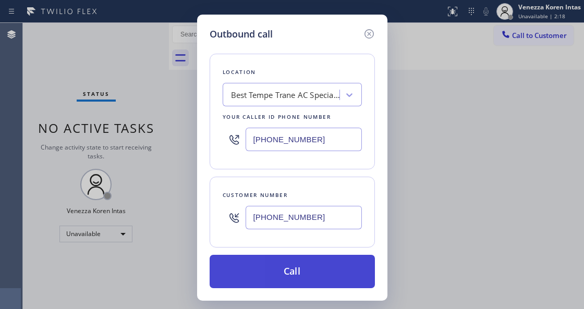
type input "[PHONE_NUMBER]"
click at [290, 273] on button "Call" at bounding box center [292, 271] width 165 height 33
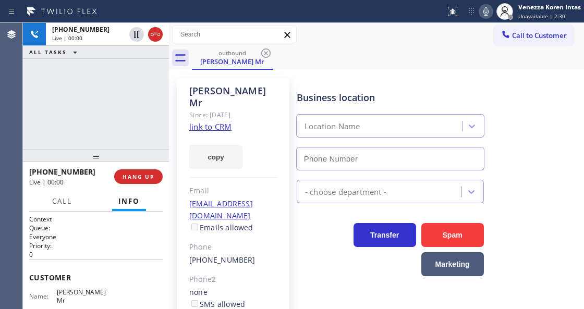
type input "[PHONE_NUMBER]"
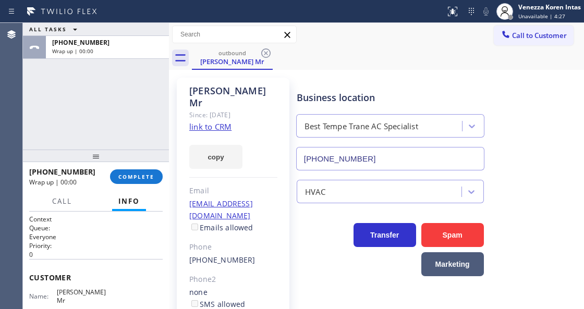
click at [117, 117] on div "ALL TASKS ALL TASKS ACTIVE TASKS TASKS IN WRAP UP [PHONE_NUMBER] Wrap up | 00:00" at bounding box center [96, 86] width 146 height 127
click at [146, 179] on span "COMPLETE" at bounding box center [136, 176] width 36 height 7
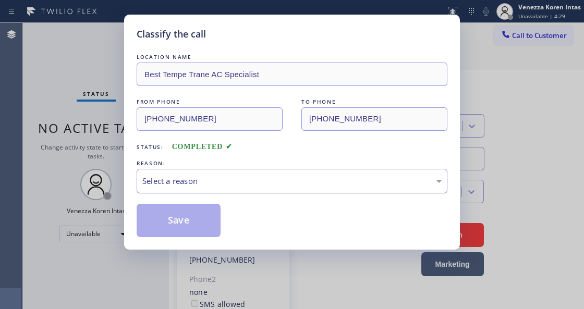
click at [239, 190] on div "Select a reason" at bounding box center [292, 181] width 311 height 25
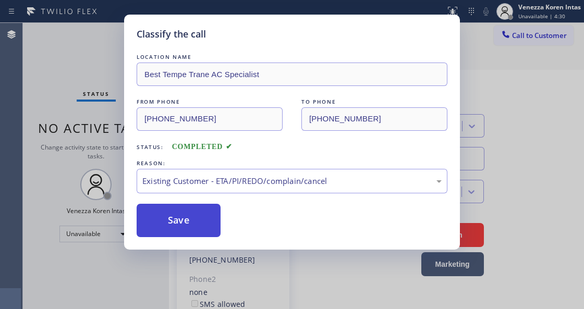
click at [215, 231] on button "Save" at bounding box center [179, 220] width 84 height 33
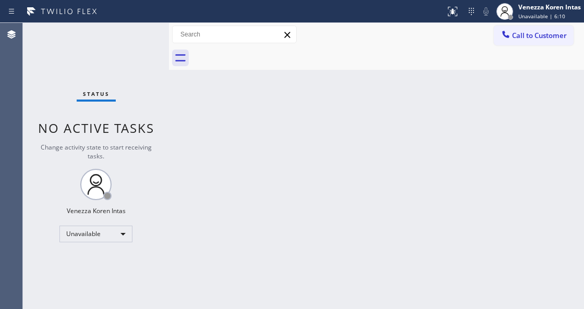
click at [169, 146] on div at bounding box center [169, 166] width 0 height 286
click at [114, 235] on div "Unavailable" at bounding box center [95, 234] width 73 height 17
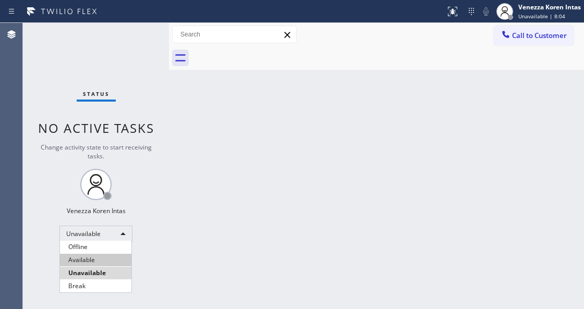
click at [104, 259] on li "Available" at bounding box center [95, 260] width 71 height 13
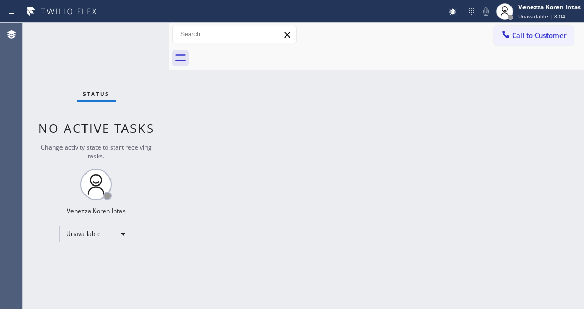
click at [291, 176] on div "Back to Dashboard Change Sender ID Customers Technicians Select a contact Outbo…" at bounding box center [376, 166] width 415 height 286
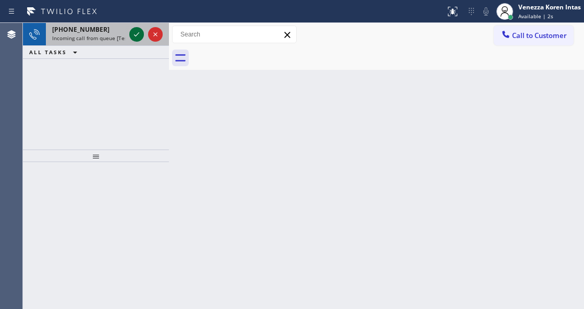
click at [139, 37] on icon at bounding box center [136, 34] width 13 height 13
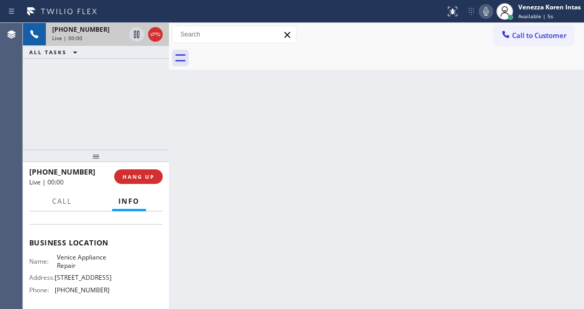
scroll to position [139, 0]
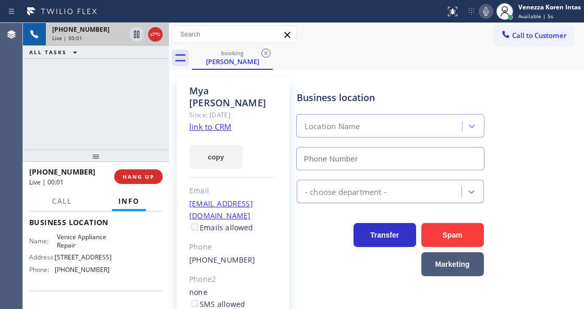
type input "[PHONE_NUMBER]"
click at [221, 122] on link "link to CRM" at bounding box center [210, 127] width 42 height 10
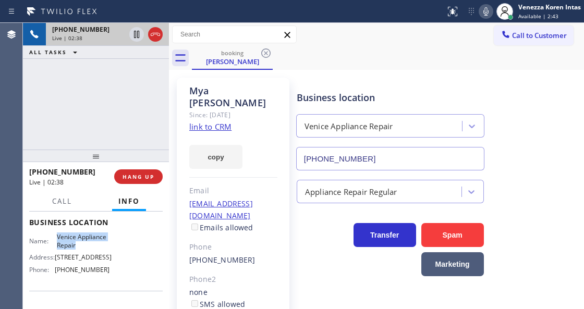
drag, startPoint x: 55, startPoint y: 258, endPoint x: 86, endPoint y: 269, distance: 32.7
click at [86, 249] on div "Name: Venice Appliance Repair" at bounding box center [69, 241] width 80 height 16
copy span "Venice Appliance Repair"
click at [138, 118] on div "[PHONE_NUMBER] Live | 05:24 ALL TASKS ALL TASKS ACTIVE TASKS TASKS IN WRAP UP" at bounding box center [96, 86] width 146 height 127
click at [284, 80] on div "[PERSON_NAME] Since: [DATE] link to CRM copy Email [EMAIL_ADDRESS][DOMAIN_NAME]…" at bounding box center [233, 239] width 113 height 323
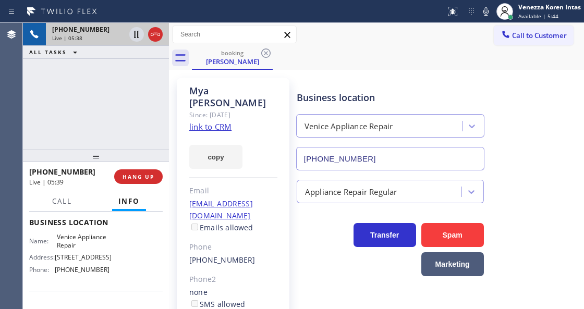
drag, startPoint x: 489, startPoint y: 12, endPoint x: 429, endPoint y: 51, distance: 71.3
click at [489, 12] on icon at bounding box center [486, 11] width 13 height 13
click at [136, 37] on icon at bounding box center [136, 34] width 5 height 7
click at [483, 11] on icon at bounding box center [486, 11] width 13 height 13
click at [139, 35] on icon at bounding box center [136, 34] width 13 height 13
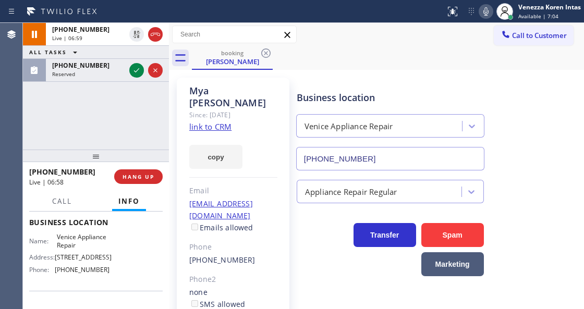
drag, startPoint x: 136, startPoint y: 71, endPoint x: 152, endPoint y: 142, distance: 72.8
click at [136, 71] on icon at bounding box center [136, 70] width 5 height 4
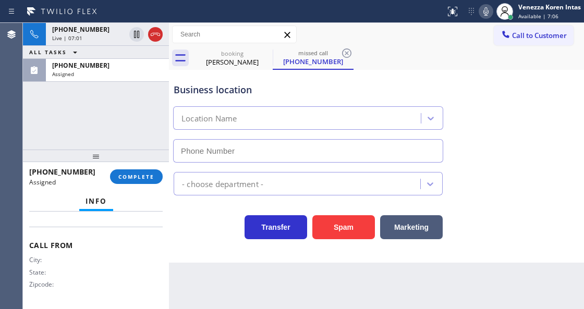
scroll to position [217, 0]
type input "[PHONE_NUMBER]"
click at [141, 173] on span "COMPLETE" at bounding box center [136, 176] width 36 height 7
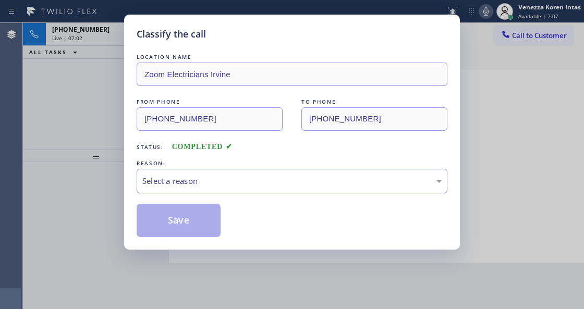
click at [238, 185] on div "Select a reason" at bounding box center [291, 181] width 299 height 12
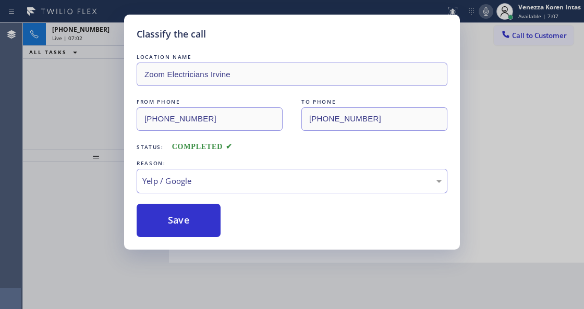
click at [216, 201] on div "LOCATION NAME Zoom Electricians Irvine FROM PHONE [PHONE_NUMBER] TO PHONE [PHON…" at bounding box center [292, 145] width 311 height 186
click at [216, 189] on div "Yelp / Google" at bounding box center [292, 181] width 311 height 25
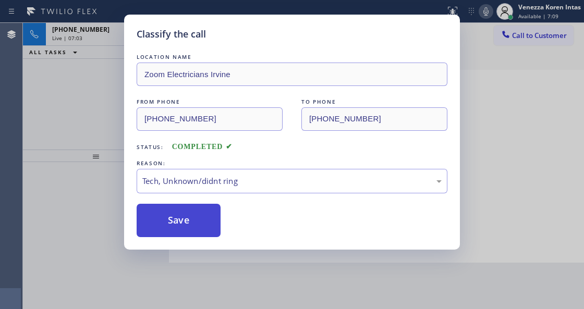
click at [204, 229] on button "Save" at bounding box center [179, 220] width 84 height 33
type input "[PHONE_NUMBER]"
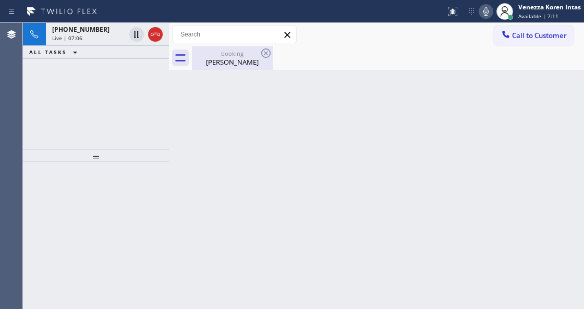
click at [214, 60] on div "[PERSON_NAME]" at bounding box center [232, 61] width 79 height 9
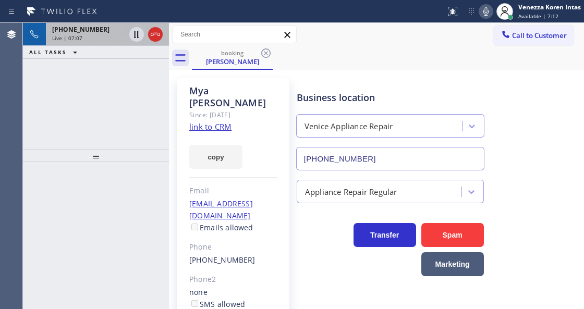
click at [104, 43] on div "[PHONE_NUMBER] Live | 07:07" at bounding box center [86, 34] width 81 height 23
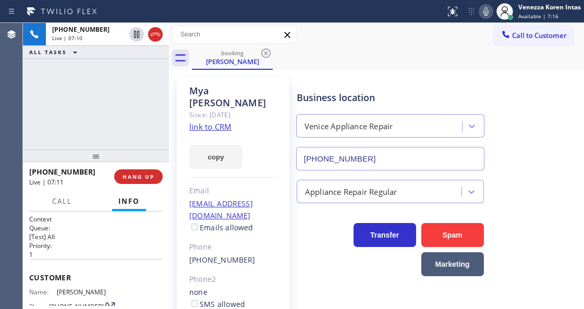
scroll to position [69, 0]
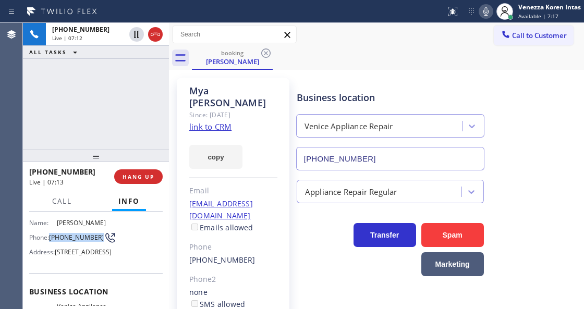
drag, startPoint x: 50, startPoint y: 229, endPoint x: 75, endPoint y: 237, distance: 26.7
click at [75, 237] on div "Phone: [PHONE_NUMBER]" at bounding box center [69, 238] width 80 height 13
copy span "[PHONE_NUMBER]"
click at [326, 309] on html "Status report No issues detected If you experience an issue, please download th…" at bounding box center [292, 154] width 584 height 309
click at [488, 7] on icon at bounding box center [486, 11] width 13 height 13
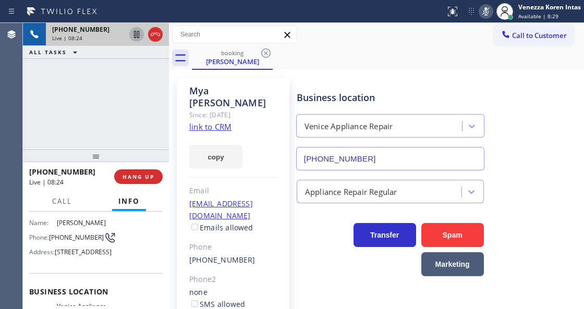
click at [137, 36] on icon at bounding box center [136, 34] width 5 height 7
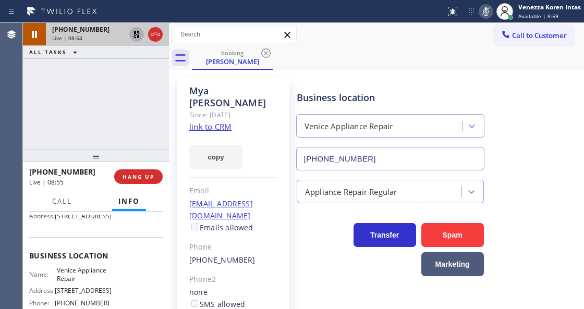
scroll to position [139, 0]
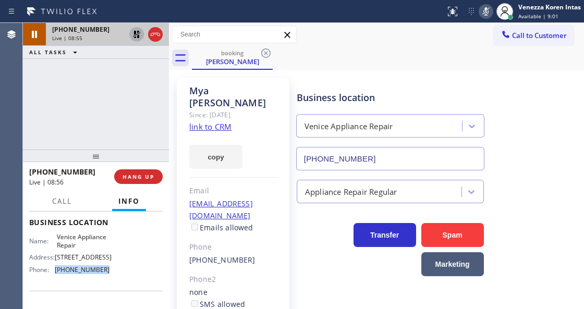
drag, startPoint x: 104, startPoint y: 292, endPoint x: 55, endPoint y: 291, distance: 48.5
click at [55, 278] on div "Name: Venice Appliance Repair Address: [STREET_ADDRESS] Phone: [PHONE_NUMBER]" at bounding box center [96, 255] width 134 height 45
copy div "[PHONE_NUMBER]"
click at [488, 14] on icon at bounding box center [486, 11] width 13 height 13
click at [137, 35] on icon at bounding box center [136, 34] width 13 height 13
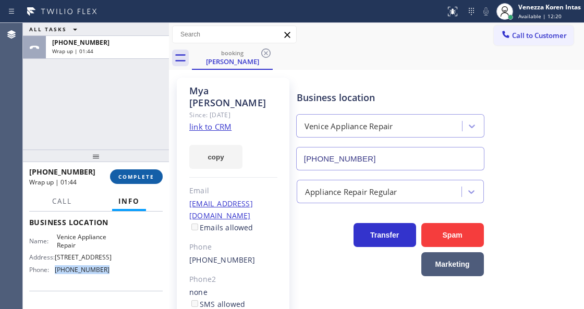
click at [152, 180] on span "COMPLETE" at bounding box center [136, 176] width 36 height 7
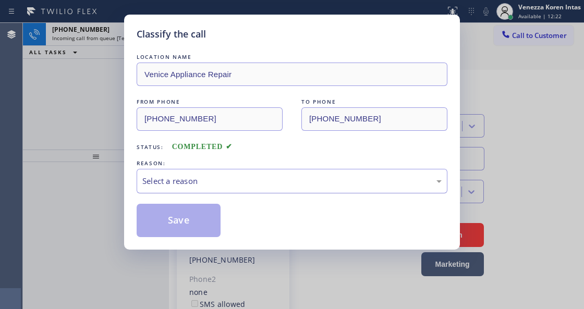
click at [255, 178] on div "Select a reason" at bounding box center [291, 181] width 299 height 12
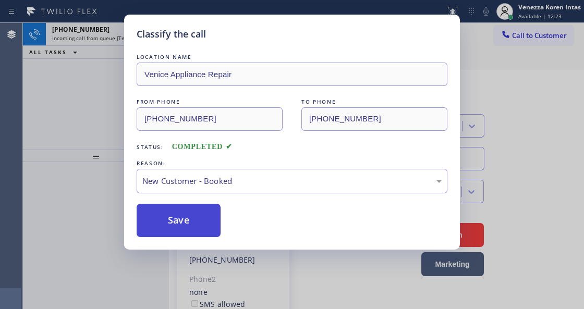
click at [197, 221] on button "Save" at bounding box center [179, 220] width 84 height 33
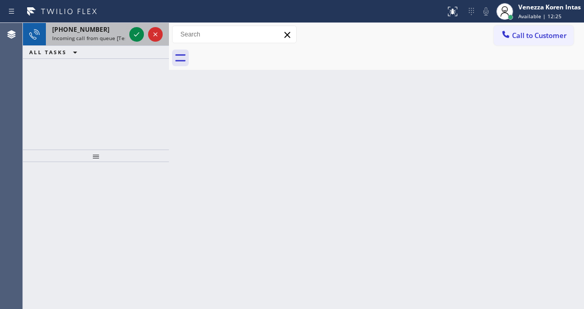
click at [95, 35] on span "Incoming call from queue [Test] All" at bounding box center [95, 37] width 87 height 7
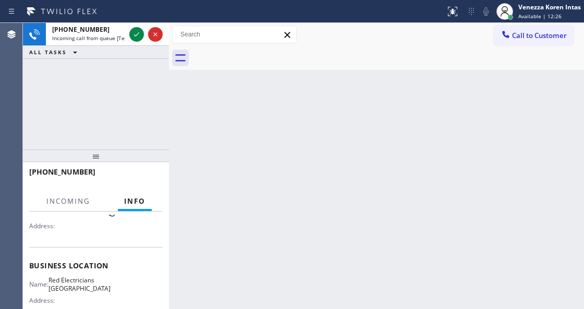
scroll to position [139, 0]
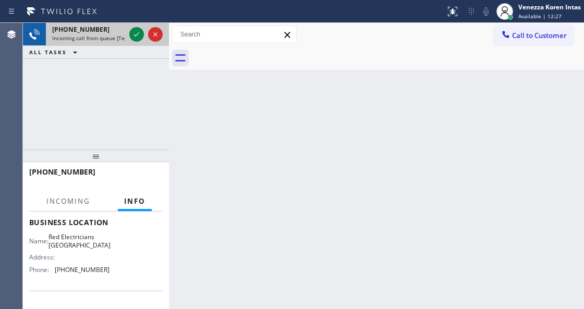
click at [134, 26] on div at bounding box center [146, 34] width 38 height 23
click at [139, 34] on icon at bounding box center [136, 34] width 13 height 13
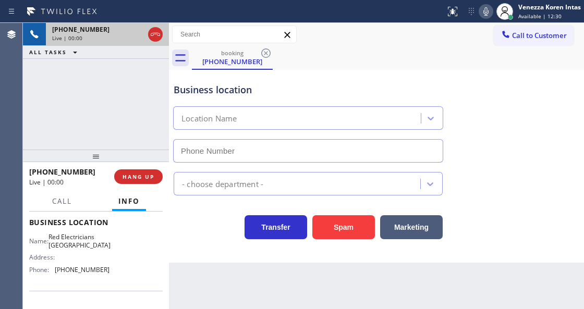
type input "[PHONE_NUMBER]"
click at [187, 258] on div "Business location Red Electricians [GEOGRAPHIC_DATA] [PHONE_NUMBER] Electrician…" at bounding box center [376, 166] width 415 height 193
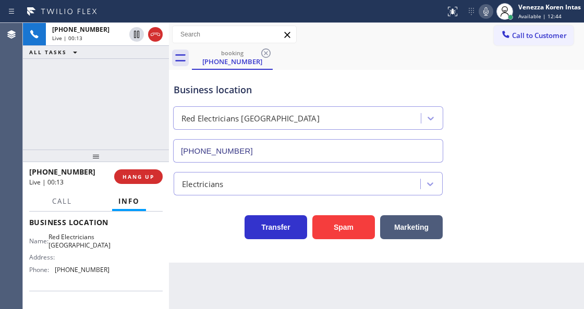
drag, startPoint x: 158, startPoint y: 31, endPoint x: 160, endPoint y: 86, distance: 54.8
click at [158, 31] on icon at bounding box center [155, 34] width 13 height 13
click at [147, 174] on span "HANG UP" at bounding box center [139, 176] width 32 height 7
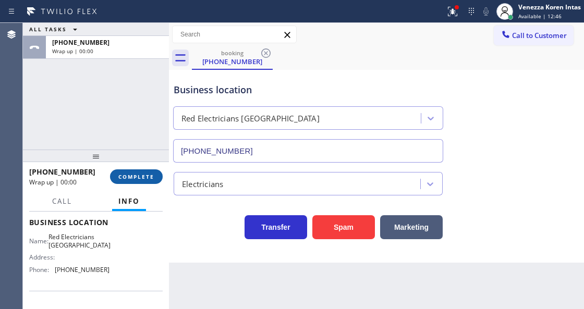
click at [152, 178] on span "COMPLETE" at bounding box center [136, 176] width 36 height 7
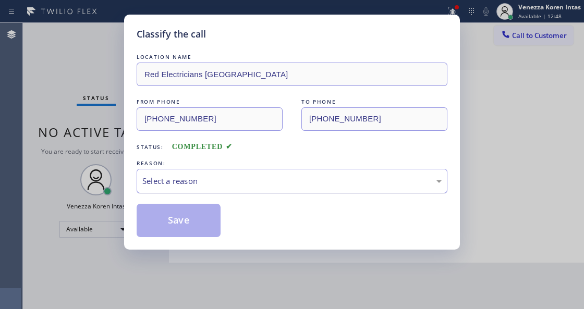
click at [219, 179] on div "Select a reason" at bounding box center [291, 181] width 299 height 12
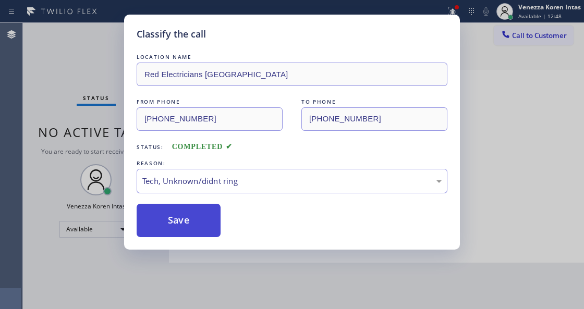
click at [189, 228] on button "Save" at bounding box center [179, 220] width 84 height 33
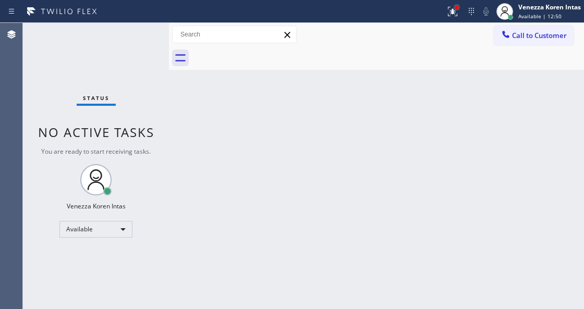
click at [455, 9] on div at bounding box center [457, 7] width 4 height 4
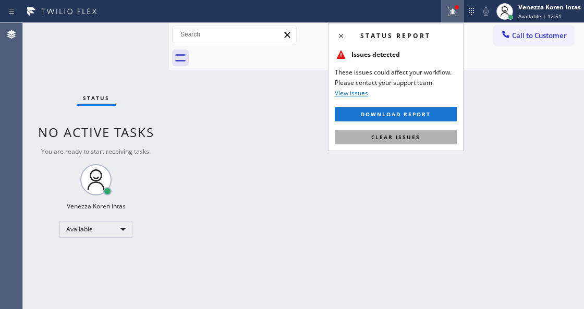
click at [419, 142] on button "Clear issues" at bounding box center [396, 137] width 122 height 15
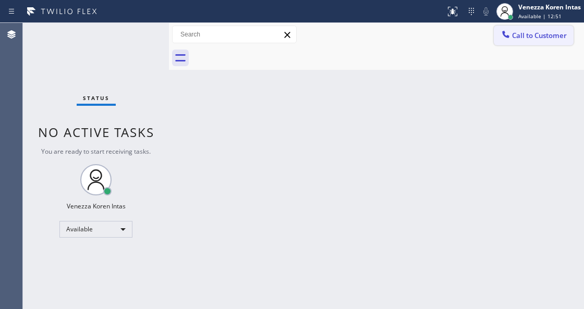
click at [554, 37] on span "Call to Customer" at bounding box center [539, 35] width 55 height 9
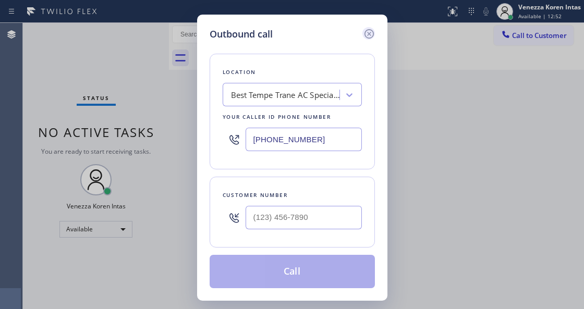
click at [370, 37] on icon at bounding box center [369, 34] width 13 height 13
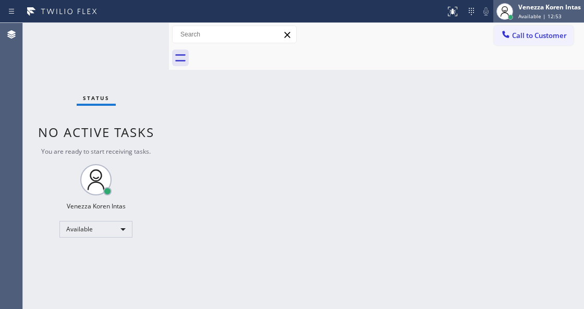
click at [534, 20] on div "Venezza Koren Intas Available | 12:53" at bounding box center [550, 11] width 68 height 18
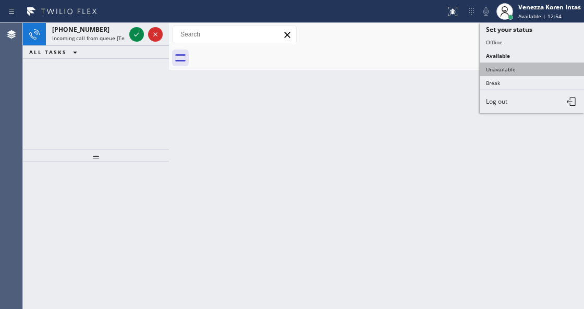
click at [526, 66] on button "Unavailable" at bounding box center [532, 70] width 104 height 14
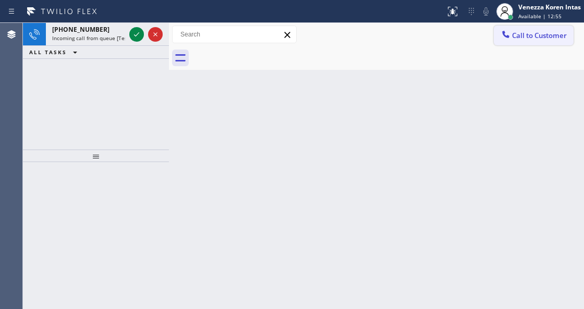
click at [525, 32] on span "Call to Customer" at bounding box center [539, 35] width 55 height 9
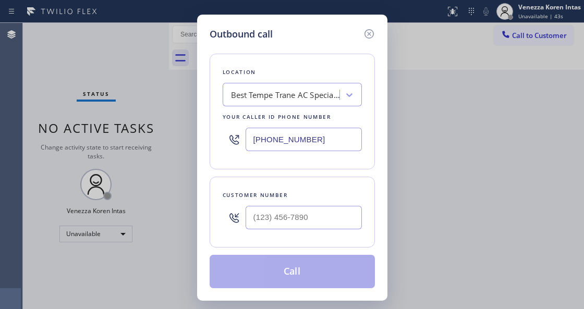
drag, startPoint x: 336, startPoint y: 141, endPoint x: 159, endPoint y: 112, distance: 179.7
click at [179, 122] on div "Outbound call Location Best Tempe Trane AC Specialist Your caller id phone numb…" at bounding box center [292, 154] width 584 height 309
paste input "310) 295-1879"
type input "[PHONE_NUMBER]"
click at [277, 236] on div "Customer number" at bounding box center [292, 212] width 165 height 71
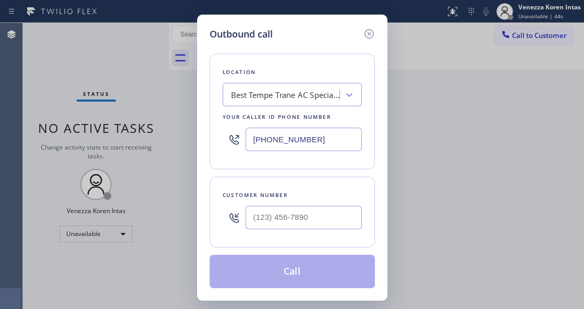
type input "(___) ___-____"
click at [287, 219] on input "(___) ___-____" at bounding box center [304, 217] width 116 height 23
paste input "323) 707-0053"
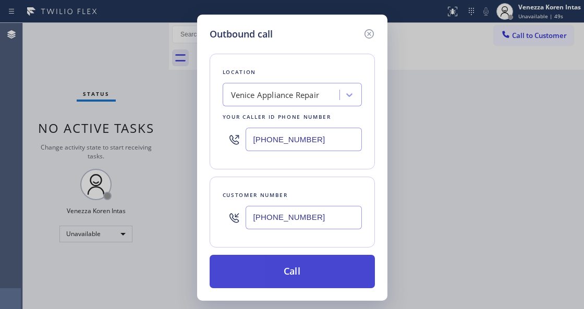
type input "[PHONE_NUMBER]"
click at [283, 272] on button "Call" at bounding box center [292, 271] width 165 height 33
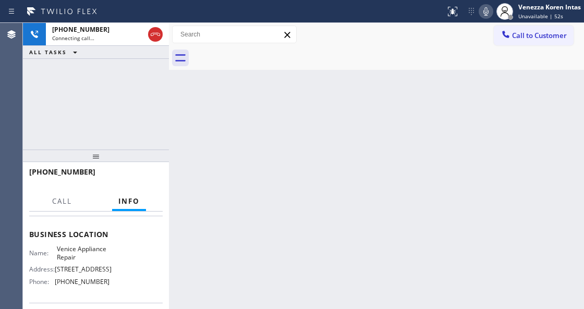
scroll to position [139, 0]
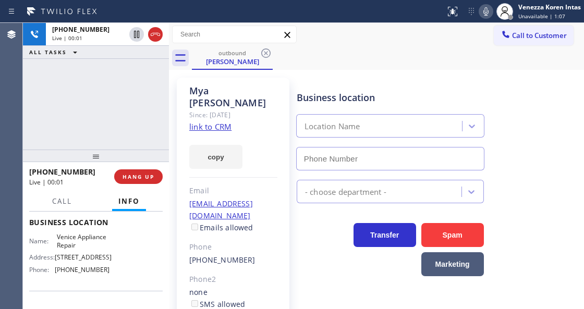
type input "[PHONE_NUMBER]"
click at [150, 114] on div "[PHONE_NUMBER] Live | 00:02 ALL TASKS ALL TASKS ACTIVE TASKS TASKS IN WRAP UP" at bounding box center [96, 86] width 146 height 127
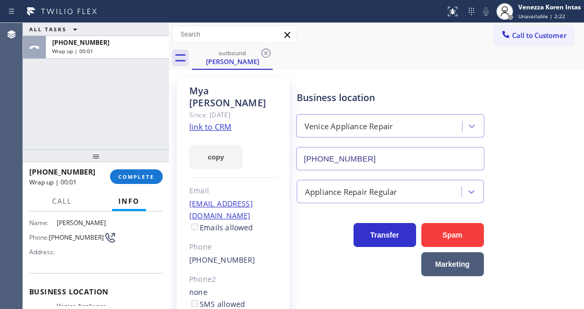
drag, startPoint x: 100, startPoint y: 144, endPoint x: 128, endPoint y: 163, distance: 34.3
click at [100, 144] on div "ALL TASKS ALL TASKS ACTIVE TASKS TASKS IN WRAP UP [PHONE_NUMBER] Wrap up | 00:01" at bounding box center [96, 86] width 146 height 127
click at [139, 181] on button "COMPLETE" at bounding box center [136, 177] width 53 height 15
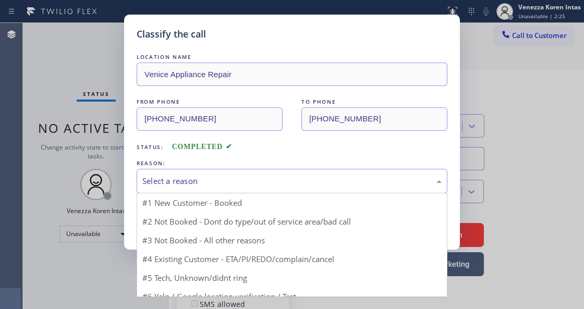
click at [245, 188] on div "Select a reason" at bounding box center [292, 181] width 311 height 25
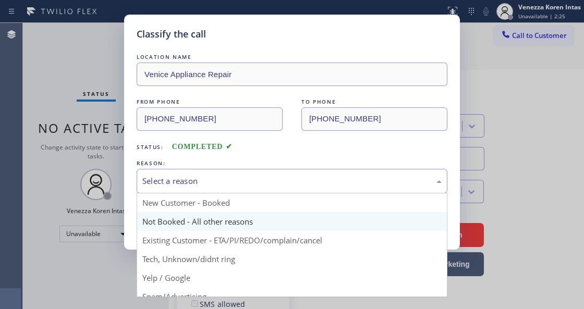
drag, startPoint x: 265, startPoint y: 237, endPoint x: 199, endPoint y: 221, distance: 68.7
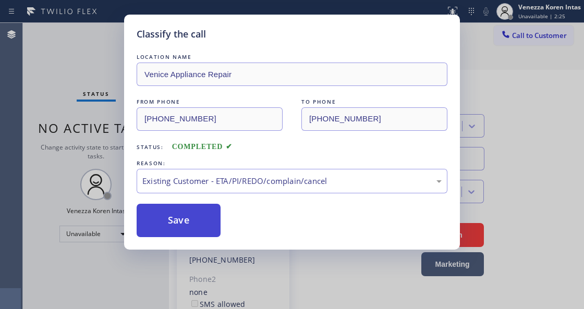
click at [187, 219] on button "Save" at bounding box center [179, 220] width 84 height 33
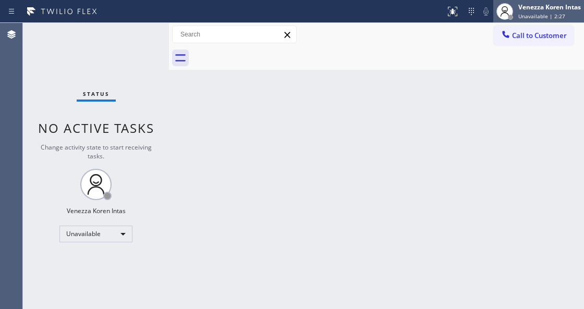
click at [543, 17] on span "Unavailable | 2:27" at bounding box center [541, 16] width 47 height 7
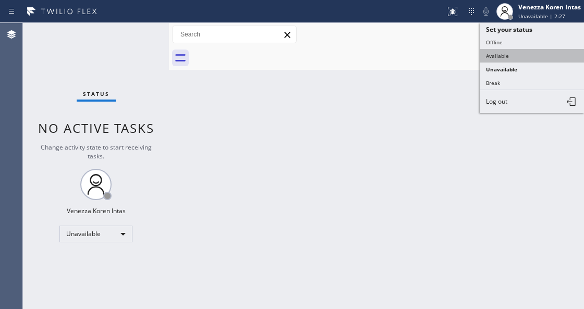
click at [519, 57] on button "Available" at bounding box center [532, 56] width 104 height 14
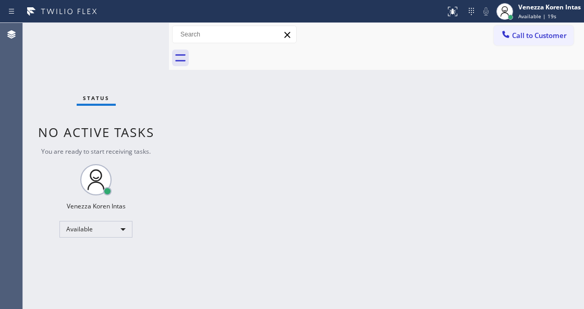
drag, startPoint x: 337, startPoint y: 96, endPoint x: 279, endPoint y: 261, distance: 174.9
click at [337, 96] on div "Back to Dashboard Change Sender ID Customers Technicians Select a contact Outbo…" at bounding box center [376, 166] width 415 height 286
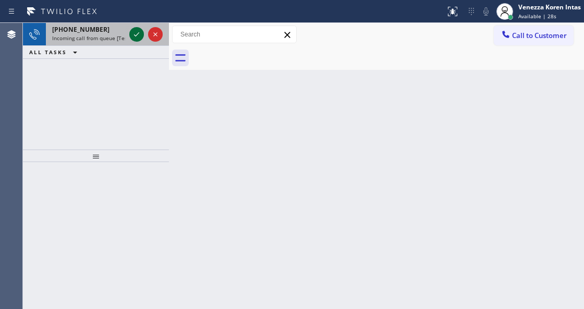
click at [135, 30] on icon at bounding box center [136, 34] width 13 height 13
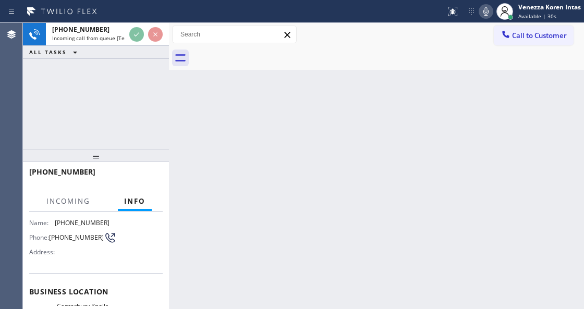
scroll to position [139, 0]
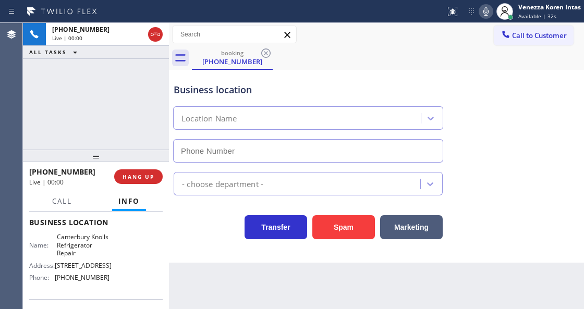
type input "[PHONE_NUMBER]"
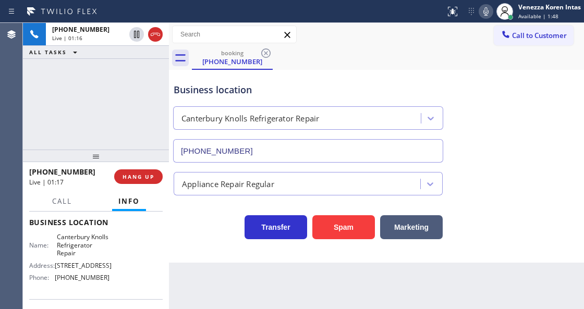
click at [490, 14] on icon at bounding box center [486, 11] width 13 height 13
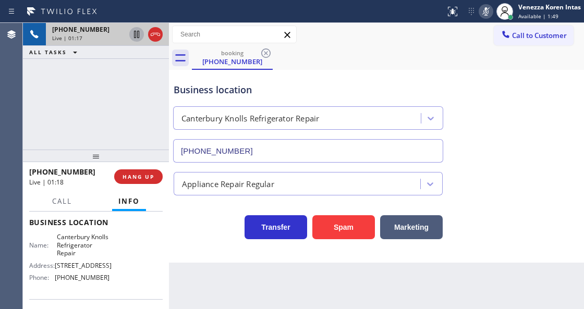
click at [137, 32] on icon at bounding box center [136, 34] width 5 height 7
drag, startPoint x: 56, startPoint y: 236, endPoint x: 94, endPoint y: 265, distance: 48.0
click at [94, 257] on span "Canterbury Knolls Refrigerator Repair" at bounding box center [83, 245] width 52 height 24
copy span "Canterbury Knolls Refrigerator Repair"
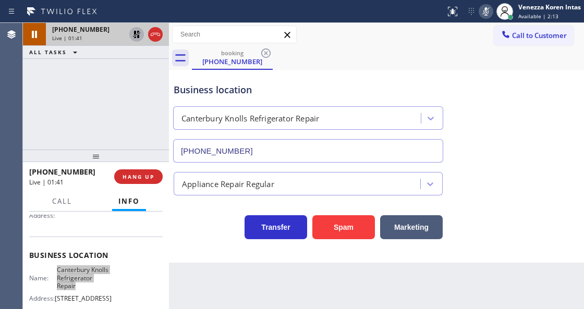
scroll to position [34, 0]
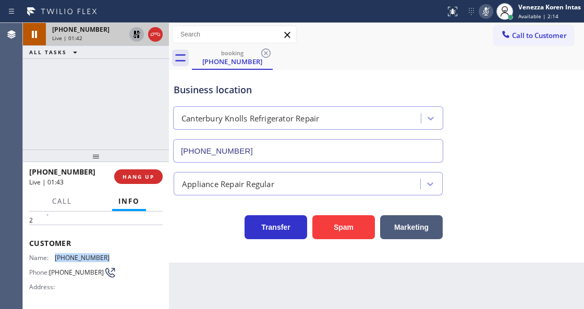
drag, startPoint x: 98, startPoint y: 250, endPoint x: 53, endPoint y: 257, distance: 45.4
click at [53, 257] on div "Customer Name: [PHONE_NUMBER] Phone: [PHONE_NUMBER] Address:" at bounding box center [96, 266] width 134 height 83
copy div "[PHONE_NUMBER]"
click at [481, 13] on icon at bounding box center [486, 11] width 13 height 13
click at [143, 38] on div at bounding box center [146, 34] width 38 height 23
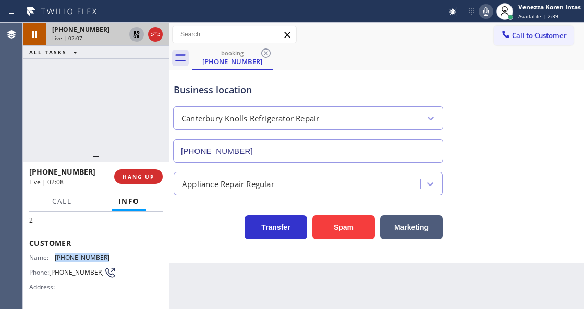
click at [139, 35] on icon at bounding box center [136, 34] width 7 height 7
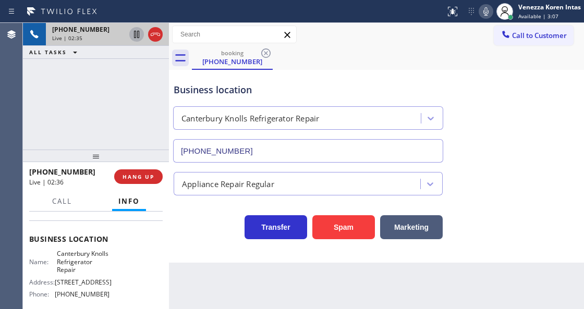
scroll to position [174, 0]
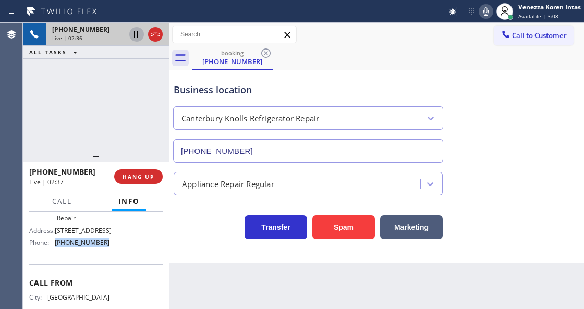
drag, startPoint x: 110, startPoint y: 261, endPoint x: 53, endPoint y: 262, distance: 56.3
click at [53, 251] on div "Name: Canterbury Knolls Refrigerator Repair Address: [STREET_ADDRESS] Phone: [P…" at bounding box center [96, 224] width 134 height 53
copy div "[PHONE_NUMBER]"
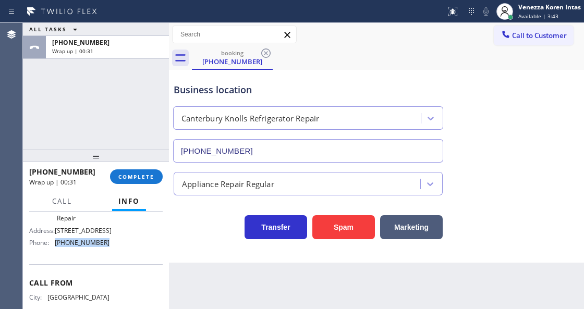
drag, startPoint x: 509, startPoint y: 144, endPoint x: 341, endPoint y: 81, distance: 179.2
click at [509, 144] on div "Business location [GEOGRAPHIC_DATA] Knolls Refrigerator Repair [PHONE_NUMBER]" at bounding box center [377, 115] width 410 height 94
click at [136, 182] on button "COMPLETE" at bounding box center [136, 177] width 53 height 15
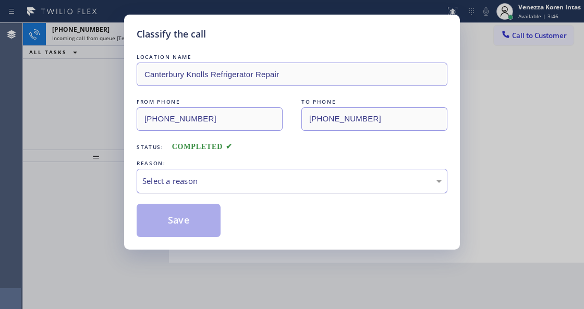
click at [220, 185] on div "Select a reason" at bounding box center [291, 181] width 299 height 12
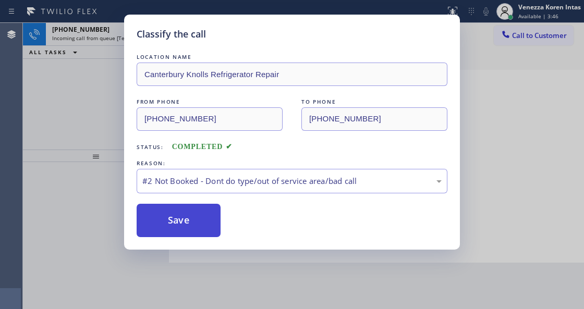
click at [205, 218] on button "Save" at bounding box center [179, 220] width 84 height 33
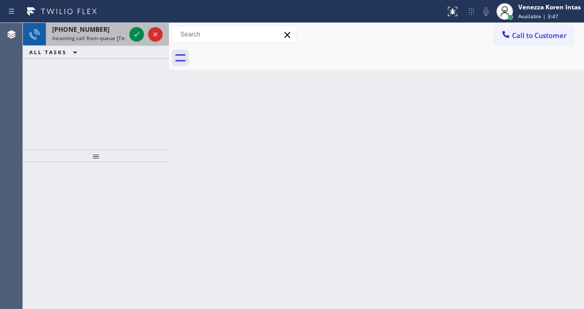
drag, startPoint x: 126, startPoint y: 39, endPoint x: 144, endPoint y: 37, distance: 18.4
click at [126, 39] on div "[PHONE_NUMBER] Incoming call from queue [Test] All" at bounding box center [86, 34] width 81 height 23
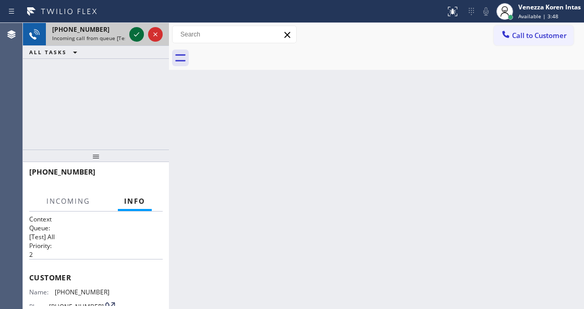
click at [137, 34] on icon at bounding box center [136, 34] width 5 height 4
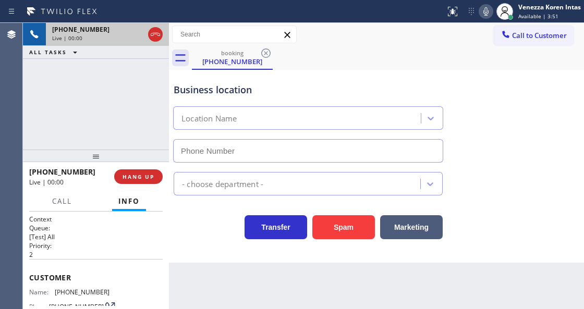
type input "[PHONE_NUMBER]"
click at [154, 30] on icon at bounding box center [155, 34] width 13 height 13
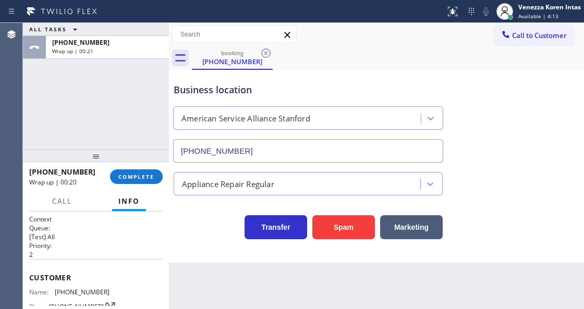
click at [332, 134] on div "American Service Alliance Stanford [PHONE_NUMBER]" at bounding box center [308, 132] width 269 height 61
click at [138, 178] on span "COMPLETE" at bounding box center [136, 176] width 36 height 7
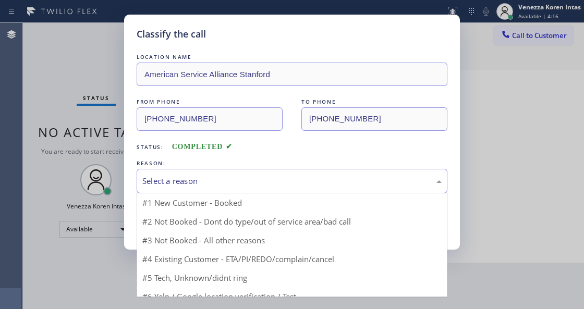
click at [248, 185] on div "Select a reason" at bounding box center [291, 181] width 299 height 12
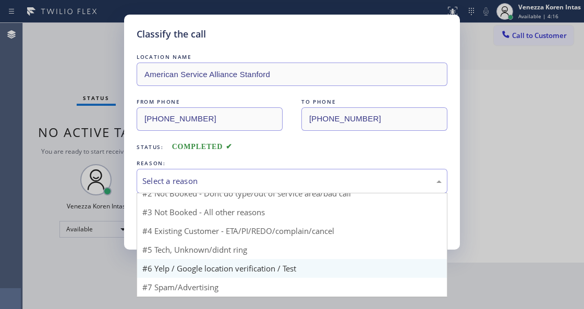
scroll to position [11, 0]
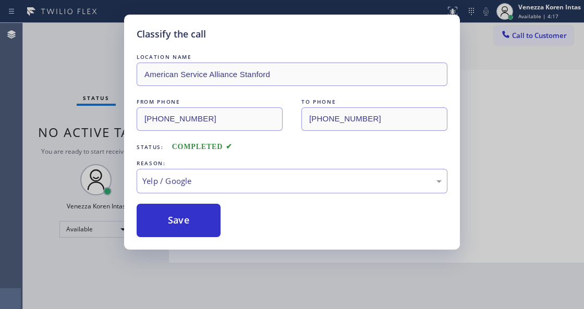
click at [195, 197] on div "LOCATION NAME American Service Alliance Stanford FROM PHONE [PHONE_NUMBER] TO P…" at bounding box center [292, 145] width 311 height 186
click at [196, 214] on button "Save" at bounding box center [179, 220] width 84 height 33
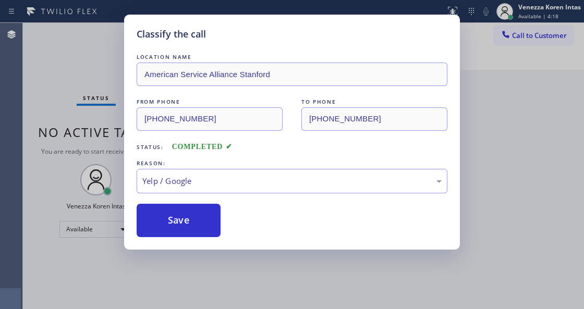
click at [59, 82] on div "Classify the call LOCATION NAME American Service Alliance Stanford FROM PHONE […" at bounding box center [292, 154] width 584 height 309
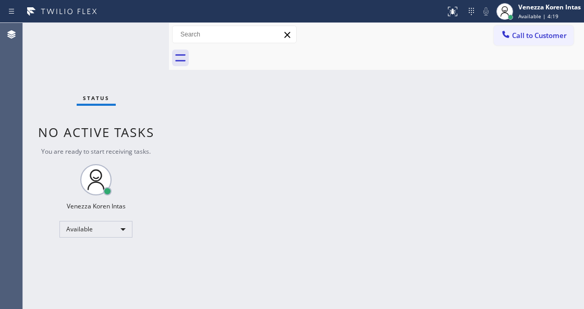
drag, startPoint x: 304, startPoint y: 284, endPoint x: 301, endPoint y: 308, distance: 24.1
click at [304, 287] on div "Back to Dashboard Change Sender ID Customers Technicians Select a contact Outbo…" at bounding box center [376, 166] width 415 height 286
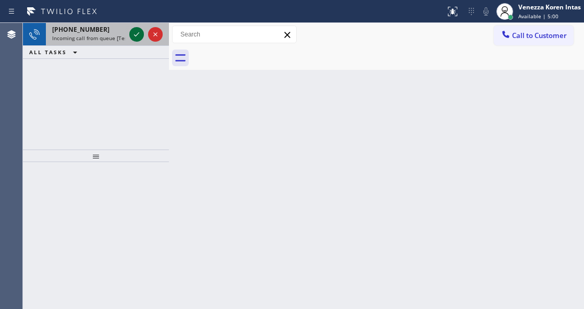
click at [139, 38] on icon at bounding box center [136, 34] width 13 height 13
click at [133, 30] on icon at bounding box center [136, 34] width 13 height 13
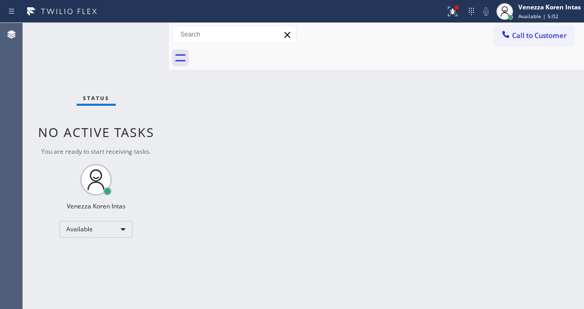
click at [135, 30] on div "Status No active tasks You are ready to start receiving tasks. Venezza Koren In…" at bounding box center [96, 166] width 146 height 286
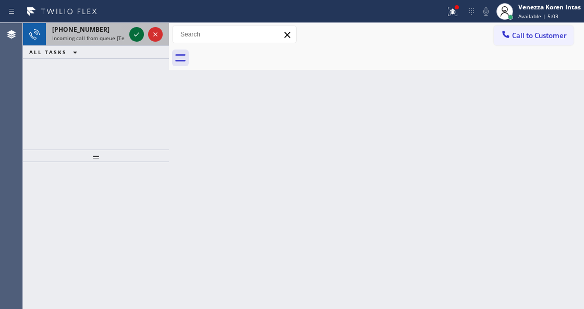
click at [135, 31] on icon at bounding box center [136, 34] width 13 height 13
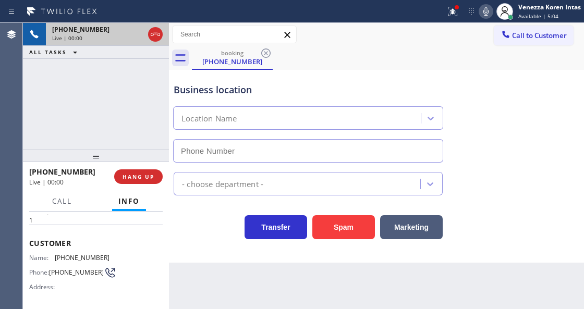
scroll to position [139, 0]
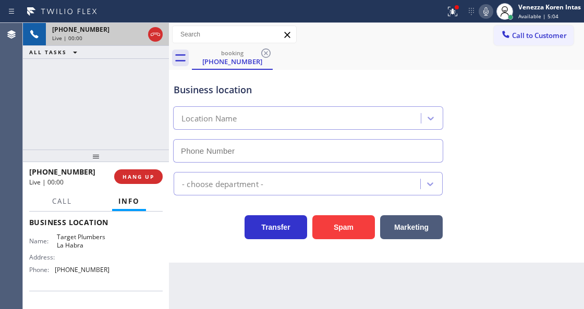
type input "[PHONE_NUMBER]"
click at [89, 96] on div "[PHONE_NUMBER] Live | 00:00 ALL TASKS ALL TASKS ACTIVE TASKS TASKS IN WRAP UP" at bounding box center [96, 86] width 146 height 127
click at [50, 84] on div "[PHONE_NUMBER] Live | 00:01 ALL TASKS ALL TASKS ACTIVE TASKS TASKS IN WRAP UP" at bounding box center [96, 86] width 146 height 127
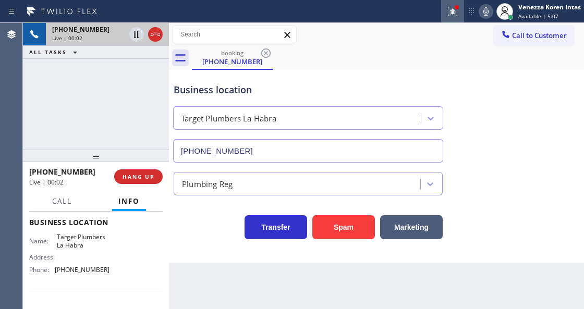
click at [446, 8] on icon at bounding box center [452, 11] width 13 height 13
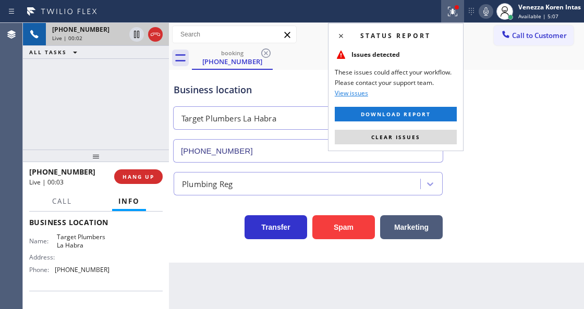
click at [434, 125] on div "Status report Issues detected These issues could affect your workflow. Please c…" at bounding box center [396, 87] width 136 height 128
click at [437, 132] on button "Clear issues" at bounding box center [396, 137] width 122 height 15
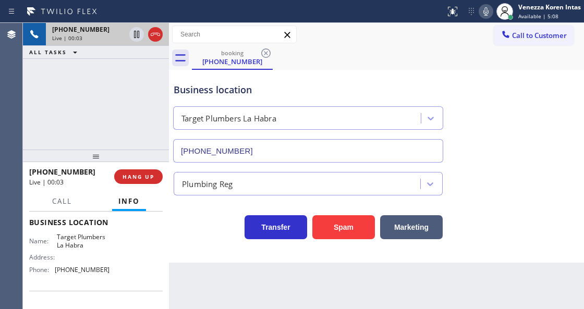
click at [494, 120] on div "Business location Target Plumbers [GEOGRAPHIC_DATA] [PHONE_NUMBER]" at bounding box center [377, 115] width 410 height 94
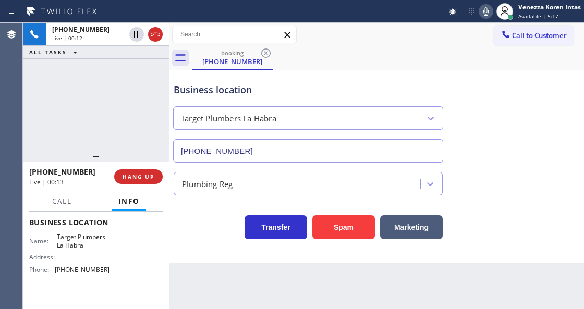
drag, startPoint x: 154, startPoint y: 36, endPoint x: 158, endPoint y: 56, distance: 20.1
click at [154, 36] on icon at bounding box center [155, 34] width 13 height 13
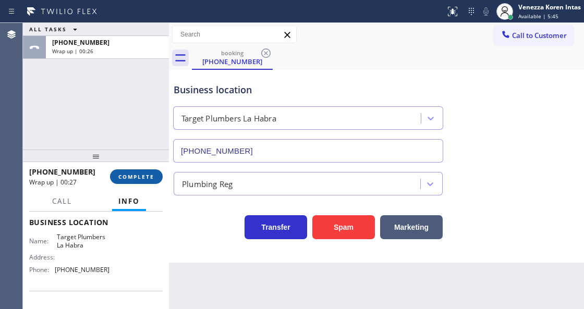
click at [142, 180] on button "COMPLETE" at bounding box center [136, 177] width 53 height 15
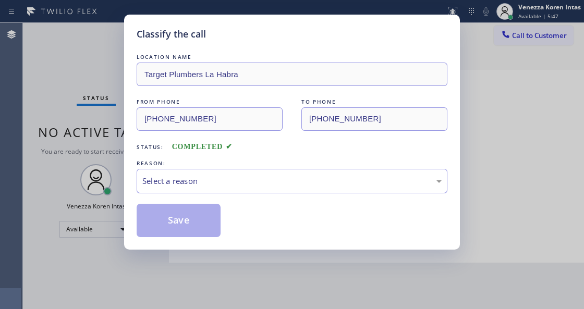
click at [244, 189] on div "Select a reason" at bounding box center [292, 181] width 311 height 25
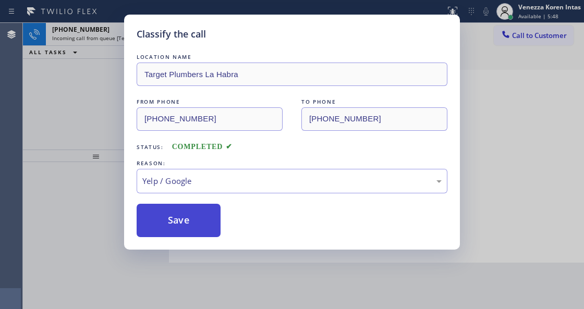
click at [213, 219] on button "Save" at bounding box center [179, 220] width 84 height 33
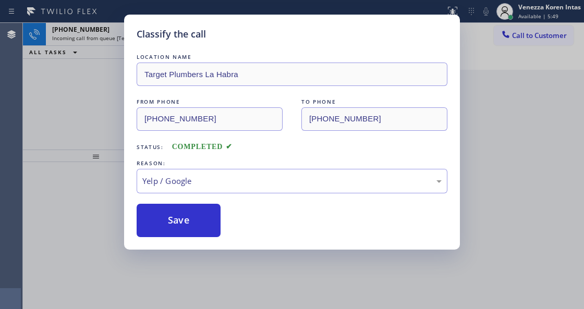
click at [135, 33] on div "Classify the call LOCATION NAME Target Plumbers La Habra FROM PHONE [PHONE_NUMB…" at bounding box center [292, 132] width 336 height 235
click at [135, 33] on icon at bounding box center [136, 34] width 13 height 13
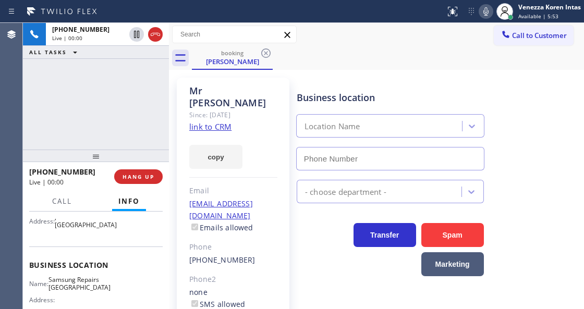
scroll to position [139, 0]
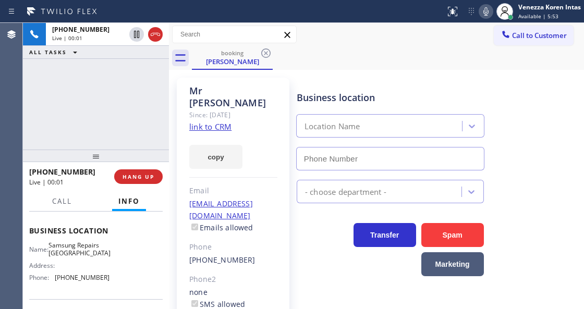
type input "[PHONE_NUMBER]"
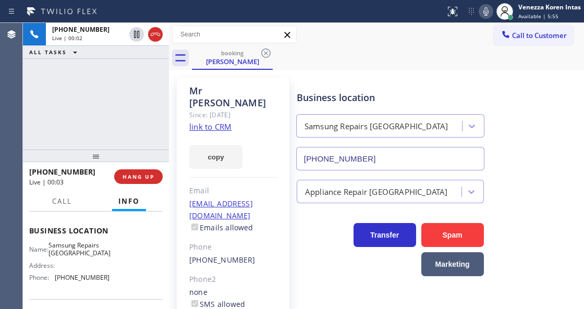
click at [215, 122] on link "link to CRM" at bounding box center [210, 127] width 42 height 10
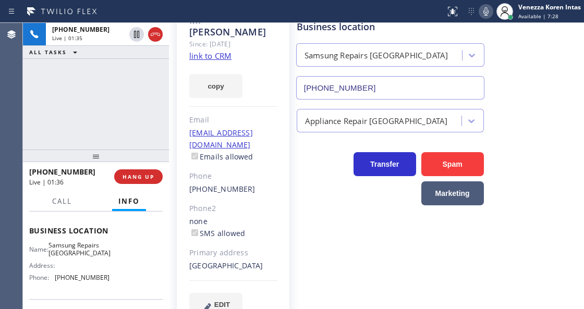
scroll to position [75, 0]
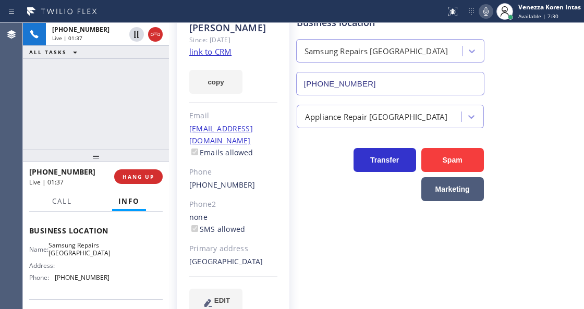
drag, startPoint x: 262, startPoint y: 237, endPoint x: 241, endPoint y: 238, distance: 20.4
click at [241, 256] on div "[GEOGRAPHIC_DATA]" at bounding box center [233, 262] width 88 height 12
copy div "94110"
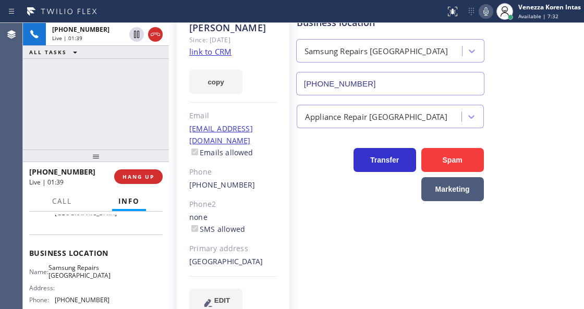
scroll to position [104, 0]
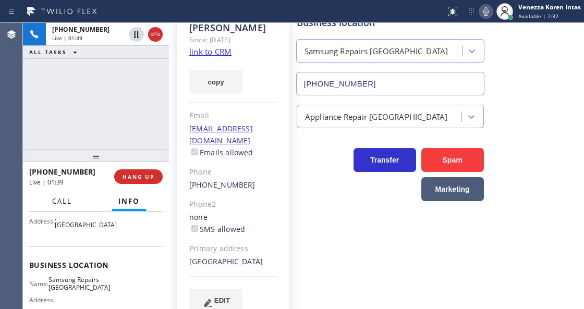
click at [56, 202] on span "Call" at bounding box center [62, 201] width 20 height 9
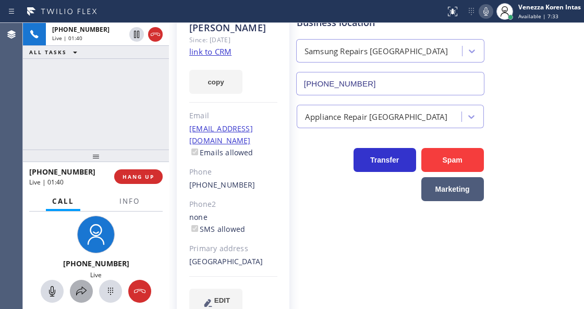
click at [79, 290] on icon at bounding box center [81, 291] width 13 height 13
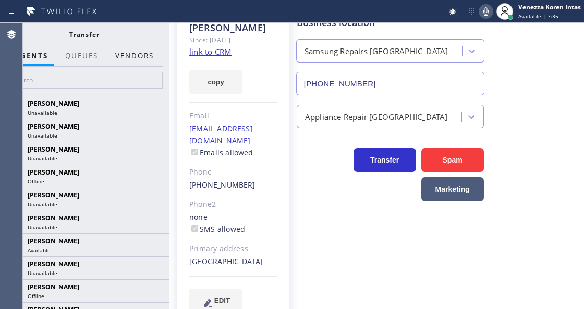
click at [147, 51] on button "Vendors" at bounding box center [134, 56] width 51 height 20
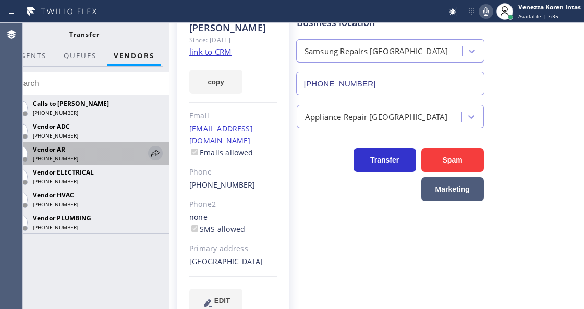
click at [155, 150] on icon at bounding box center [155, 153] width 13 height 13
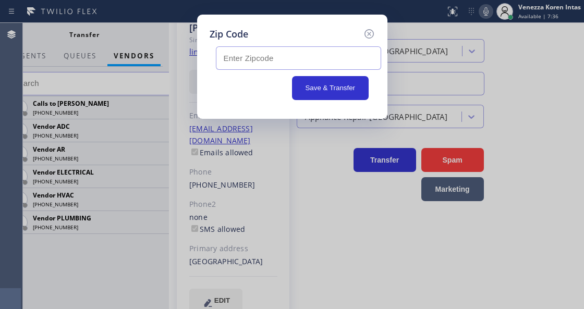
click at [285, 54] on input "text" at bounding box center [298, 57] width 165 height 23
paste input "94110"
type input "94110"
click at [328, 91] on button "Save & Transfer" at bounding box center [330, 88] width 77 height 24
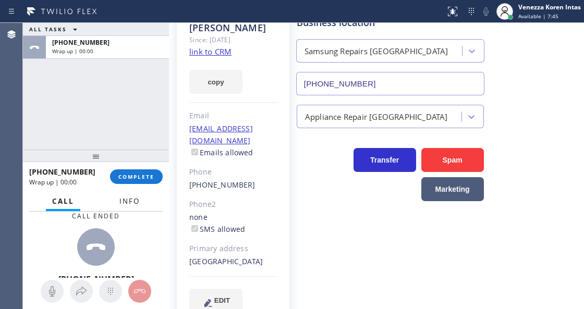
click at [136, 206] on button "Info" at bounding box center [129, 201] width 33 height 20
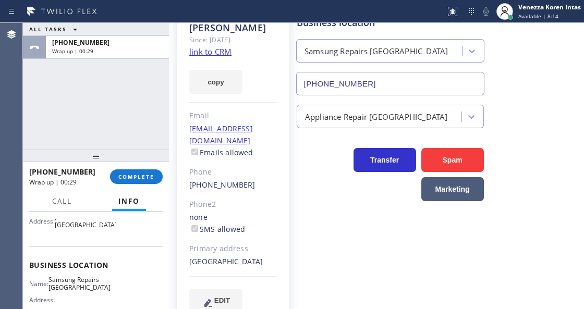
click at [83, 142] on div "ALL TASKS ALL TASKS ACTIVE TASKS TASKS IN WRAP UP [PHONE_NUMBER] Wrap up | 00:29" at bounding box center [96, 86] width 146 height 127
click at [179, 144] on div "[PERSON_NAME] Since: [DATE] link to CRM copy Email [EMAIL_ADDRESS][DOMAIN_NAME]…" at bounding box center [233, 164] width 113 height 323
click at [164, 132] on div "ALL TASKS ALL TASKS ACTIVE TASKS TASKS IN WRAP UP [PHONE_NUMBER] Wrap up | 00:29" at bounding box center [96, 86] width 146 height 127
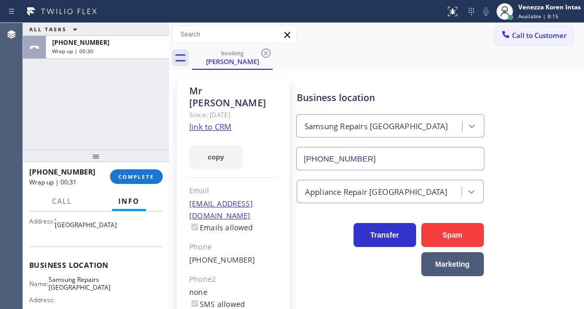
scroll to position [0, 0]
click at [159, 175] on button "COMPLETE" at bounding box center [136, 177] width 53 height 15
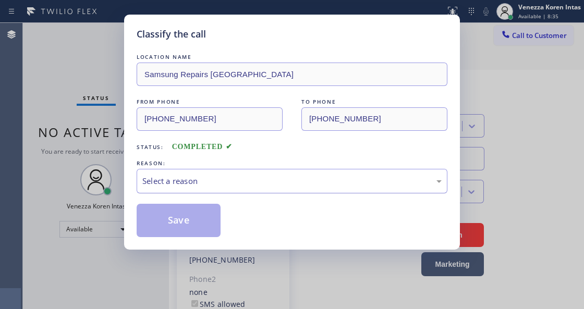
click at [221, 178] on div "Select a reason" at bounding box center [291, 181] width 299 height 12
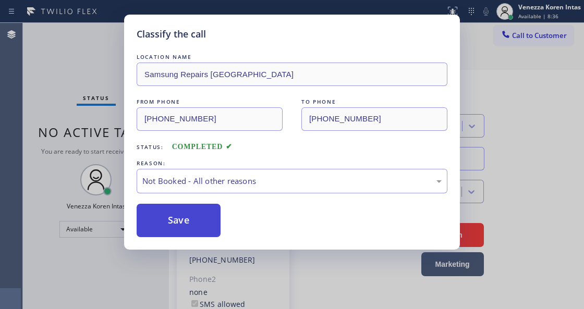
click at [209, 225] on button "Save" at bounding box center [179, 220] width 84 height 33
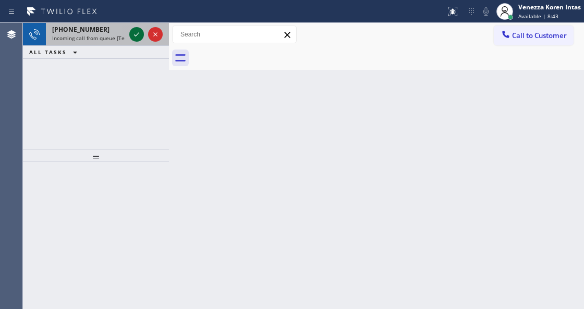
click at [132, 37] on icon at bounding box center [136, 34] width 13 height 13
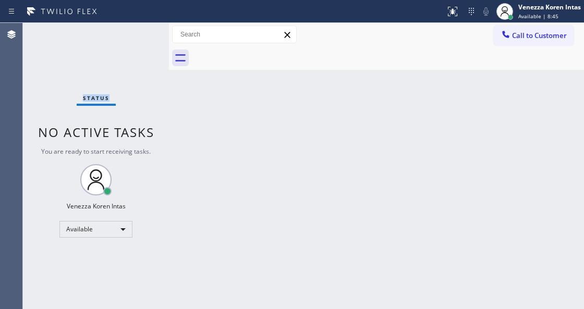
click at [134, 36] on div "Status No active tasks You are ready to start receiving tasks. Venezza Koren In…" at bounding box center [96, 166] width 146 height 286
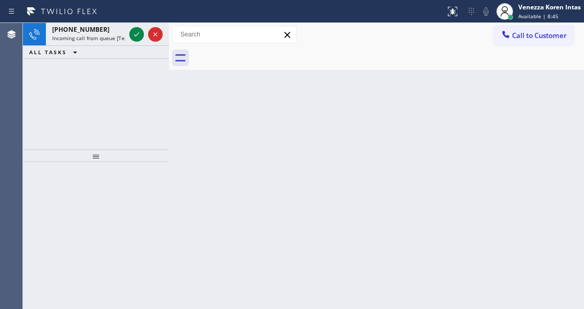
click at [134, 36] on icon at bounding box center [136, 34] width 13 height 13
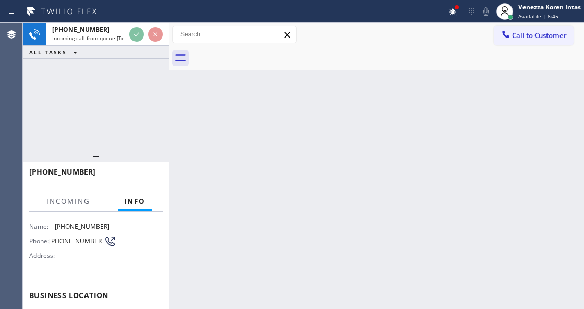
scroll to position [104, 0]
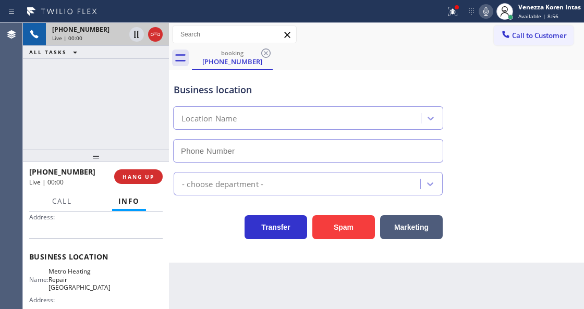
type input "[PHONE_NUMBER]"
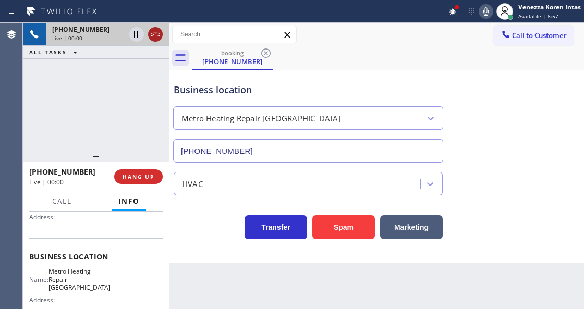
click at [158, 31] on icon at bounding box center [155, 34] width 13 height 13
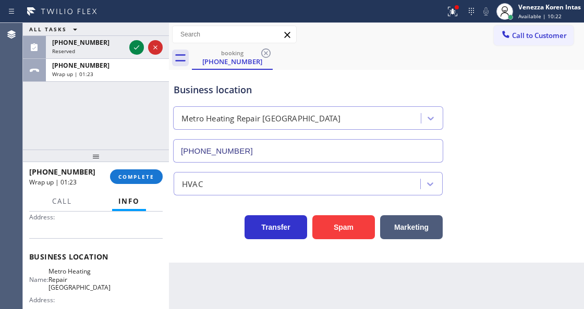
click at [131, 169] on div "[PHONE_NUMBER] Wrap up | 01:23 COMPLETE" at bounding box center [96, 176] width 134 height 27
click at [144, 167] on div "[PHONE_NUMBER] Wrap up | 01:24 COMPLETE" at bounding box center [96, 176] width 134 height 27
click at [157, 176] on button "COMPLETE" at bounding box center [136, 177] width 53 height 15
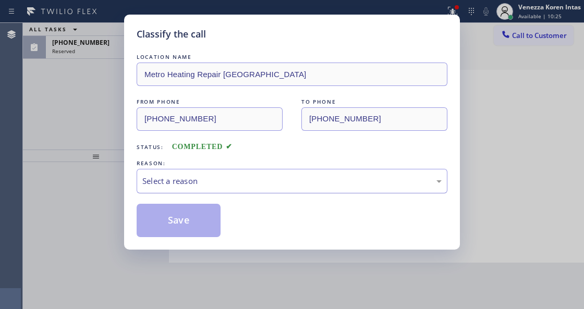
click at [211, 187] on div "Select a reason" at bounding box center [291, 181] width 299 height 12
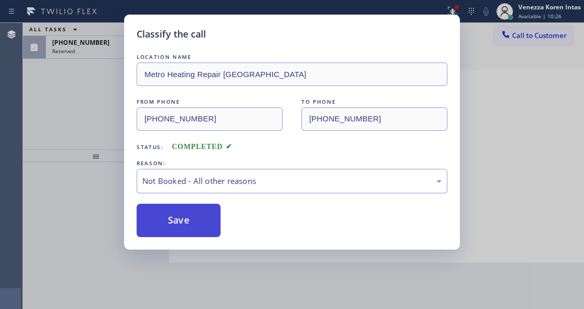
click at [203, 222] on button "Save" at bounding box center [179, 220] width 84 height 33
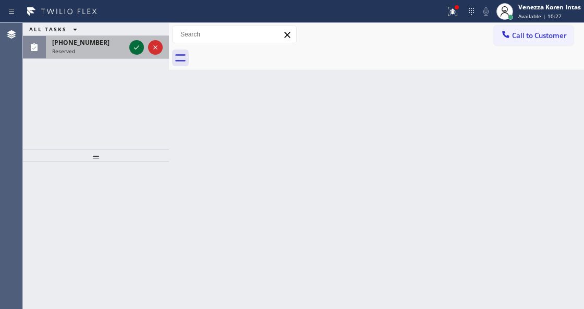
drag, startPoint x: 137, startPoint y: 46, endPoint x: 126, endPoint y: 141, distance: 95.5
click at [137, 48] on icon at bounding box center [136, 47] width 13 height 13
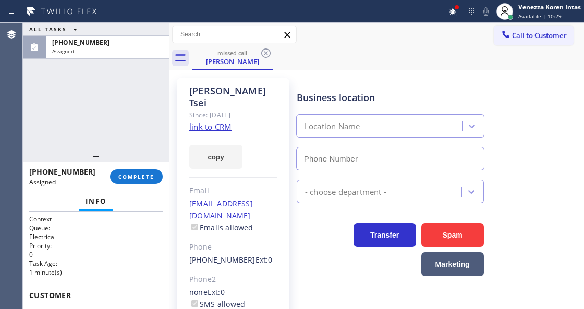
type input "[PHONE_NUMBER]"
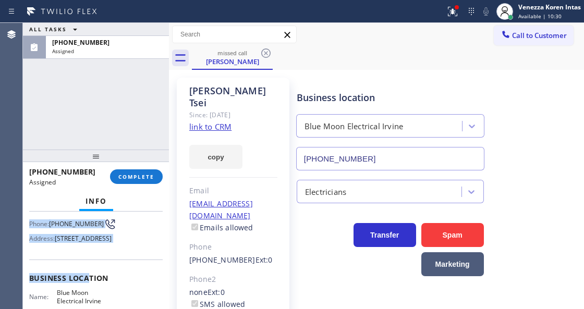
scroll to position [179, 0]
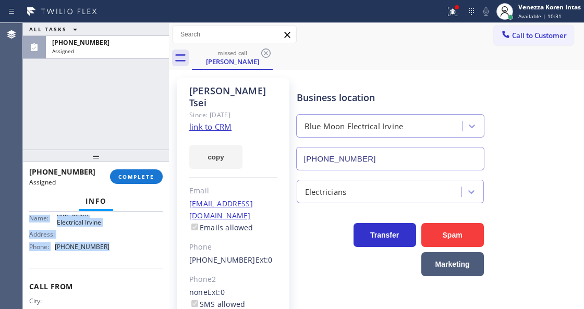
drag, startPoint x: 27, startPoint y: 287, endPoint x: 113, endPoint y: 271, distance: 87.7
click at [113, 271] on div "Context Queue: Electrical Priority: 0 Task Age: [DEMOGRAPHIC_DATA] minute(s) Cu…" at bounding box center [96, 260] width 146 height 97
click at [134, 174] on span "COMPLETE" at bounding box center [136, 176] width 36 height 7
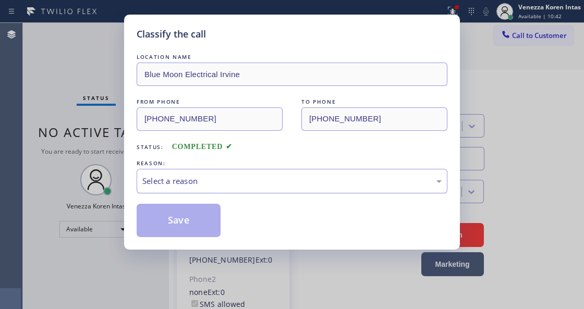
click at [248, 188] on div "Select a reason" at bounding box center [292, 181] width 311 height 25
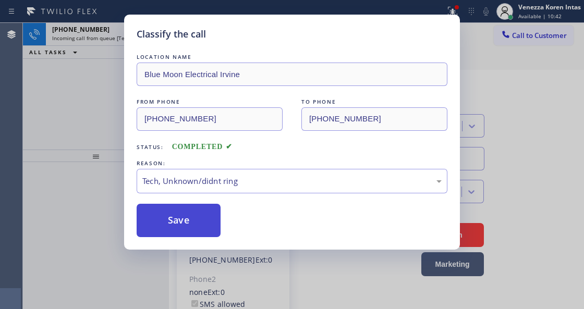
drag, startPoint x: 229, startPoint y: 259, endPoint x: 165, endPoint y: 218, distance: 76.0
click at [165, 218] on button "Save" at bounding box center [179, 220] width 84 height 33
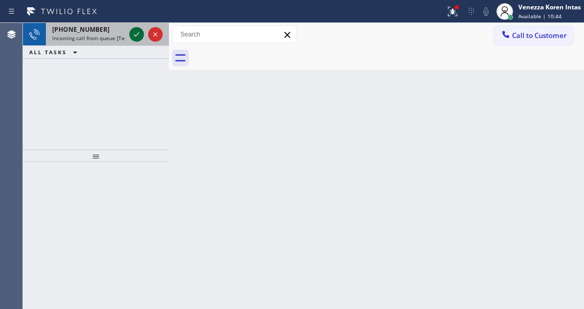
click at [136, 39] on icon at bounding box center [136, 34] width 13 height 13
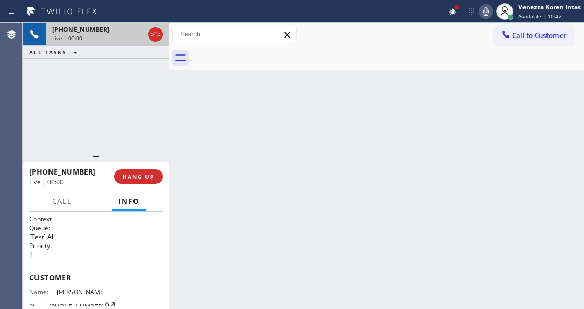
scroll to position [139, 0]
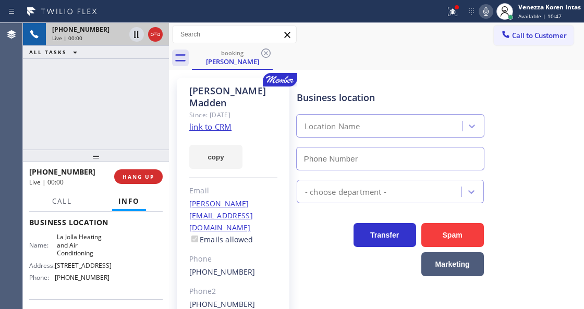
type input "[PHONE_NUMBER]"
click at [203, 122] on link "link to CRM" at bounding box center [210, 127] width 42 height 10
click at [453, 19] on button at bounding box center [452, 11] width 23 height 23
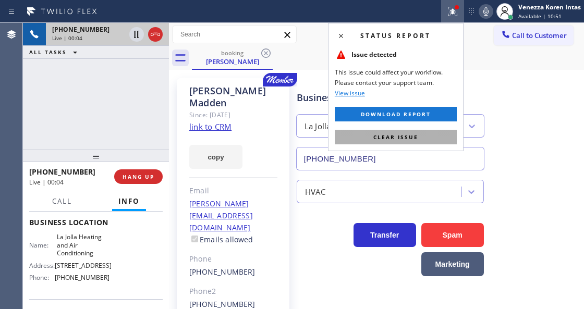
click at [427, 139] on button "Clear issue" at bounding box center [396, 137] width 122 height 15
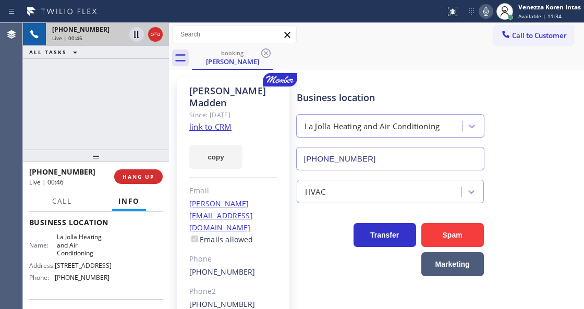
click at [483, 9] on icon at bounding box center [486, 11] width 13 height 13
click at [139, 31] on icon at bounding box center [136, 34] width 5 height 7
click at [410, 49] on div "booking [PERSON_NAME]" at bounding box center [388, 57] width 392 height 23
click at [476, 103] on div "Business location" at bounding box center [390, 98] width 187 height 14
click at [487, 13] on icon at bounding box center [485, 11] width 5 height 8
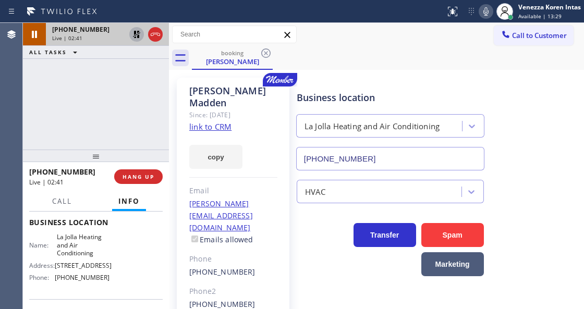
click at [138, 35] on icon at bounding box center [136, 34] width 7 height 7
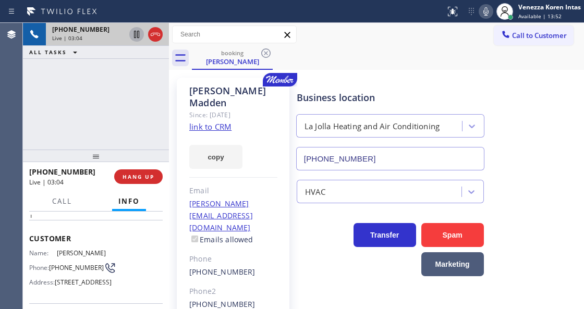
scroll to position [34, 0]
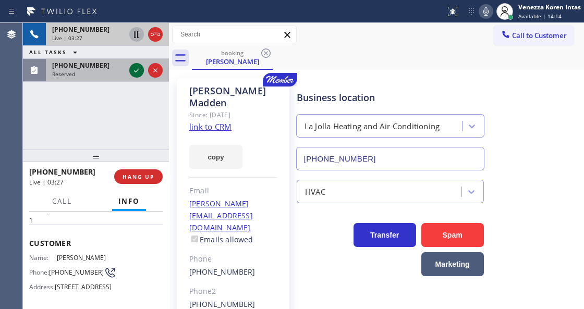
click at [140, 72] on icon at bounding box center [136, 70] width 13 height 13
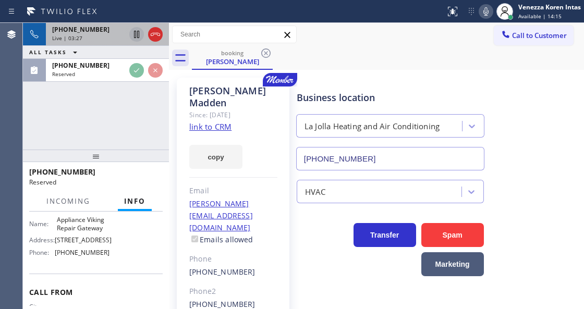
scroll to position [165, 0]
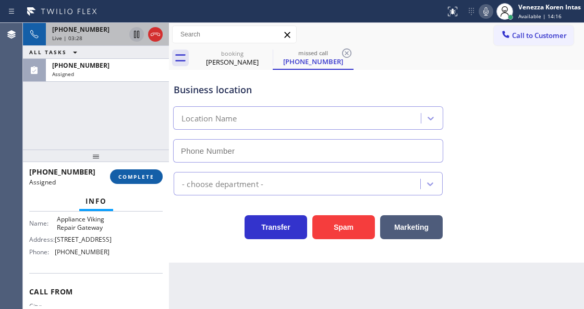
click at [141, 176] on span "COMPLETE" at bounding box center [136, 176] width 36 height 7
type input "[PHONE_NUMBER]"
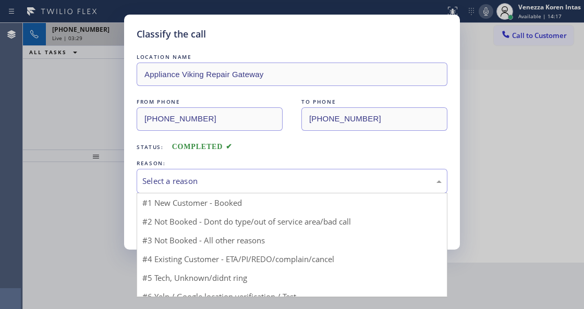
click at [233, 179] on div "Select a reason" at bounding box center [291, 181] width 299 height 12
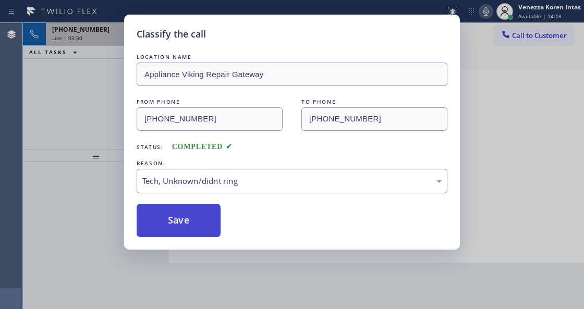
click at [211, 228] on button "Save" at bounding box center [179, 220] width 84 height 33
type input "[PHONE_NUMBER]"
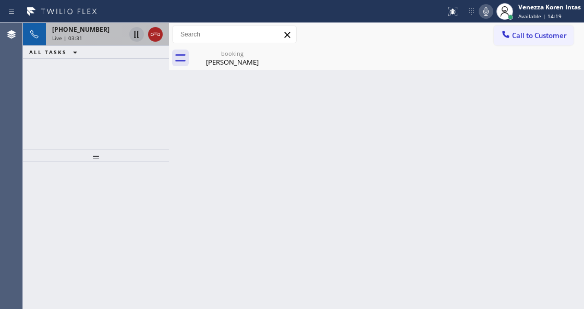
drag, startPoint x: 161, startPoint y: 34, endPoint x: 255, endPoint y: 156, distance: 154.0
click at [161, 34] on icon at bounding box center [155, 34] width 13 height 13
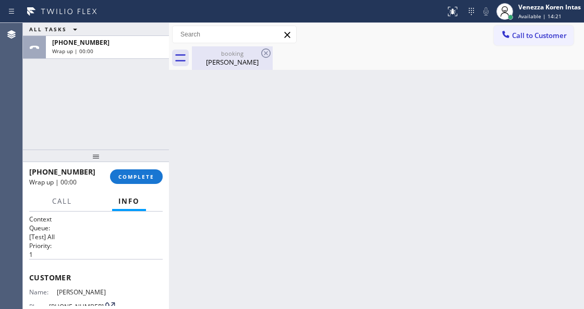
click at [241, 62] on div "[PERSON_NAME]" at bounding box center [232, 61] width 79 height 9
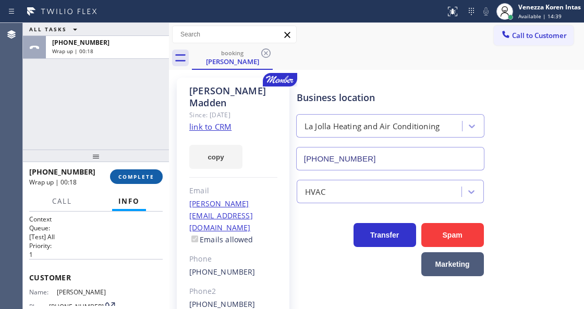
click at [146, 175] on span "COMPLETE" at bounding box center [136, 176] width 36 height 7
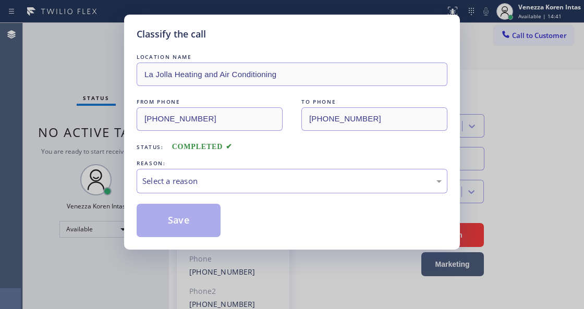
click at [219, 182] on div "Select a reason" at bounding box center [291, 181] width 299 height 12
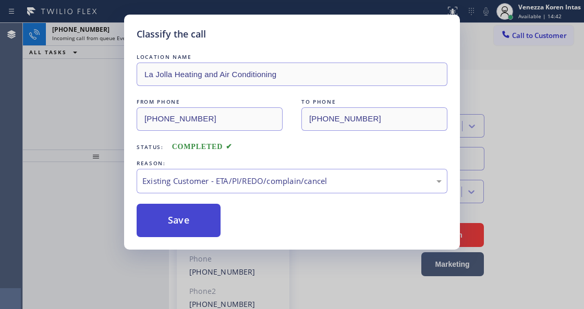
click at [195, 222] on button "Save" at bounding box center [179, 220] width 84 height 33
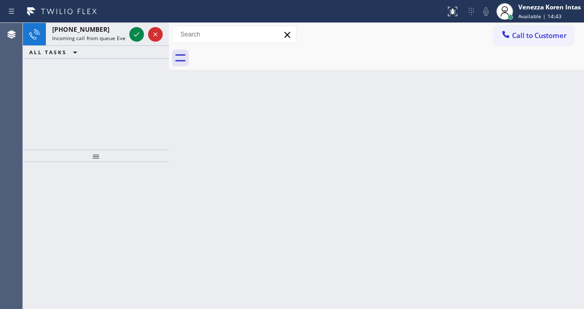
click at [98, 74] on div "[PHONE_NUMBER] Incoming call from queue Everybody ALL TASKS ALL TASKS ACTIVE TA…" at bounding box center [96, 86] width 146 height 127
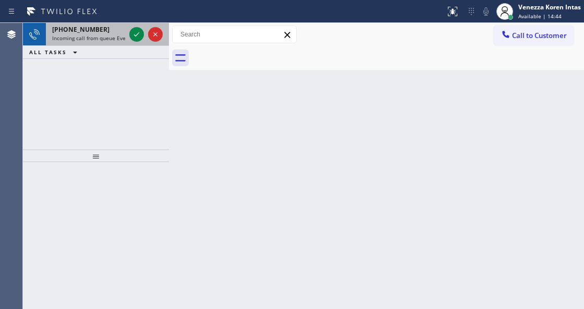
click at [105, 37] on span "Incoming call from queue Everybody" at bounding box center [97, 37] width 90 height 7
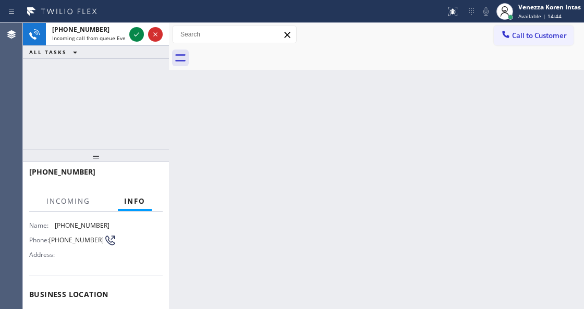
scroll to position [104, 0]
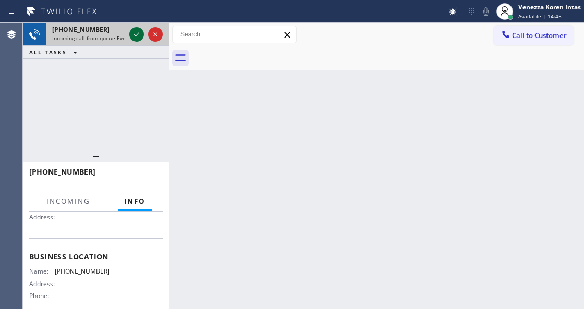
click at [135, 37] on icon at bounding box center [136, 34] width 13 height 13
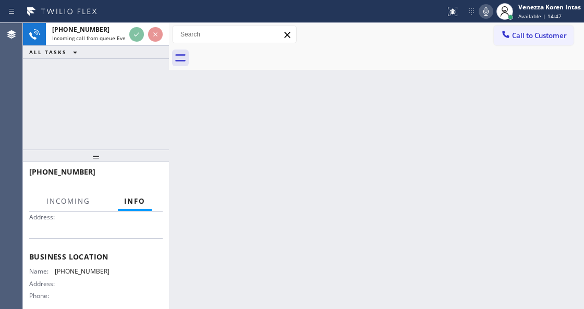
drag, startPoint x: 161, startPoint y: 109, endPoint x: 169, endPoint y: 115, distance: 10.0
click at [161, 109] on div "[PHONE_NUMBER] Incoming call from queue Everybody ALL TASKS ALL TASKS ACTIVE TA…" at bounding box center [96, 86] width 146 height 127
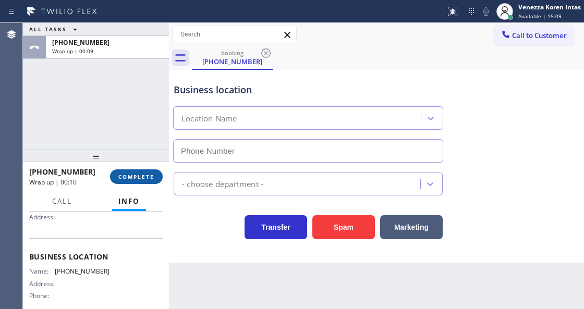
drag, startPoint x: 147, startPoint y: 189, endPoint x: 149, endPoint y: 177, distance: 12.3
click at [147, 189] on div "[PHONE_NUMBER] Wrap up | 00:10 COMPLETE" at bounding box center [96, 176] width 134 height 27
click at [149, 177] on span "COMPLETE" at bounding box center [136, 176] width 36 height 7
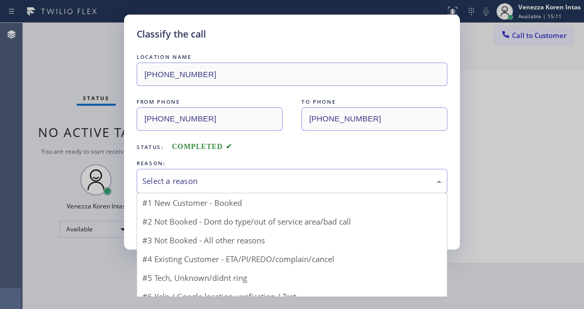
click at [232, 185] on div "Select a reason" at bounding box center [291, 181] width 299 height 12
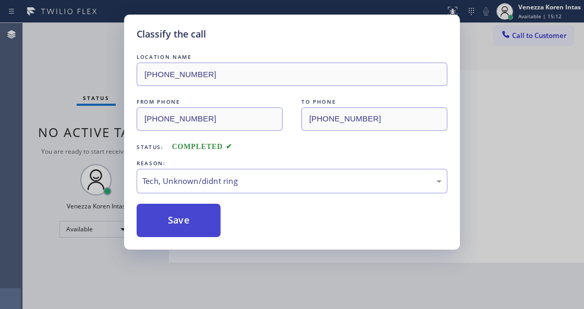
click at [202, 218] on button "Save" at bounding box center [179, 220] width 84 height 33
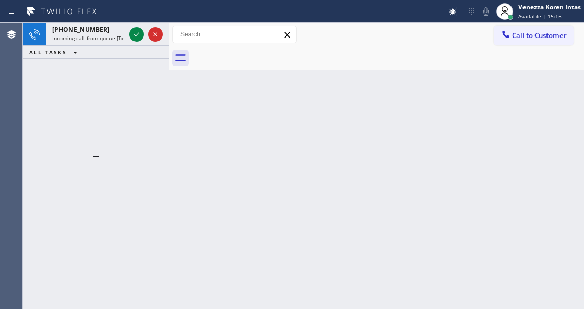
click at [56, 117] on div "[PHONE_NUMBER] Incoming call from queue [Test] All ALL TASKS ALL TASKS ACTIVE T…" at bounding box center [96, 86] width 146 height 127
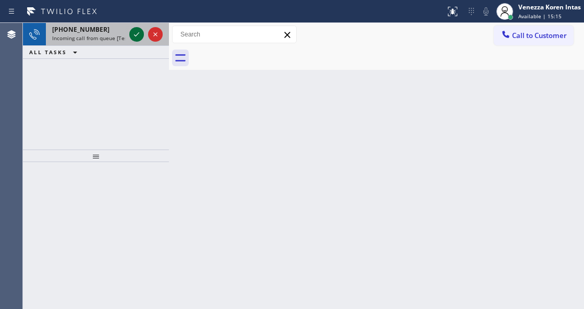
click at [140, 32] on icon at bounding box center [136, 34] width 13 height 13
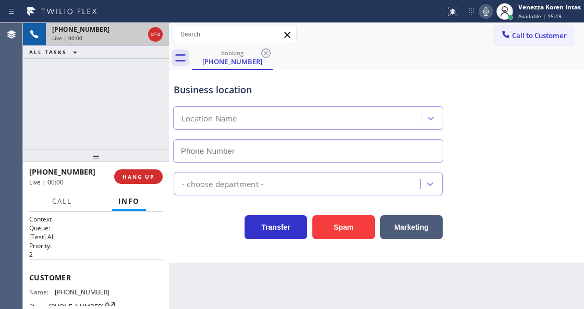
type input "[PHONE_NUMBER]"
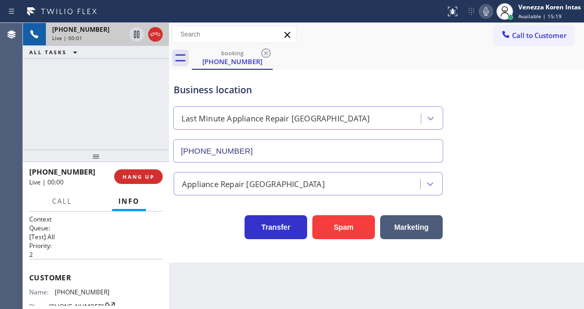
click at [99, 142] on div "[PHONE_NUMBER] Live | 00:01 ALL TASKS ALL TASKS ACTIVE TASKS TASKS IN WRAP UP" at bounding box center [96, 86] width 146 height 127
click at [72, 91] on div "[PHONE_NUMBER] Live | 00:02 ALL TASKS ALL TASKS ACTIVE TASKS TASKS IN WRAP UP" at bounding box center [96, 86] width 146 height 127
click at [231, 69] on div "Business location Last Minute Appliance Repair [GEOGRAPHIC_DATA] [PHONE_NUMBER]" at bounding box center [377, 115] width 410 height 94
click at [174, 92] on div "Business location" at bounding box center [308, 90] width 269 height 14
click at [156, 37] on icon at bounding box center [155, 34] width 13 height 13
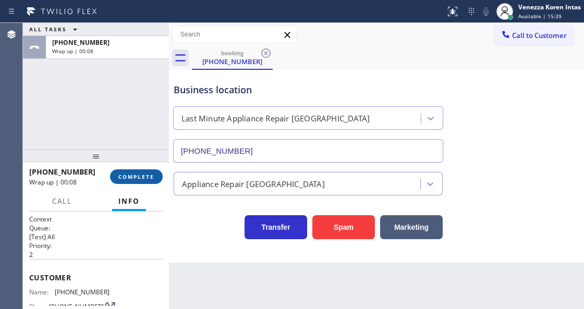
click at [125, 170] on button "COMPLETE" at bounding box center [136, 177] width 53 height 15
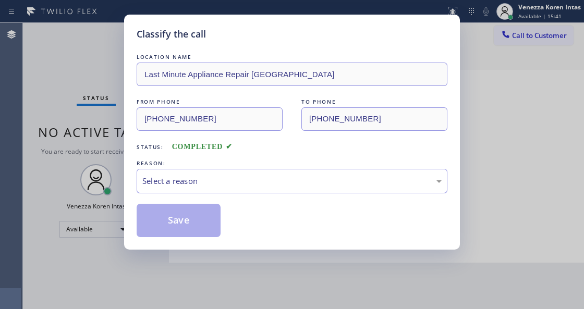
click at [295, 187] on div "Select a reason" at bounding box center [291, 181] width 299 height 12
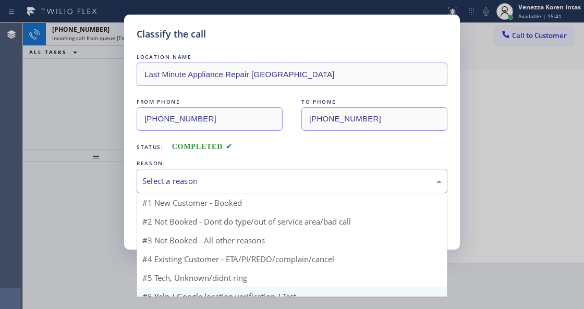
scroll to position [11, 0]
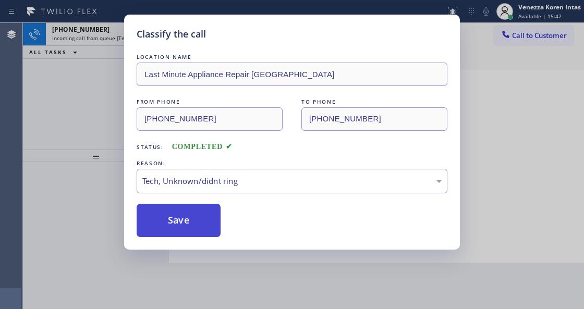
click at [189, 234] on button "Save" at bounding box center [179, 220] width 84 height 33
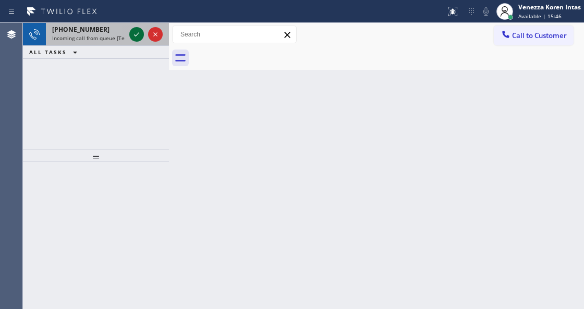
click at [132, 35] on icon at bounding box center [136, 34] width 13 height 13
click at [139, 35] on icon at bounding box center [136, 34] width 13 height 13
click at [136, 39] on icon at bounding box center [136, 34] width 13 height 13
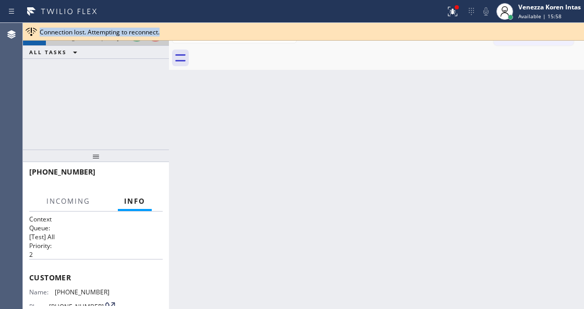
click at [135, 37] on div "Connection lost. Attempting to reconnect." at bounding box center [303, 32] width 561 height 18
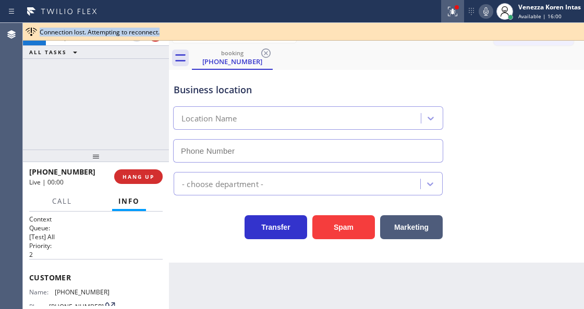
click at [448, 9] on icon at bounding box center [452, 11] width 13 height 13
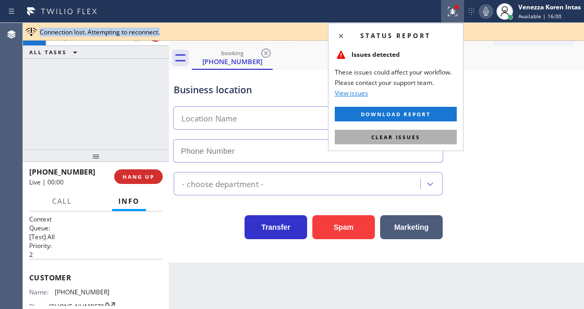
type input "[PHONE_NUMBER]"
click at [414, 134] on span "Clear issues" at bounding box center [395, 137] width 49 height 7
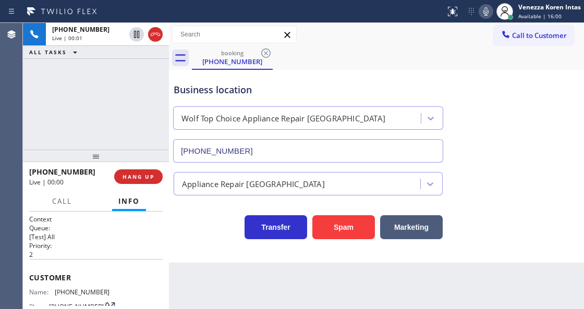
click at [149, 101] on div "[PHONE_NUMBER] Live | 00:01 ALL TASKS ALL TASKS ACTIVE TASKS TASKS IN WRAP UP" at bounding box center [96, 86] width 146 height 127
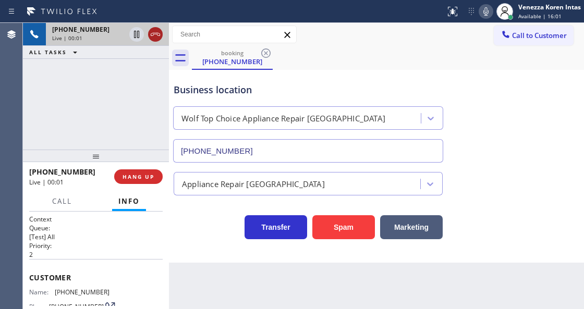
click at [157, 32] on icon at bounding box center [155, 34] width 13 height 13
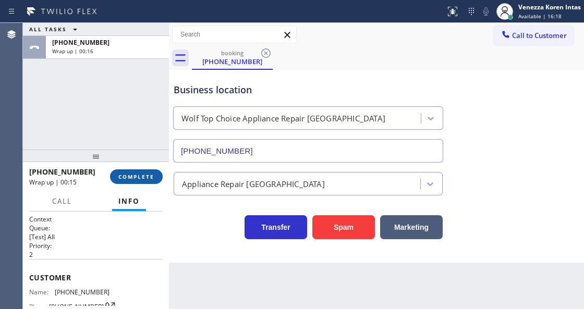
click at [130, 178] on span "COMPLETE" at bounding box center [136, 176] width 36 height 7
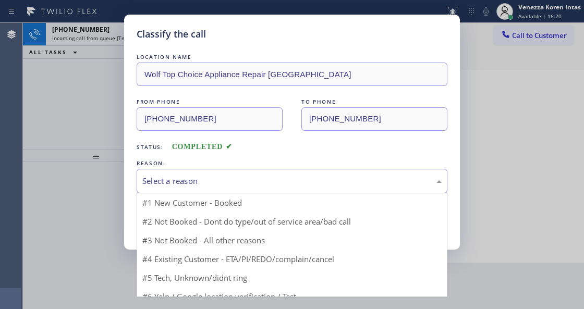
click at [219, 178] on div "Select a reason" at bounding box center [291, 181] width 299 height 12
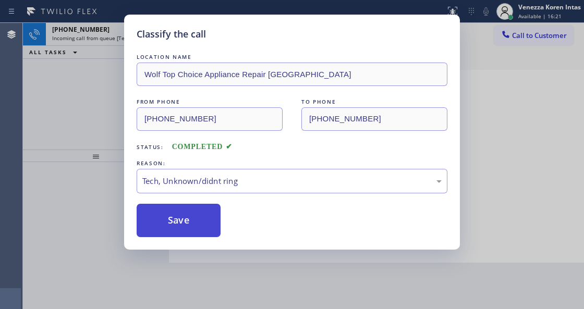
click at [179, 232] on button "Save" at bounding box center [179, 220] width 84 height 33
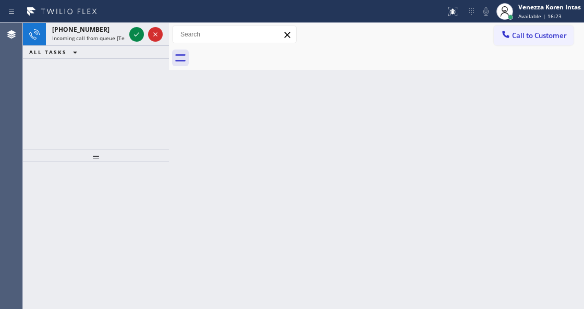
click at [543, 17] on span "Available | 16:23" at bounding box center [539, 16] width 43 height 7
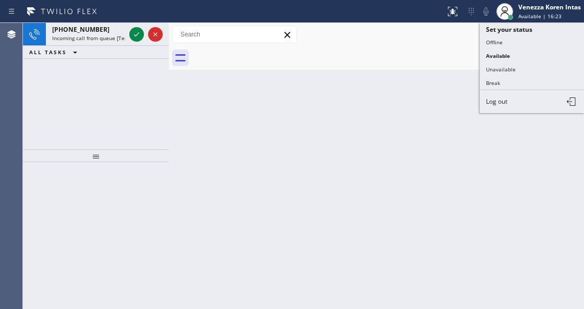
click at [507, 77] on button "Break" at bounding box center [532, 83] width 104 height 14
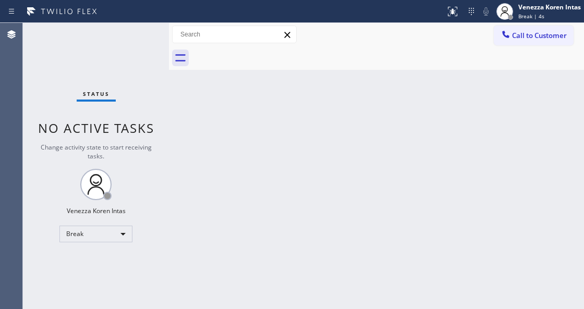
click at [156, 223] on div "Status No active tasks Change activity state to start receiving tasks. Venezza …" at bounding box center [96, 166] width 146 height 286
